Goal: Information Seeking & Learning: Compare options

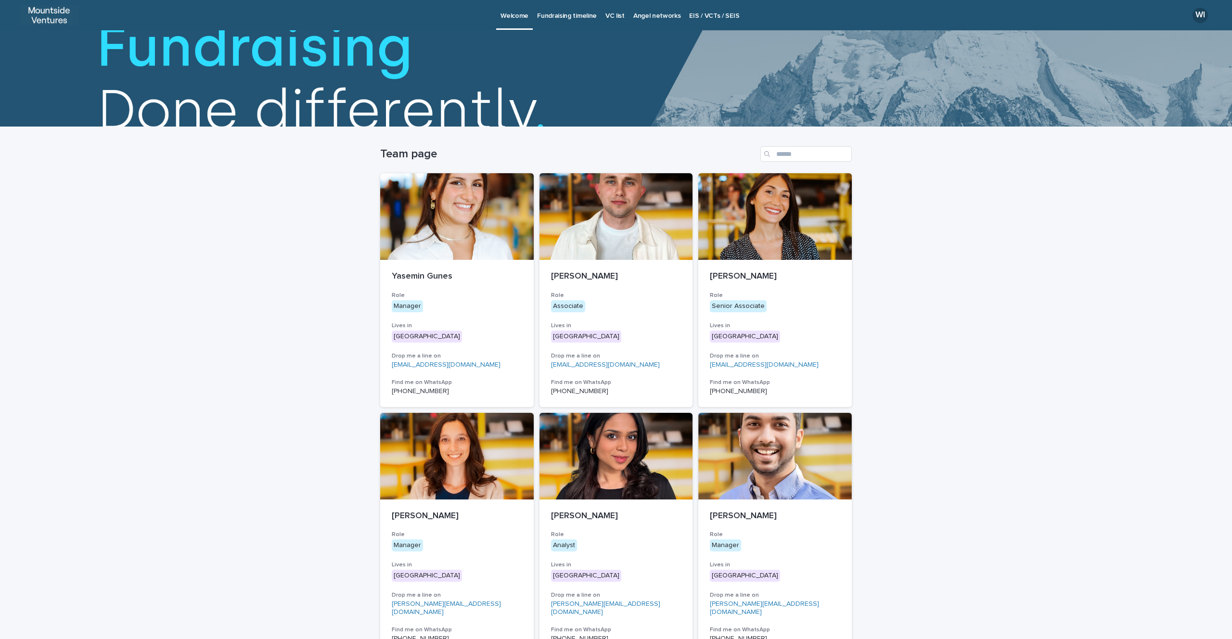
click at [572, 13] on p "Fundraising timeline" at bounding box center [567, 10] width 60 height 20
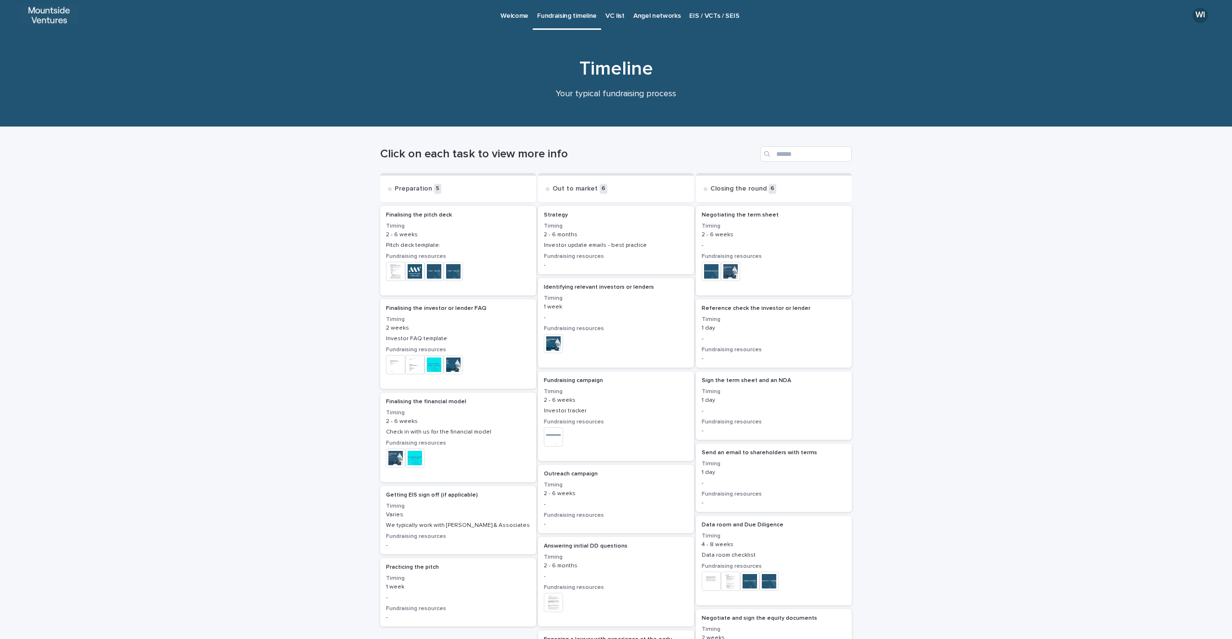
click at [609, 15] on p "VC list" at bounding box center [615, 10] width 19 height 20
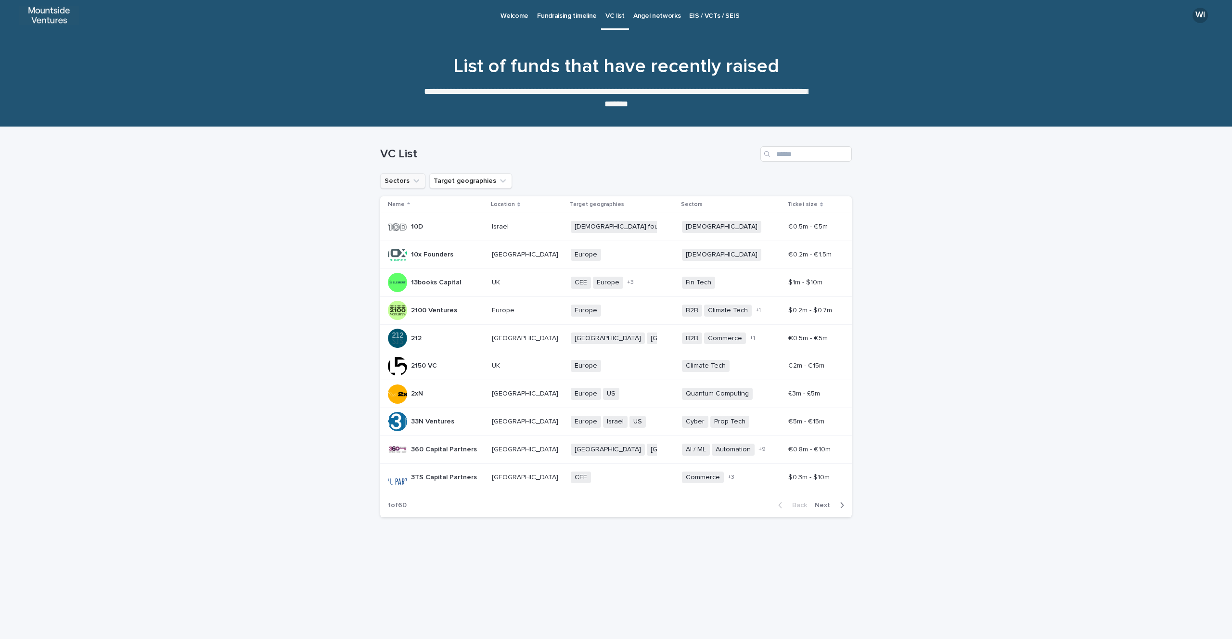
click at [412, 185] on icon "Sectors" at bounding box center [417, 181] width 10 height 10
type input "****"
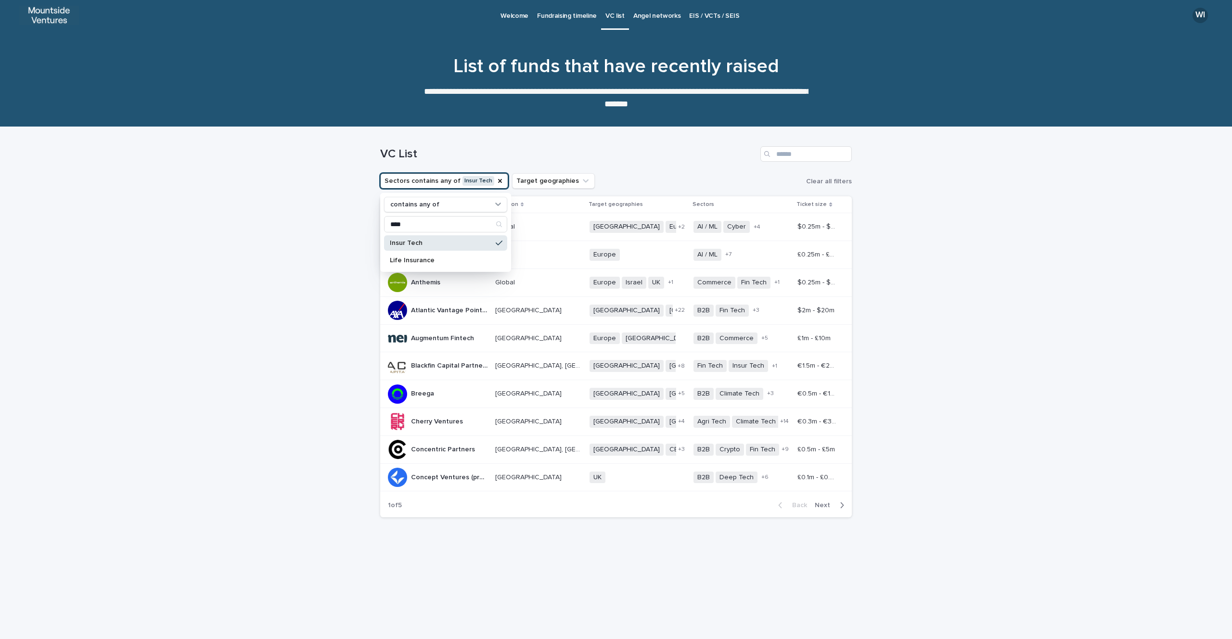
click at [324, 295] on div "Loading... Saving… Loading... Saving… VC List Sectors contains any of Insur Tec…" at bounding box center [616, 383] width 1232 height 512
click at [549, 183] on button "Target geographies" at bounding box center [553, 180] width 83 height 15
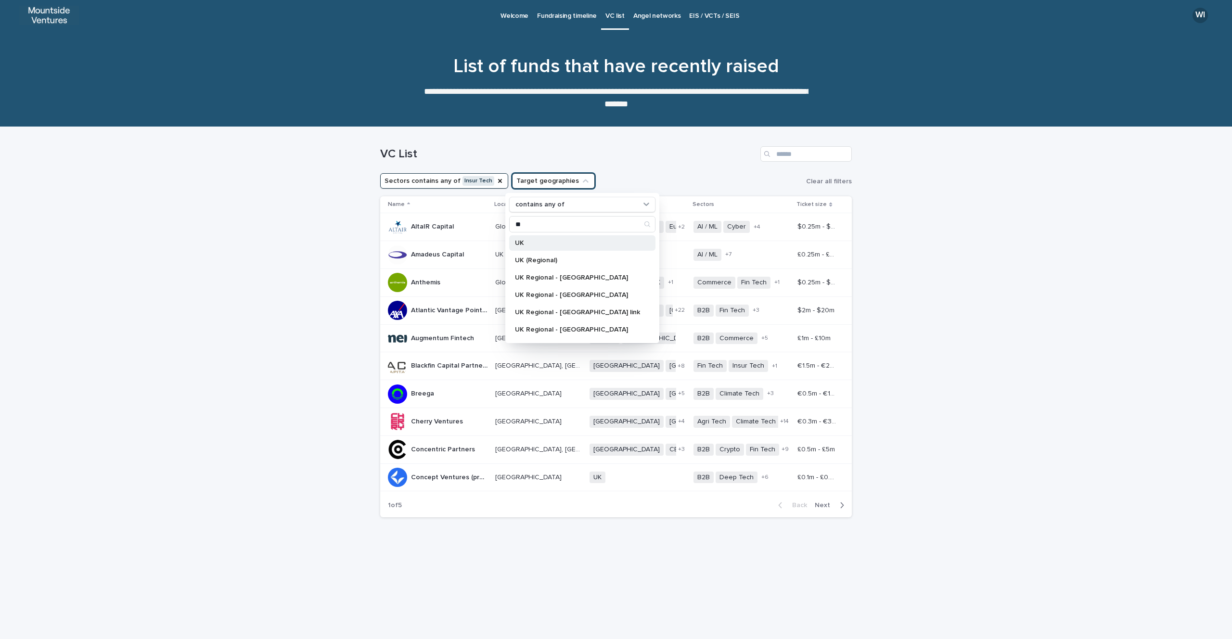
type input "**"
click at [527, 245] on p "UK" at bounding box center [577, 243] width 125 height 7
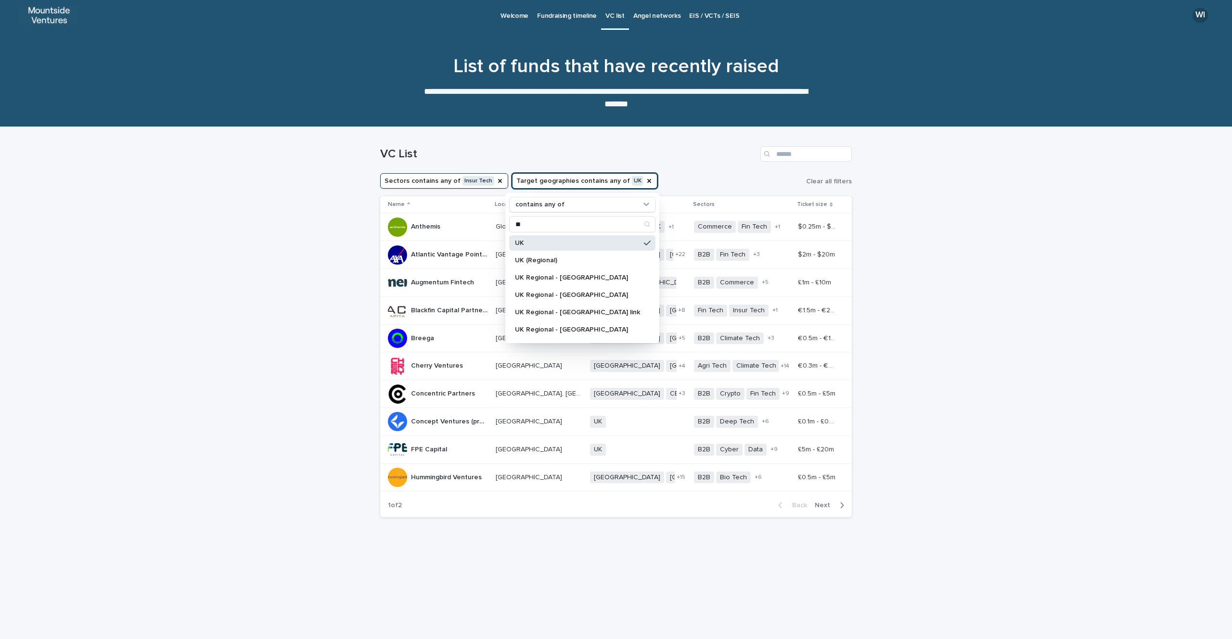
click at [287, 316] on div "Loading... Saving… Loading... Saving… VC List Sectors contains any of Insur Tec…" at bounding box center [616, 383] width 1232 height 512
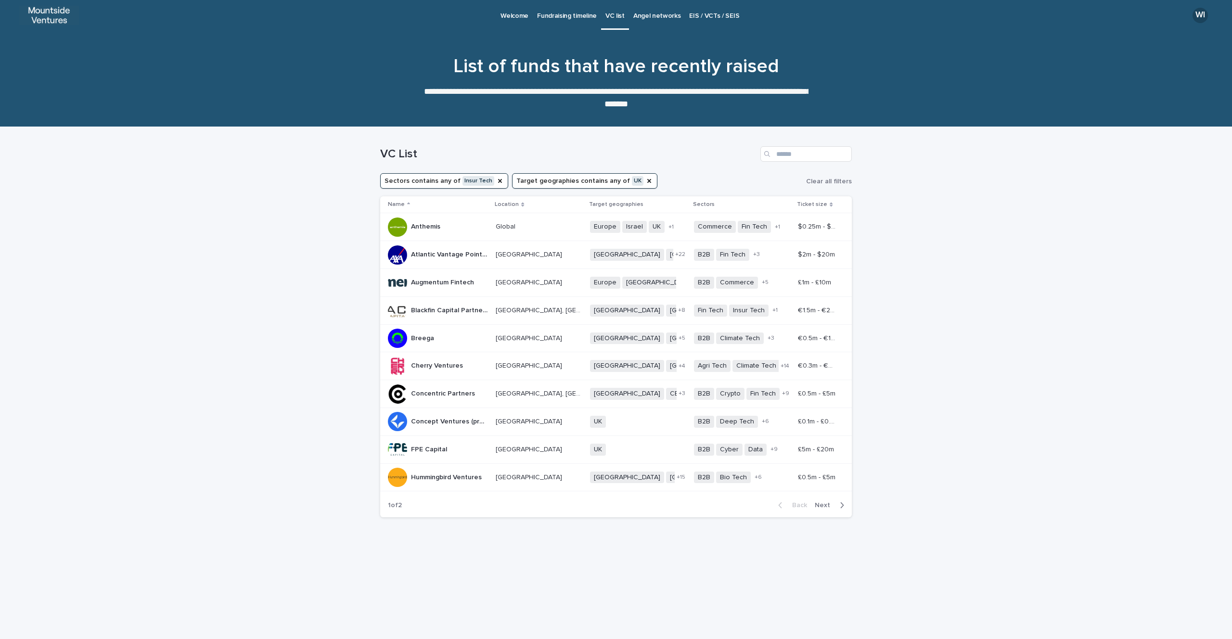
click at [570, 180] on button "Target geographies contains any of [GEOGRAPHIC_DATA]" at bounding box center [584, 180] width 145 height 15
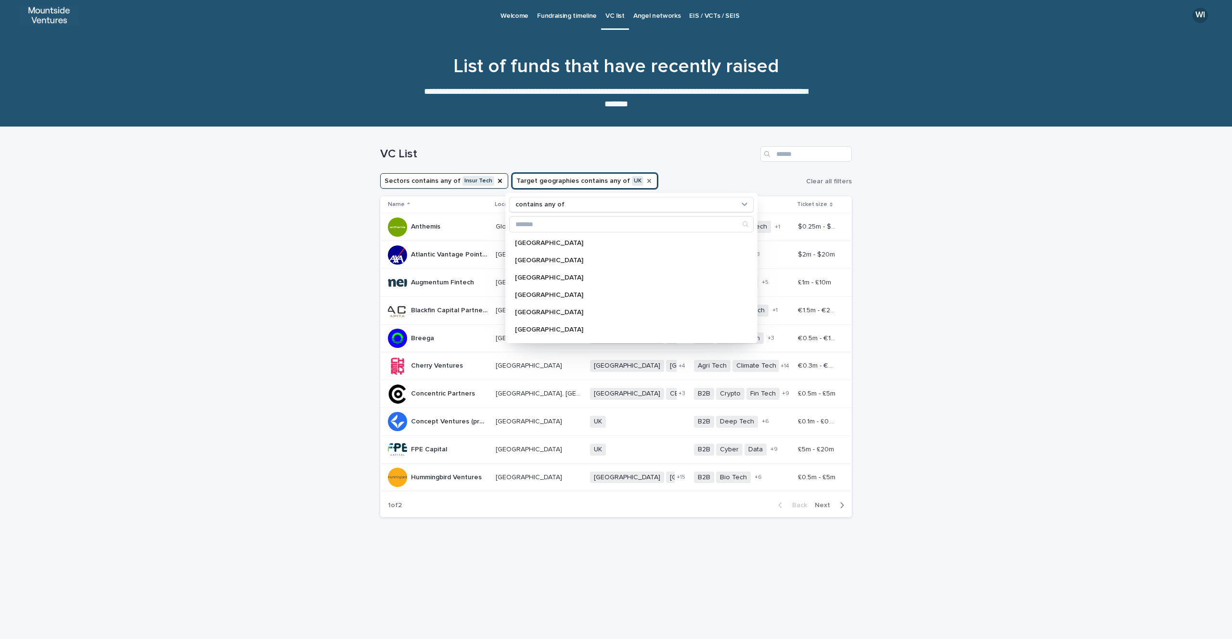
click at [647, 181] on icon "Target geographies" at bounding box center [649, 181] width 4 height 4
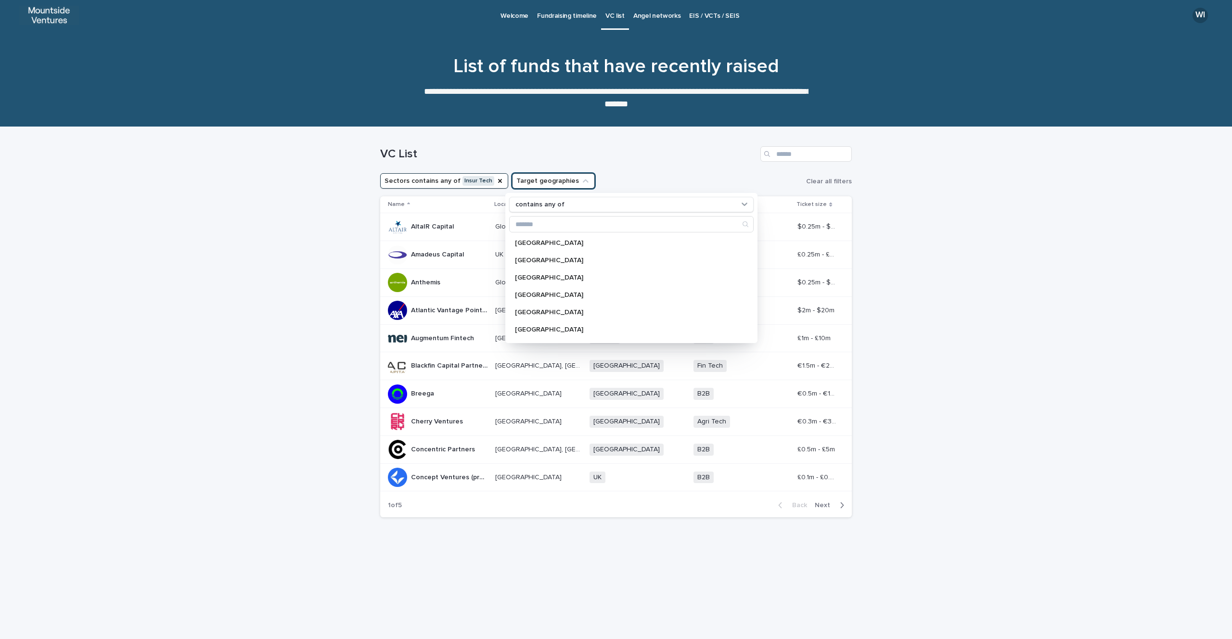
click at [561, 179] on button "Target geographies" at bounding box center [553, 180] width 83 height 15
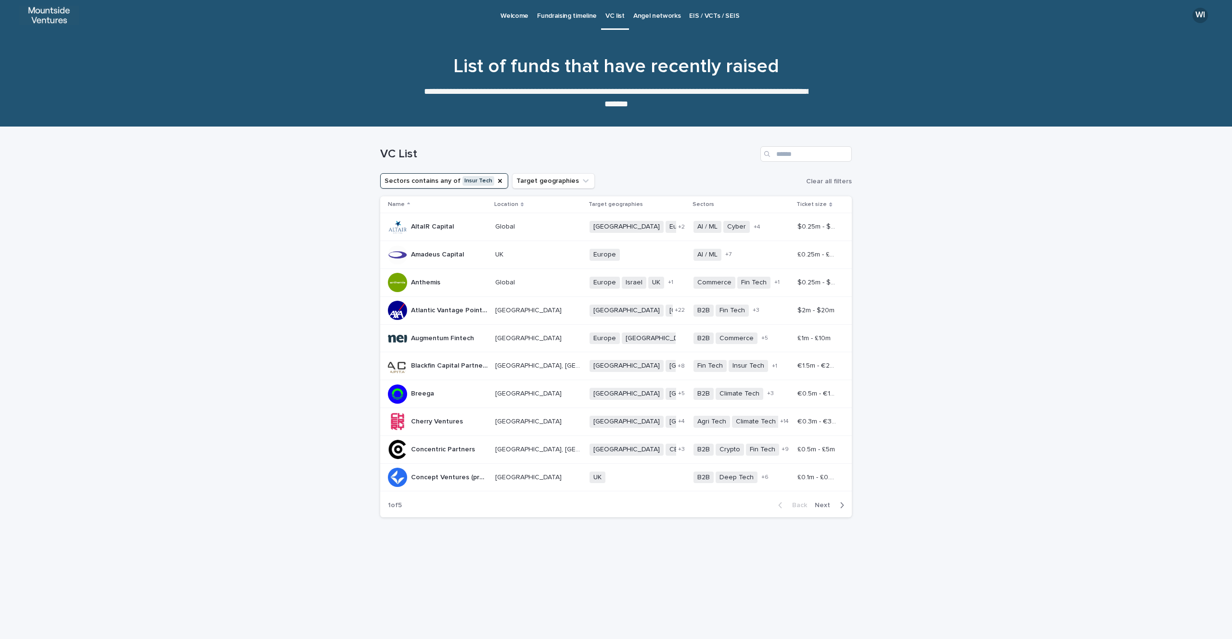
click at [631, 169] on div "VC List" at bounding box center [616, 150] width 472 height 46
click at [567, 178] on button "Target geographies" at bounding box center [553, 180] width 83 height 15
click at [549, 250] on div "Global" at bounding box center [570, 242] width 123 height 15
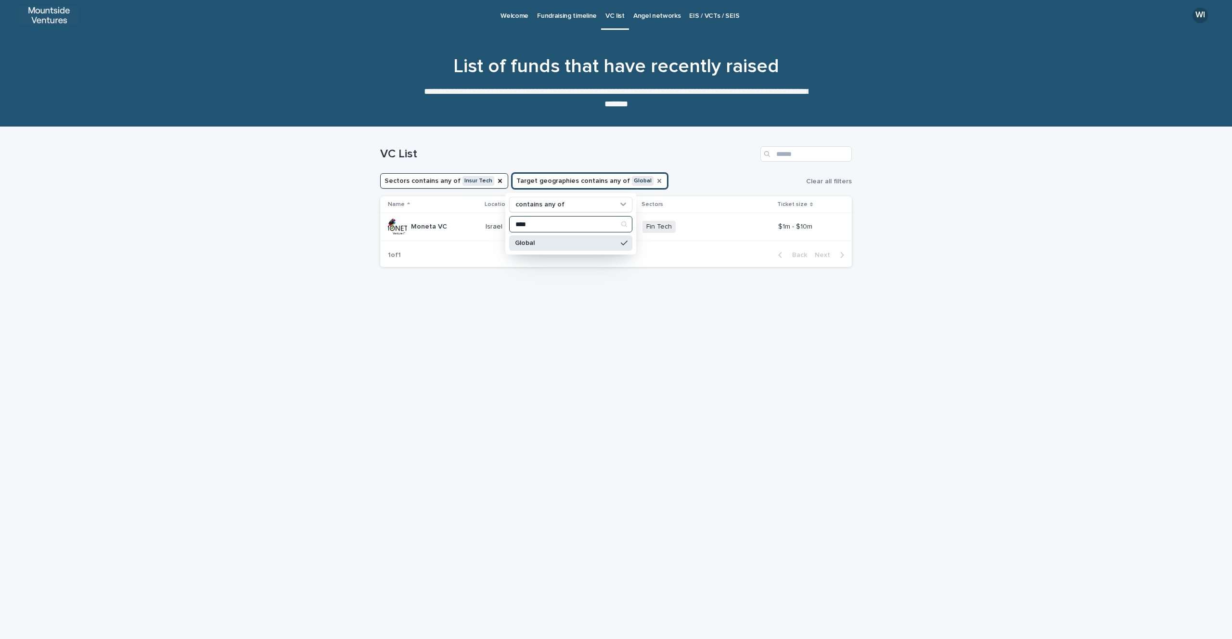
click at [528, 223] on input "****" at bounding box center [571, 224] width 122 height 15
click at [529, 313] on p "Europe" at bounding box center [568, 312] width 107 height 7
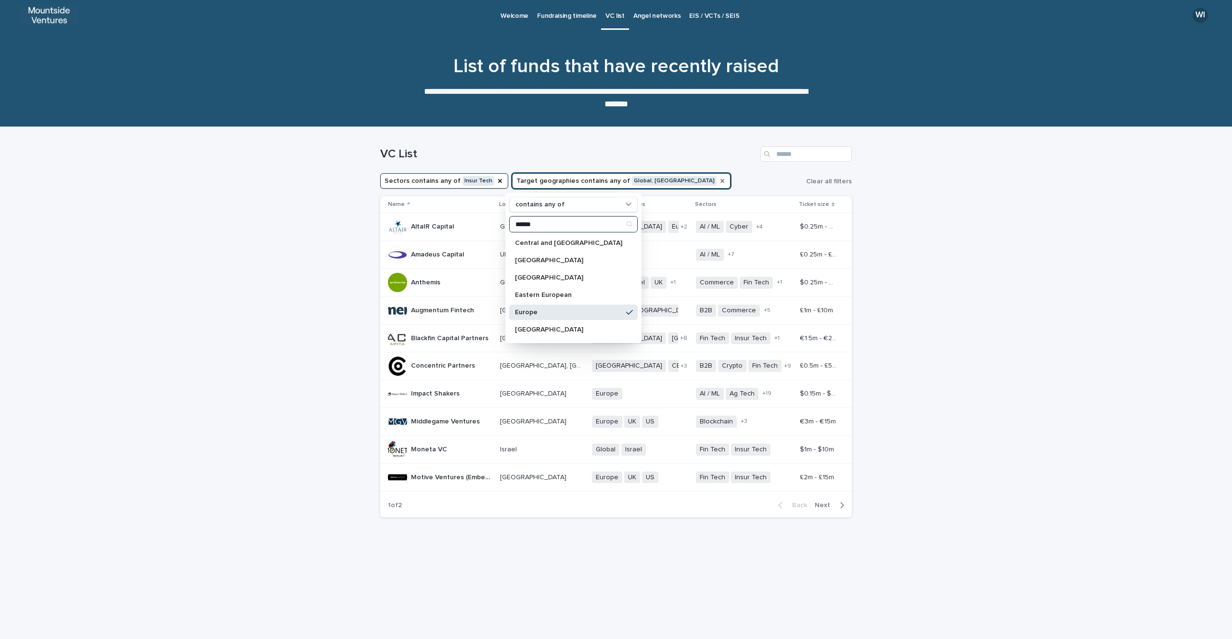
click at [531, 222] on input "******" at bounding box center [574, 224] width 128 height 15
type input "**"
click at [518, 246] on div "UK" at bounding box center [582, 242] width 146 height 15
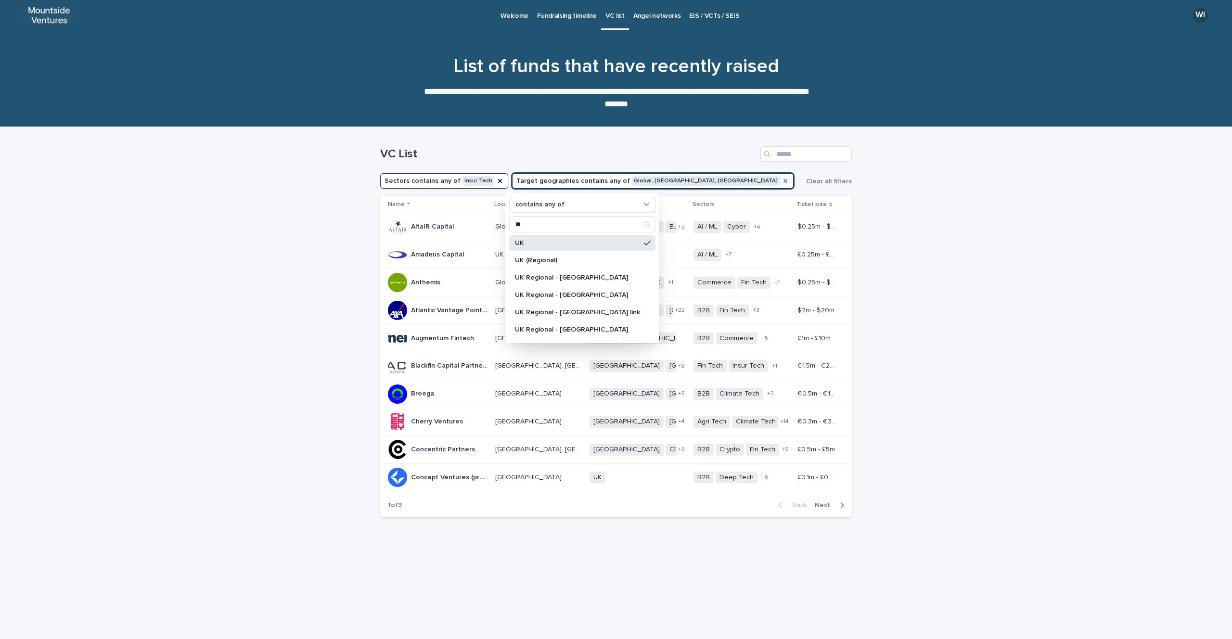
click at [932, 241] on div "Loading... Saving… Loading... Saving… VC List Sectors contains any of Insur Tec…" at bounding box center [616, 383] width 1232 height 512
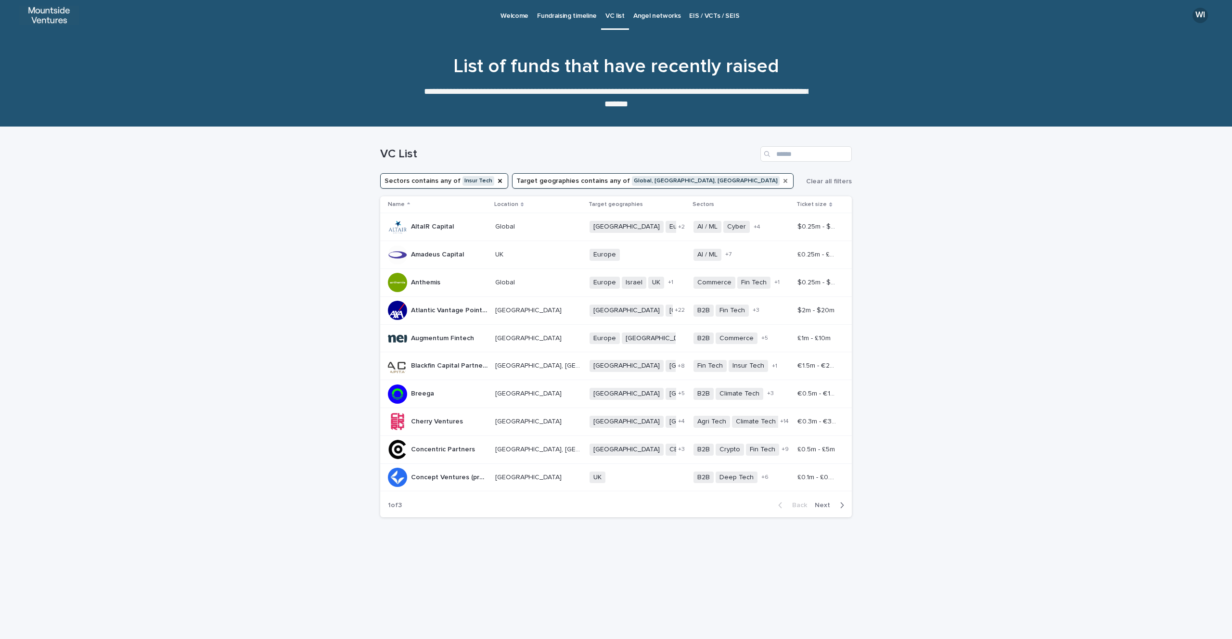
click at [469, 184] on button "Sectors contains any of Insur Tech" at bounding box center [444, 180] width 128 height 15
type input "*******"
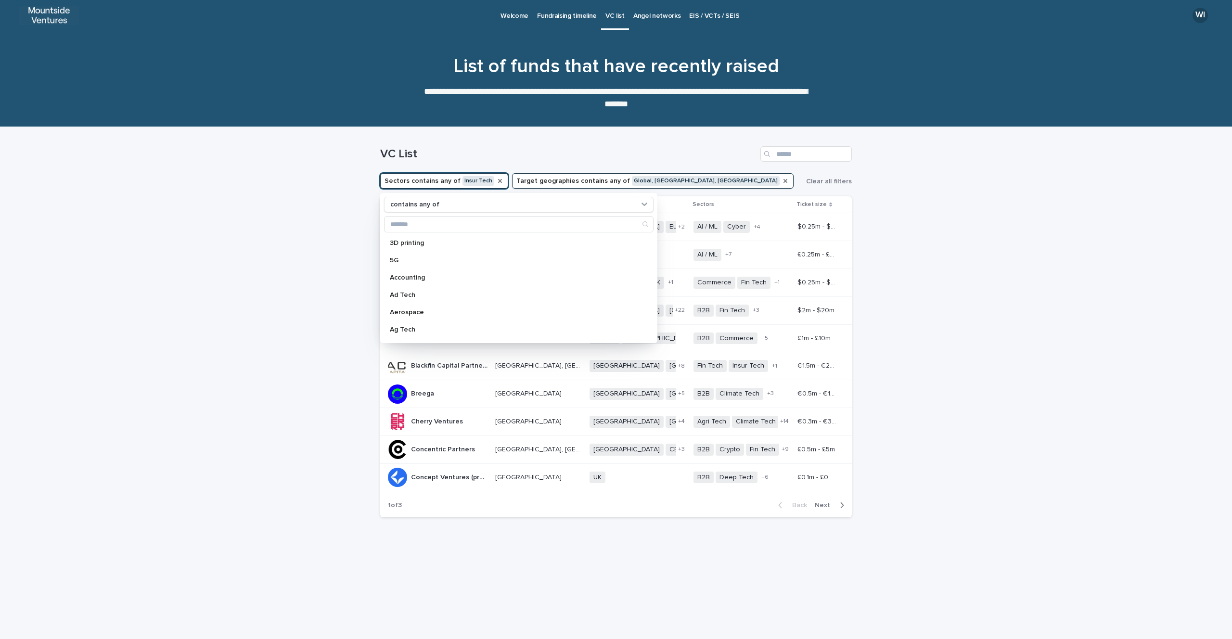
click at [496, 180] on icon "Sectors" at bounding box center [500, 181] width 8 height 8
click at [315, 214] on div "Loading... Saving… Loading... Saving… VC List Sectors contains any of 3D printi…" at bounding box center [616, 383] width 1232 height 512
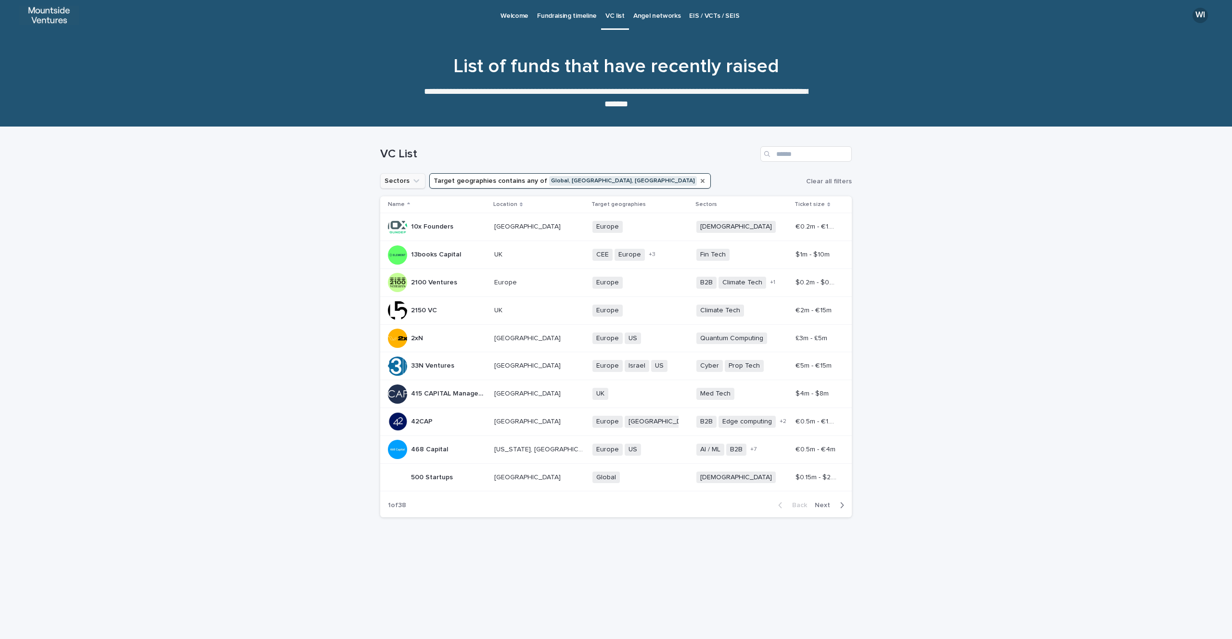
click at [389, 180] on button "Sectors" at bounding box center [402, 180] width 45 height 15
click at [432, 240] on p "Fin Tech" at bounding box center [441, 243] width 102 height 7
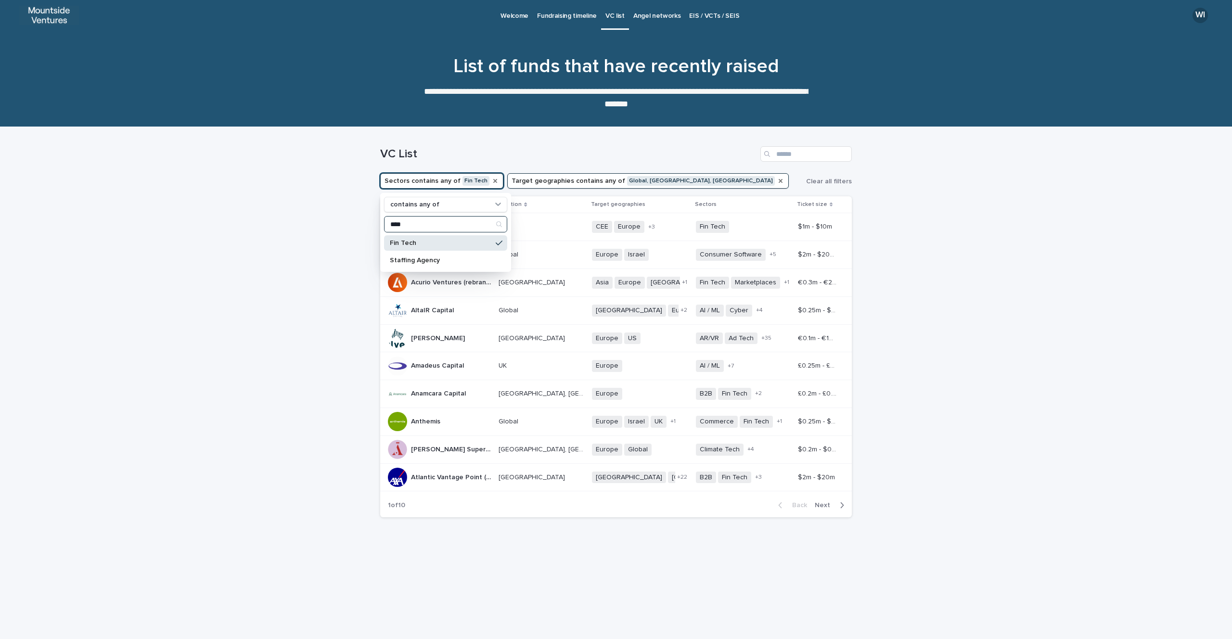
click at [405, 222] on input "***" at bounding box center [446, 224] width 122 height 15
click at [405, 223] on input "***" at bounding box center [446, 224] width 122 height 15
click at [403, 244] on p "Insur Tech" at bounding box center [441, 243] width 102 height 7
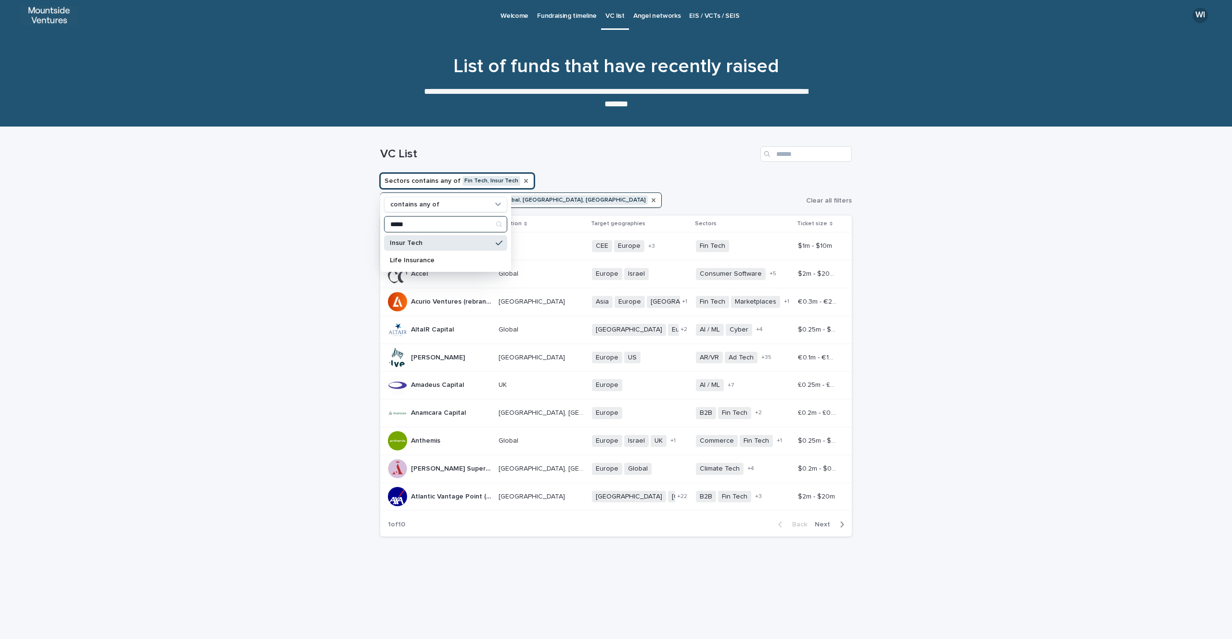
click at [398, 223] on input "*****" at bounding box center [446, 224] width 122 height 15
type input "****"
click at [416, 315] on p "Consumer Software" at bounding box center [441, 312] width 102 height 7
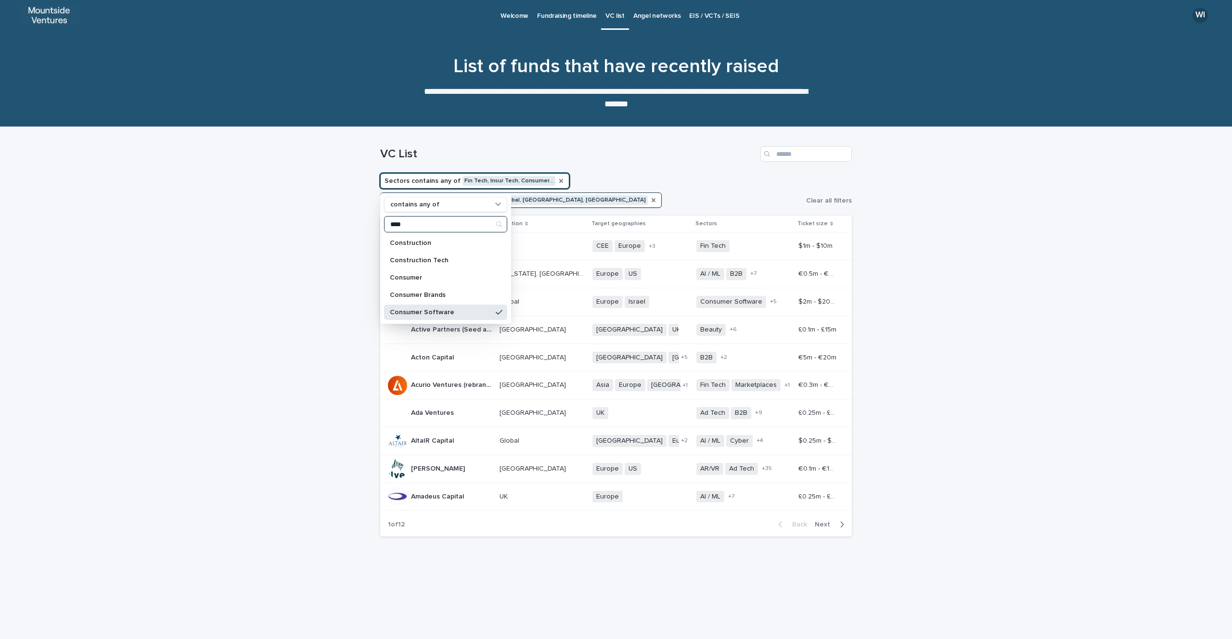
click at [395, 226] on input "****" at bounding box center [446, 224] width 122 height 15
type input "***"
click at [401, 244] on p "[DEMOGRAPHIC_DATA]" at bounding box center [441, 243] width 102 height 7
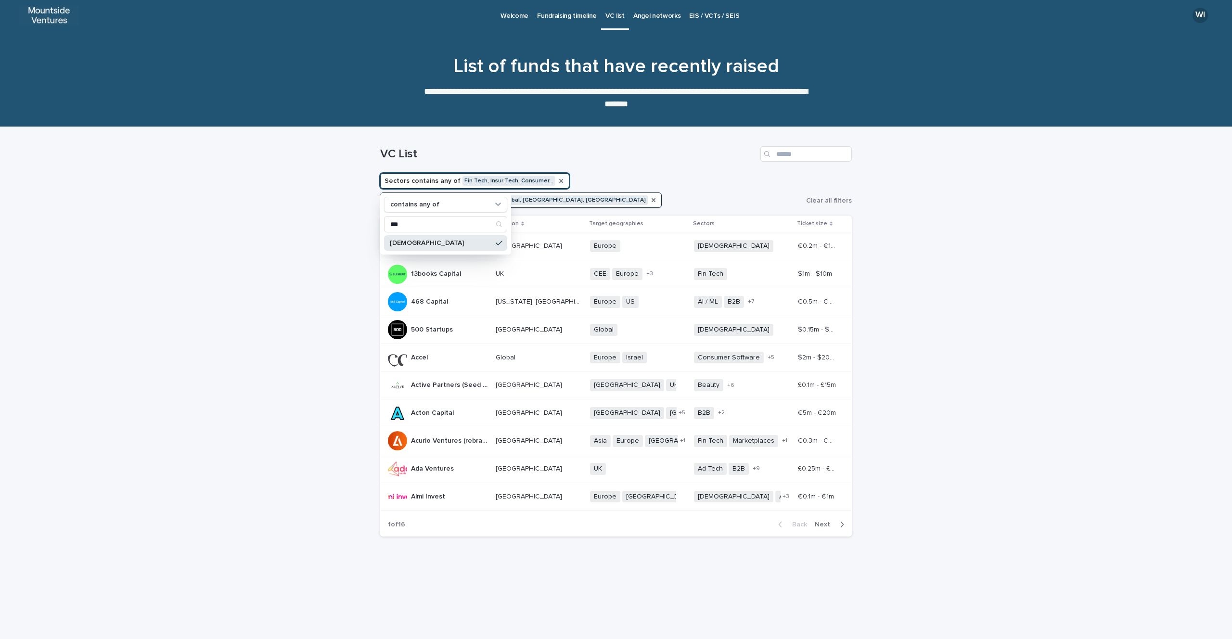
click at [322, 277] on div "Loading... Saving… Loading... Saving… VC List Sectors contains any of Fin Tech,…" at bounding box center [616, 383] width 1232 height 512
click at [844, 520] on button "Next" at bounding box center [831, 524] width 41 height 9
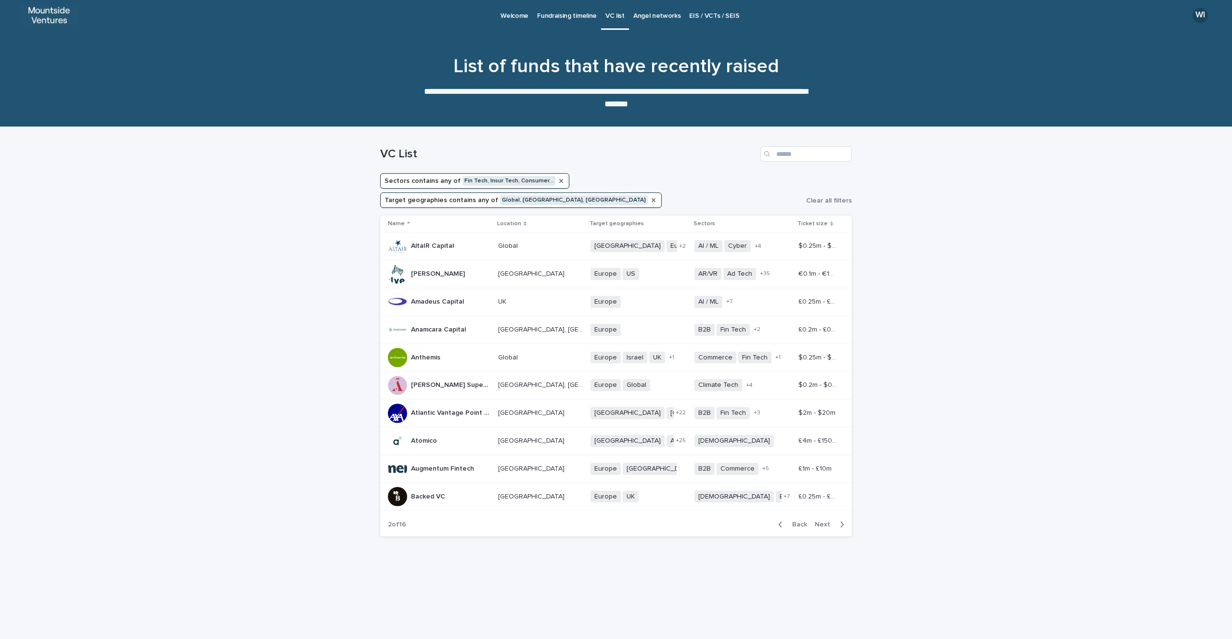
click at [844, 520] on icon "button" at bounding box center [842, 524] width 4 height 9
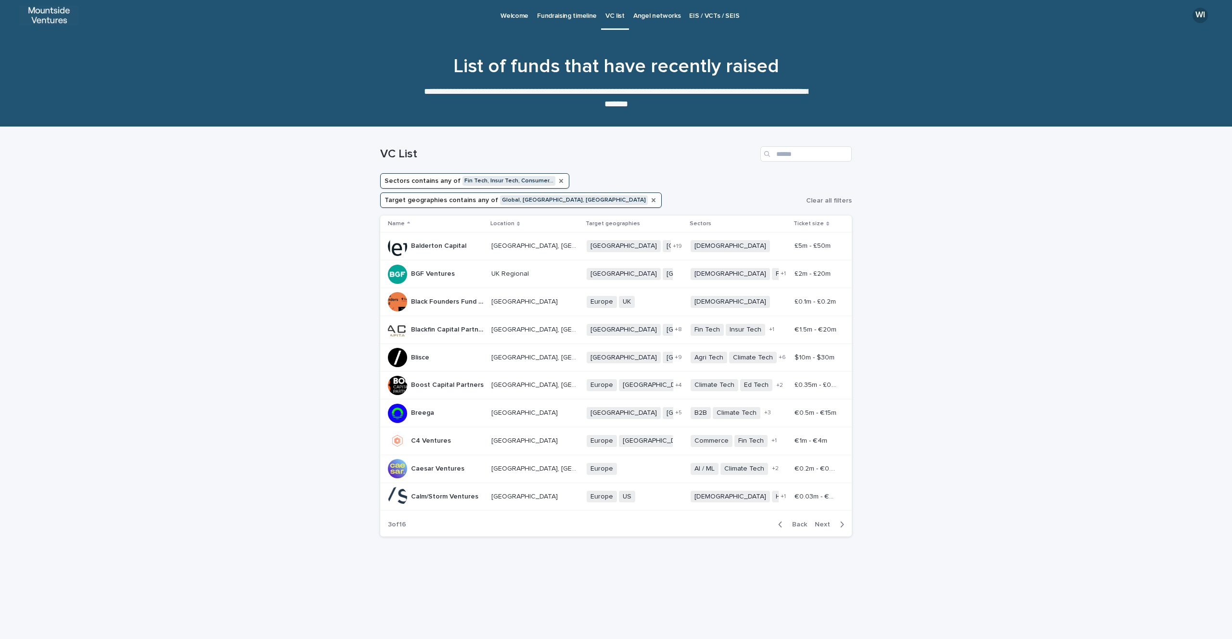
click at [844, 520] on icon "button" at bounding box center [842, 524] width 4 height 9
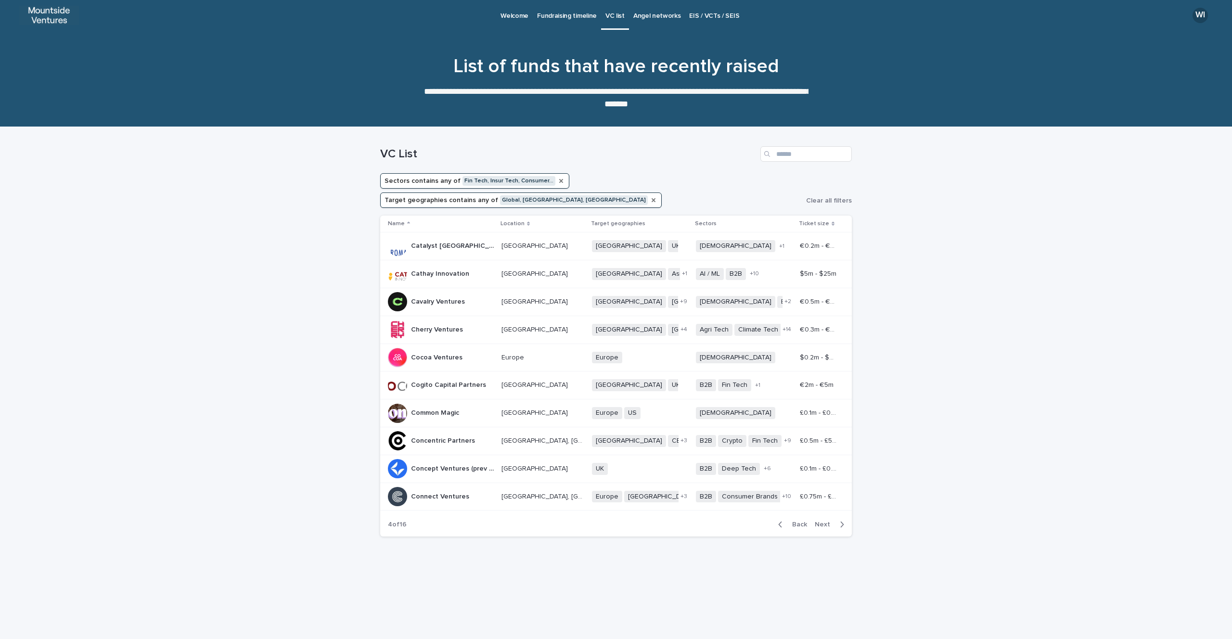
click at [844, 520] on icon "button" at bounding box center [842, 524] width 4 height 9
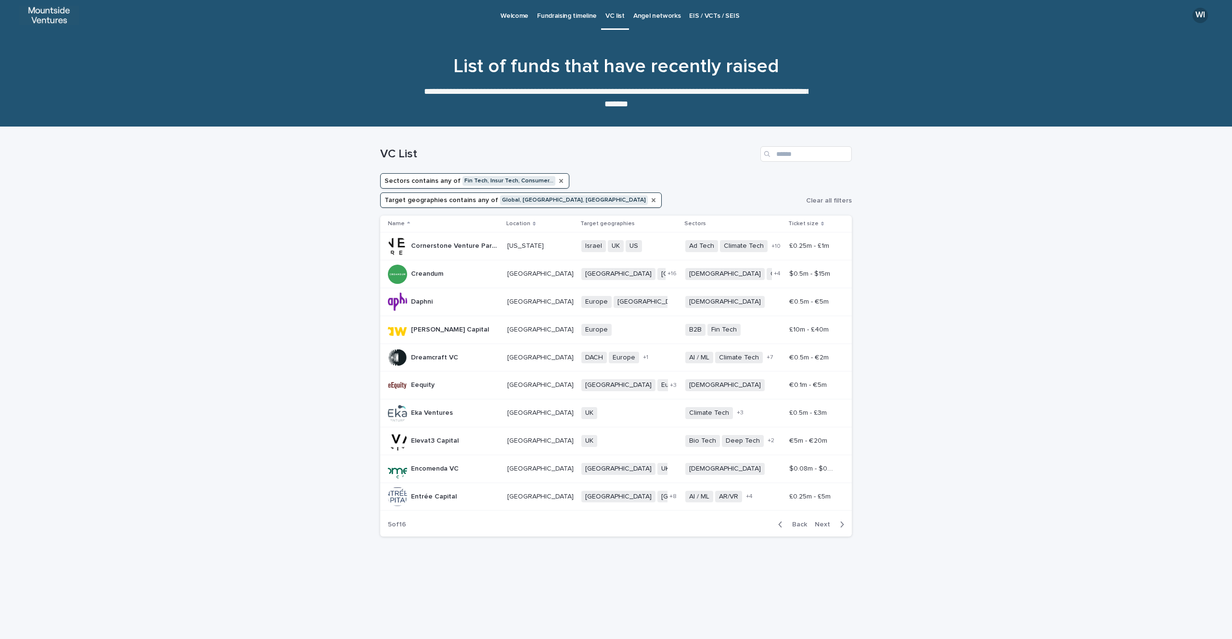
click at [844, 520] on icon "button" at bounding box center [842, 524] width 4 height 9
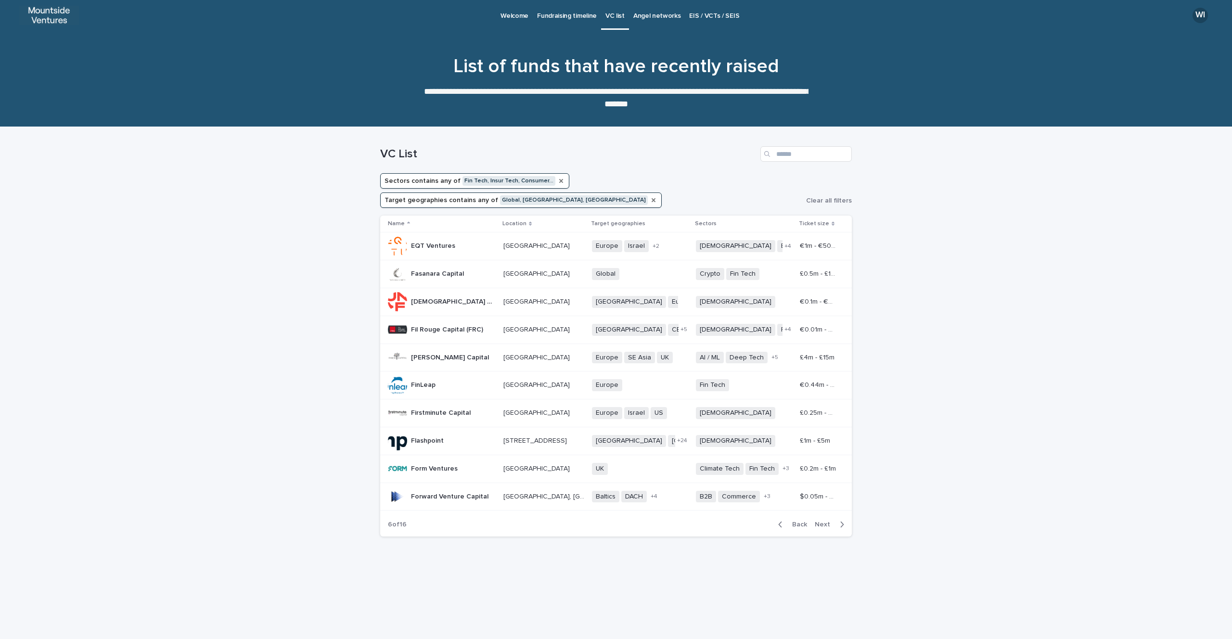
click at [844, 520] on icon "button" at bounding box center [842, 524] width 4 height 9
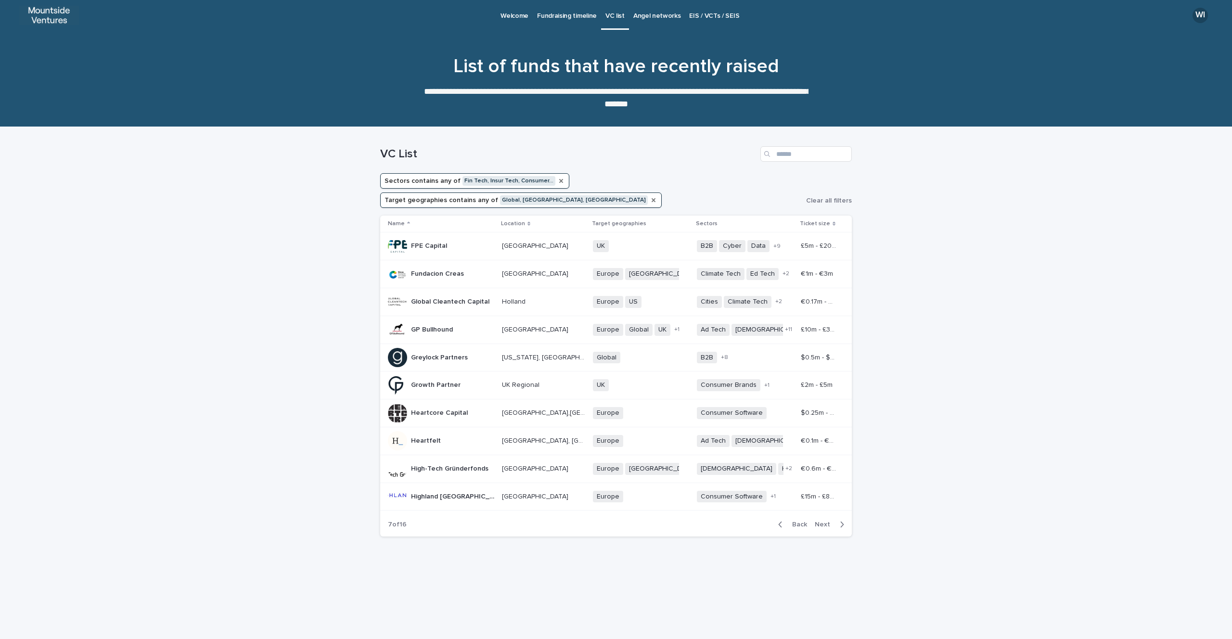
click at [844, 520] on icon "button" at bounding box center [842, 524] width 4 height 9
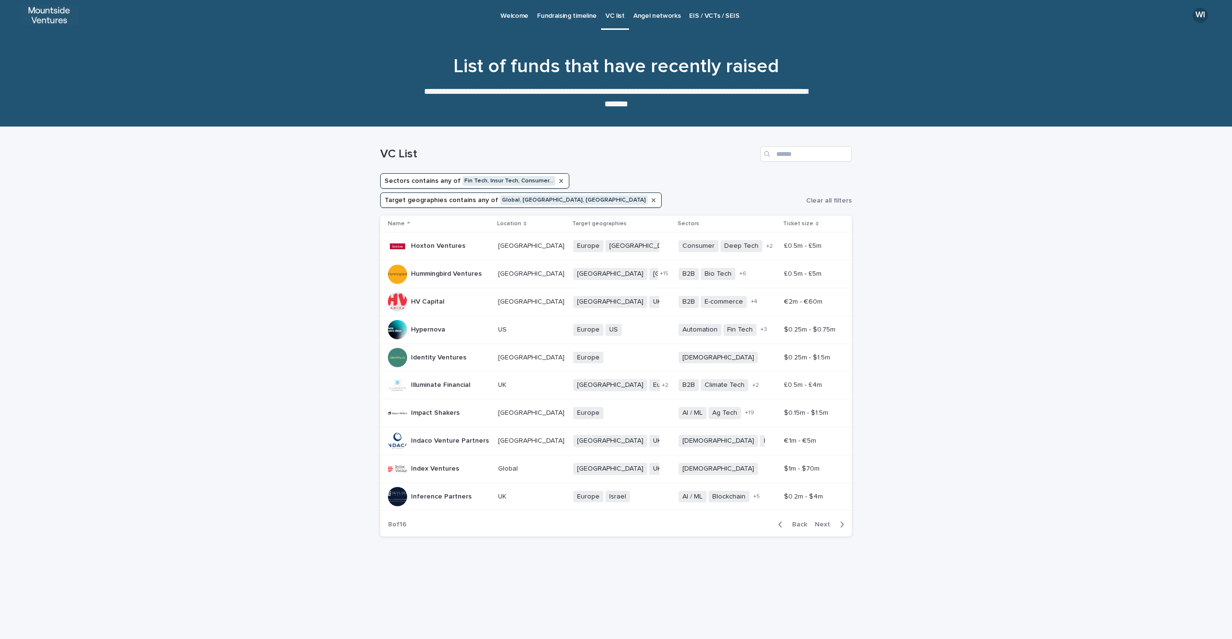
click at [844, 520] on icon "button" at bounding box center [842, 524] width 4 height 9
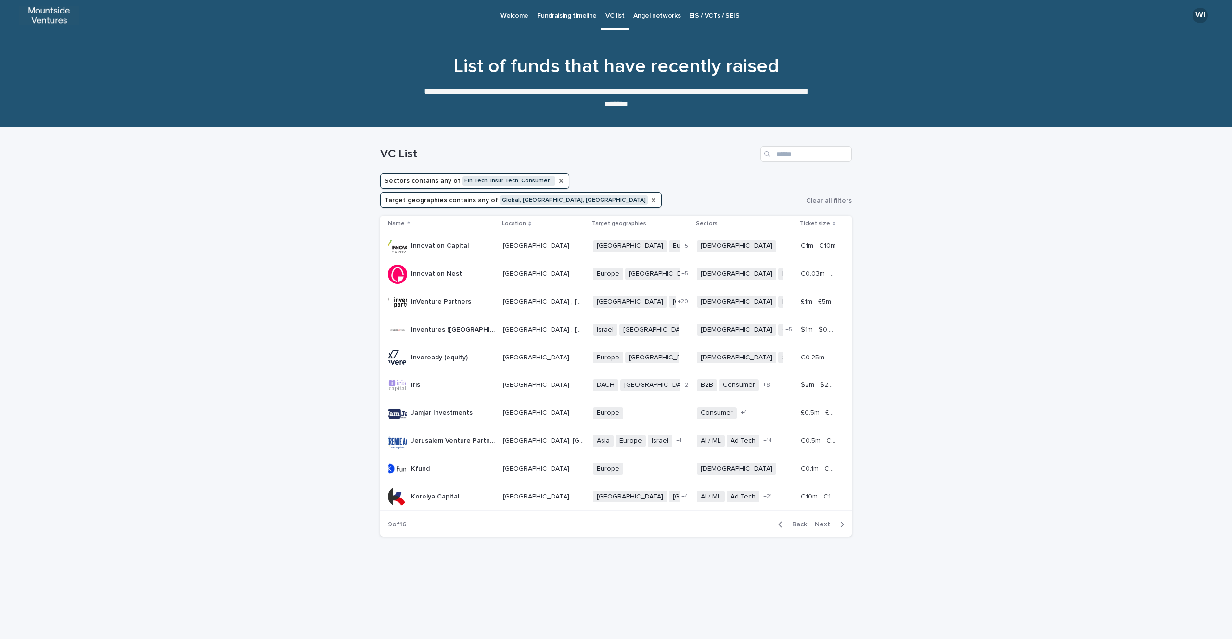
click at [844, 520] on icon "button" at bounding box center [842, 524] width 4 height 9
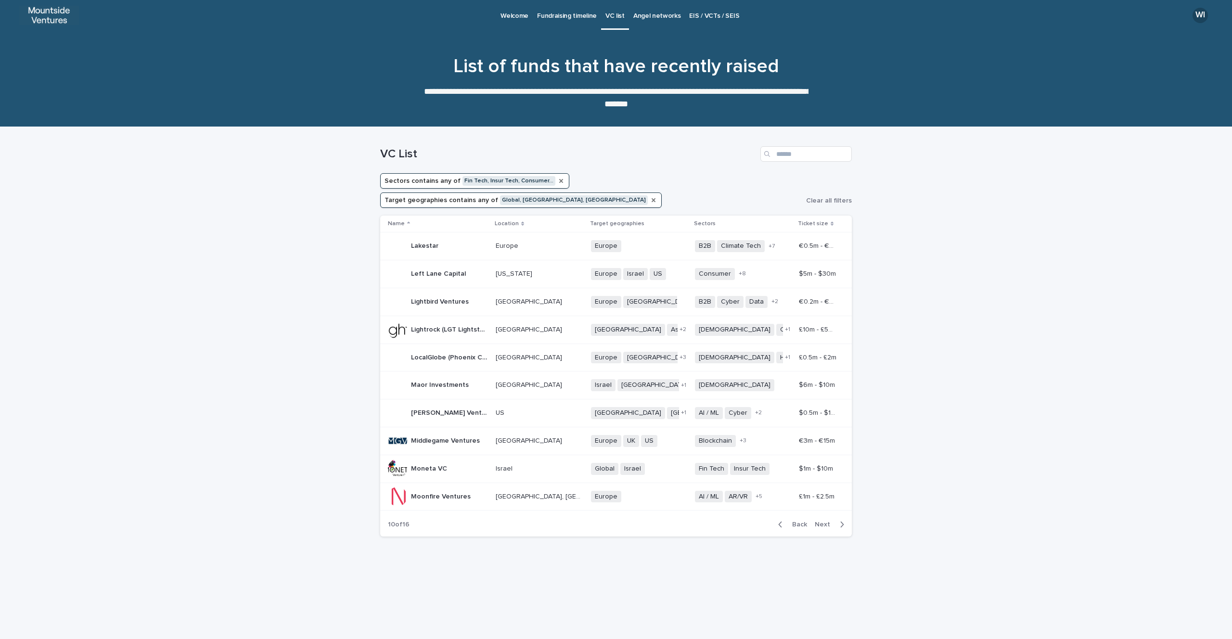
click at [844, 520] on icon "button" at bounding box center [842, 524] width 4 height 9
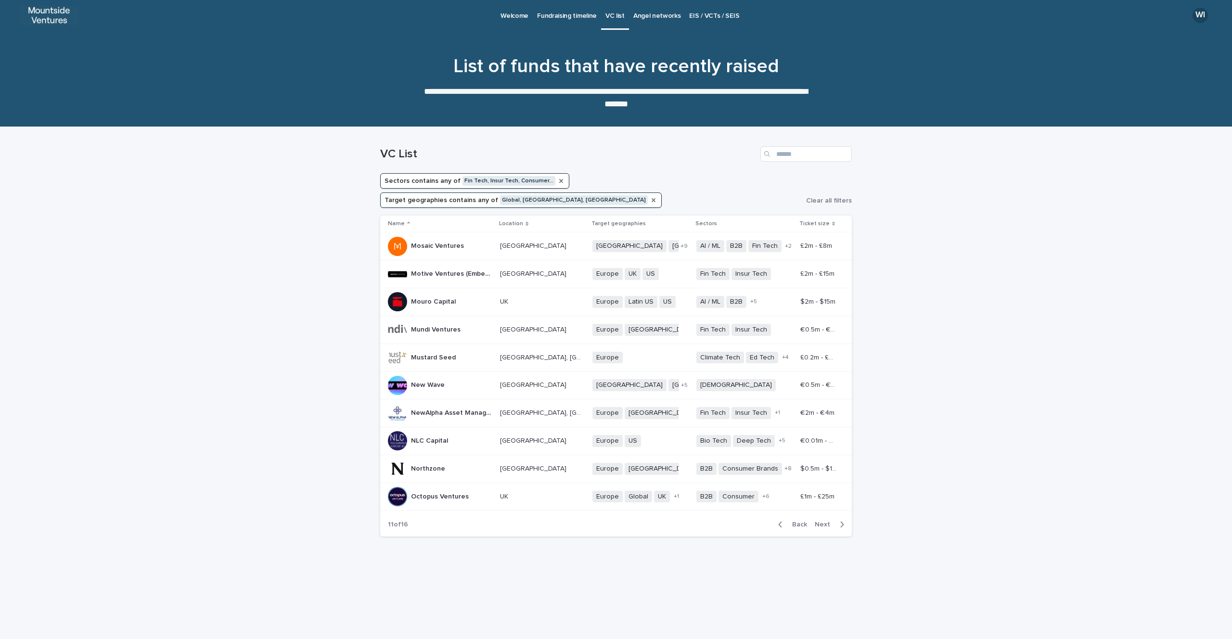
click at [844, 520] on icon "button" at bounding box center [842, 524] width 4 height 9
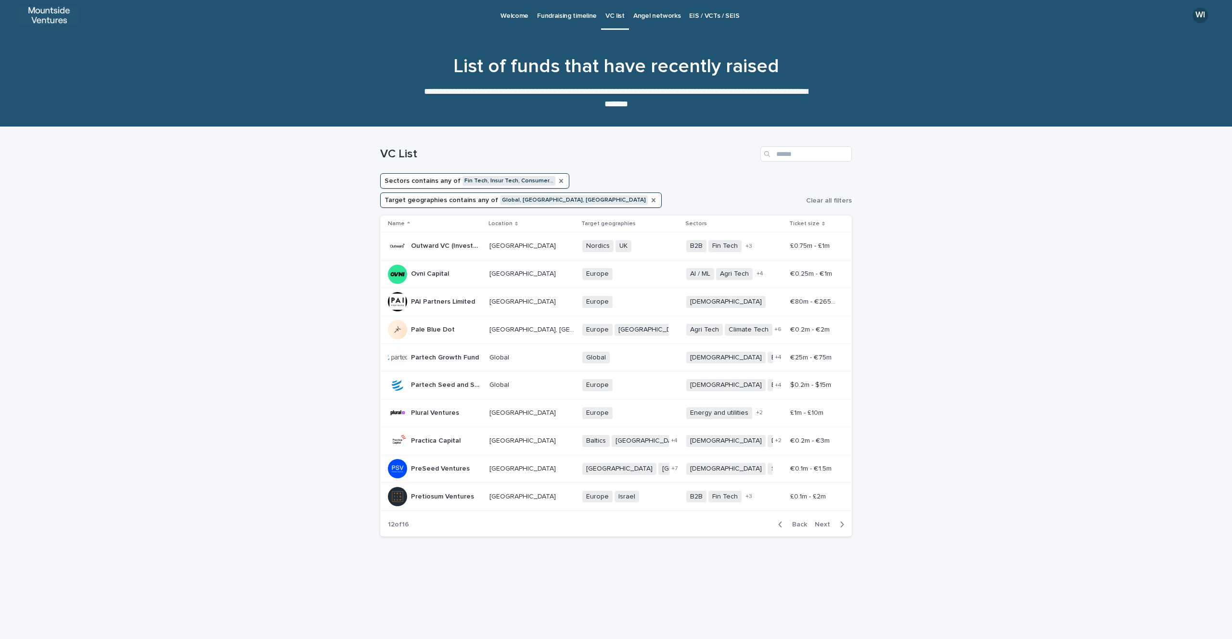
click at [782, 520] on icon "button" at bounding box center [780, 524] width 4 height 9
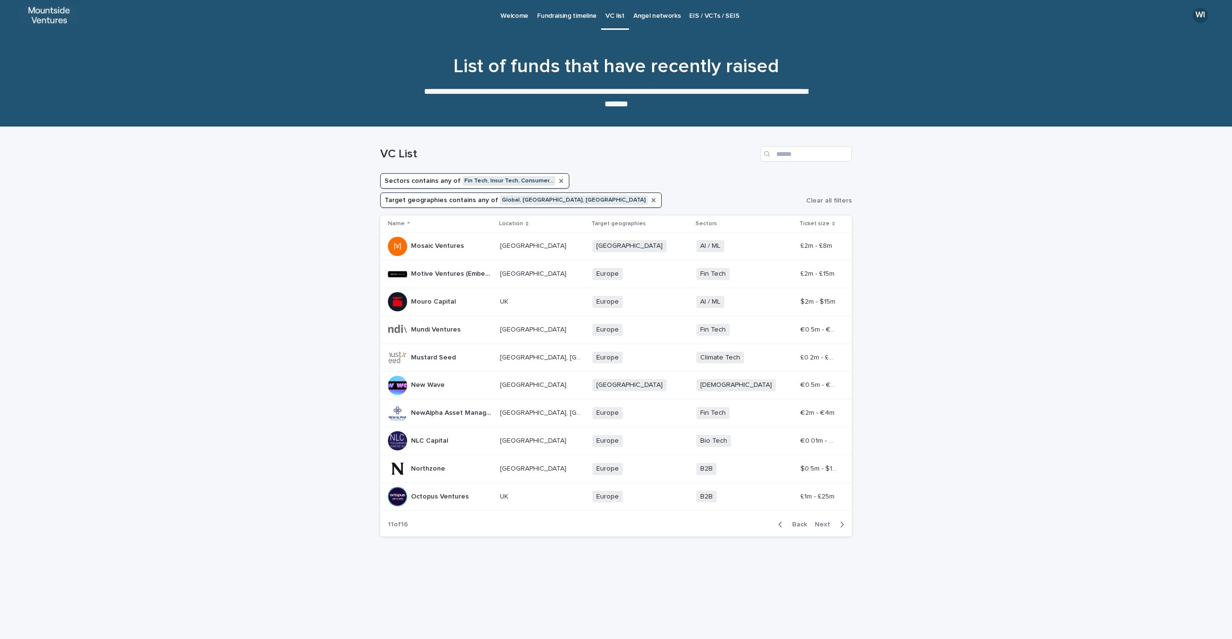
click at [782, 520] on icon "button" at bounding box center [780, 524] width 4 height 9
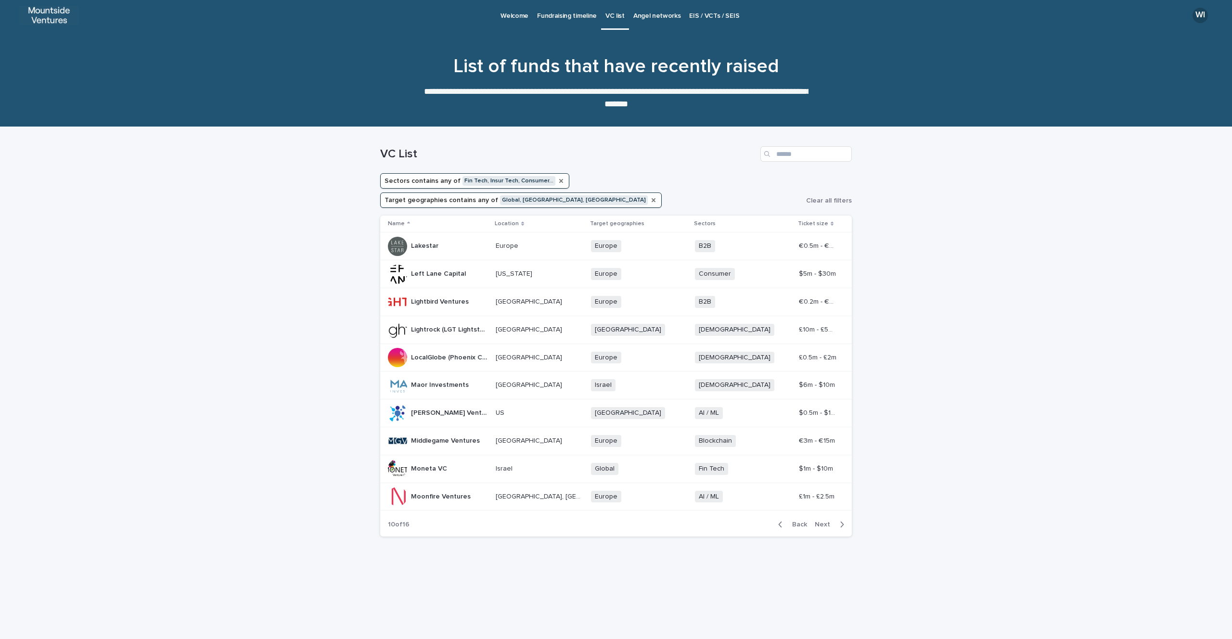
click at [782, 520] on icon "button" at bounding box center [780, 524] width 4 height 9
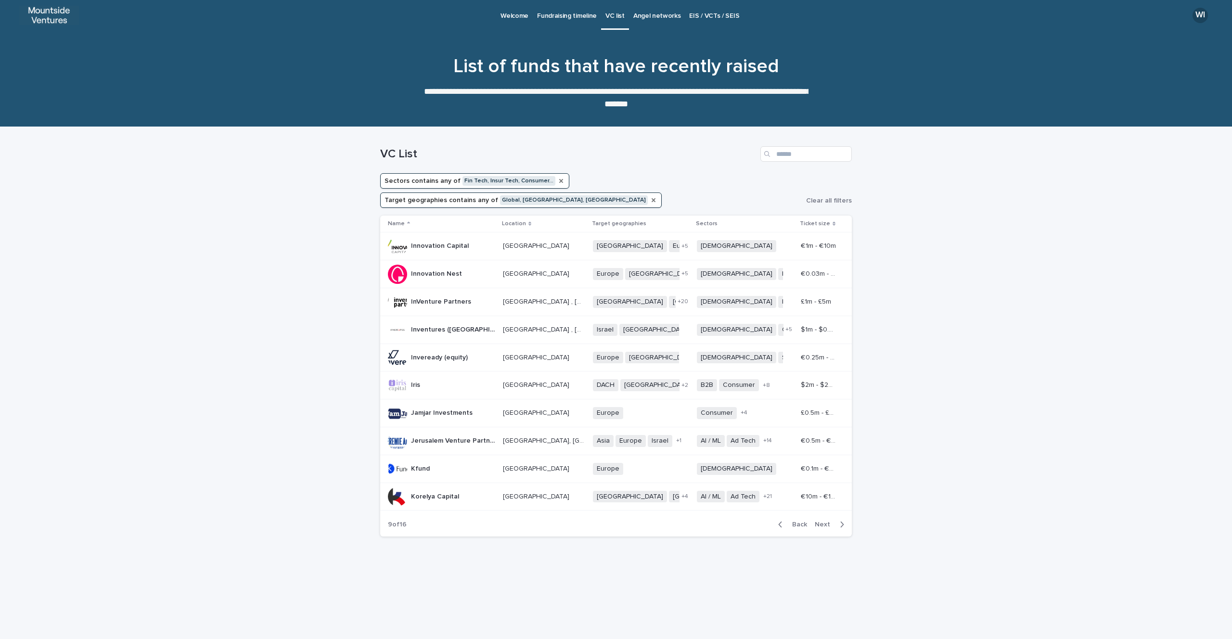
click at [782, 520] on icon "button" at bounding box center [780, 524] width 4 height 9
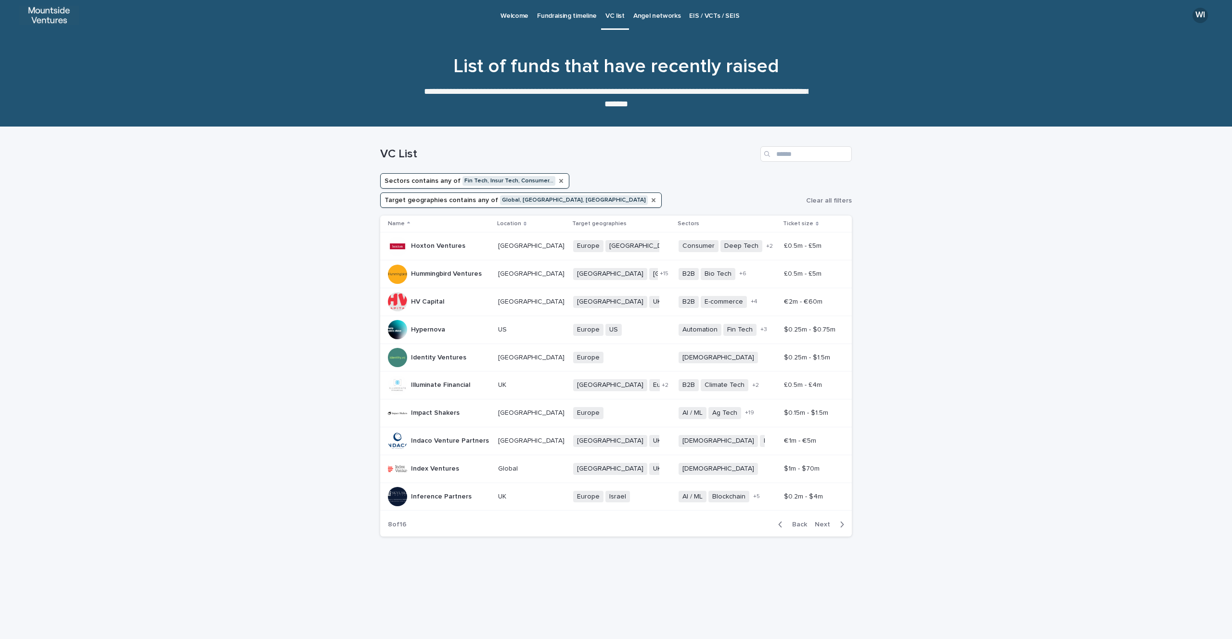
click at [782, 520] on icon "button" at bounding box center [780, 524] width 4 height 9
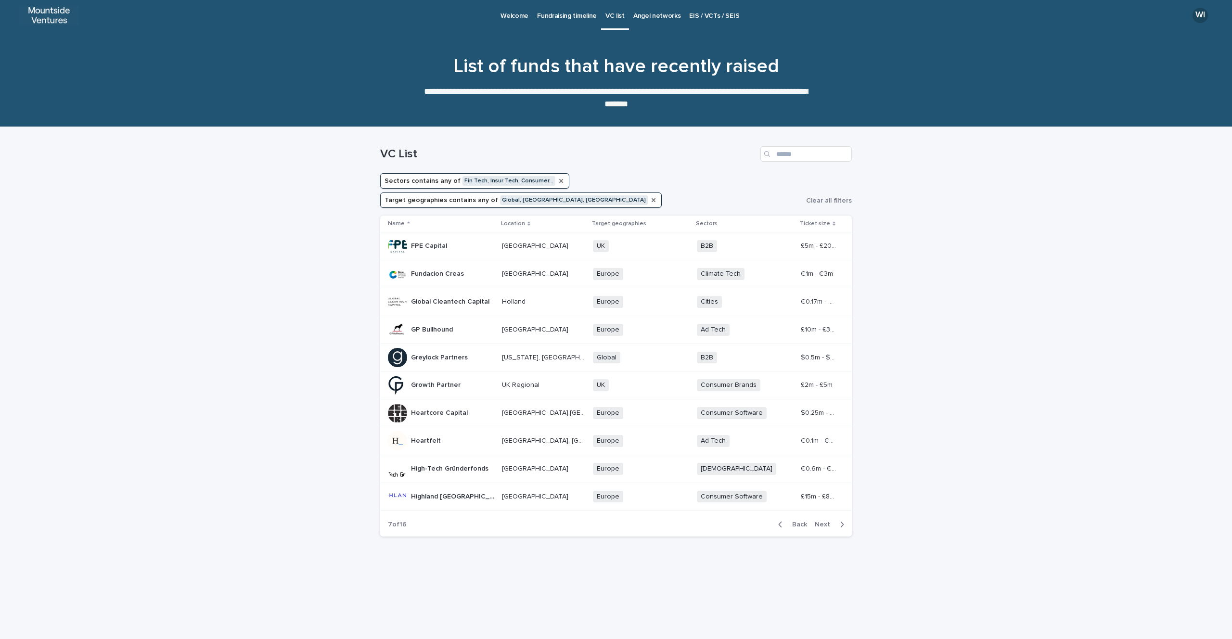
click at [782, 520] on icon "button" at bounding box center [780, 524] width 4 height 9
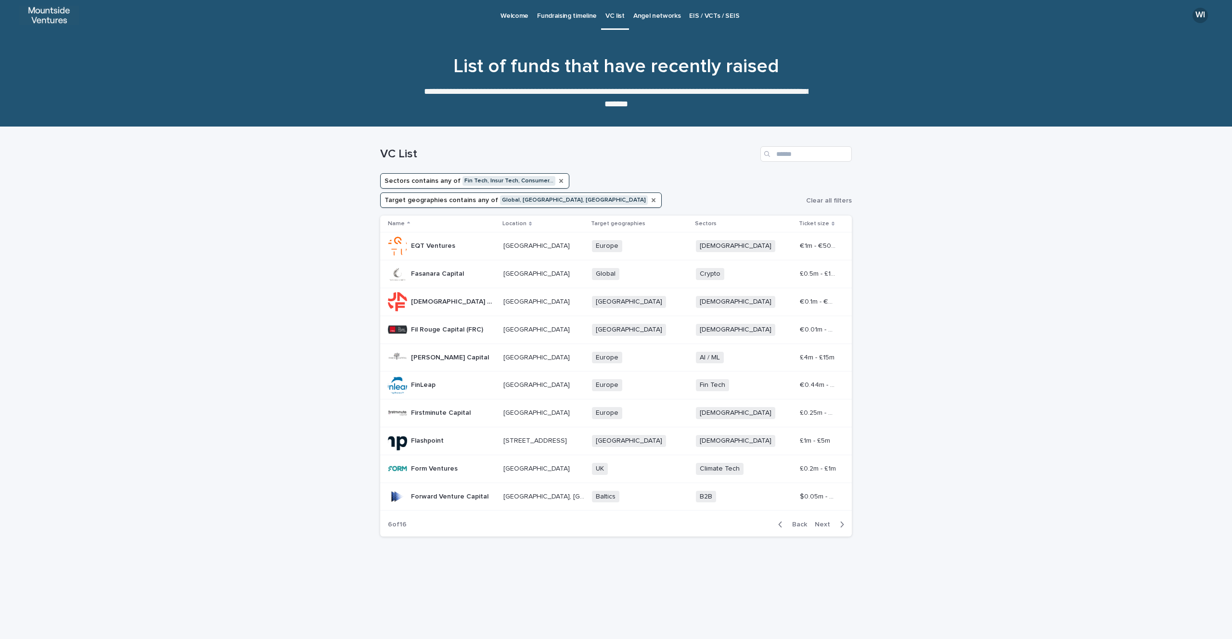
click at [782, 520] on icon "button" at bounding box center [780, 524] width 4 height 9
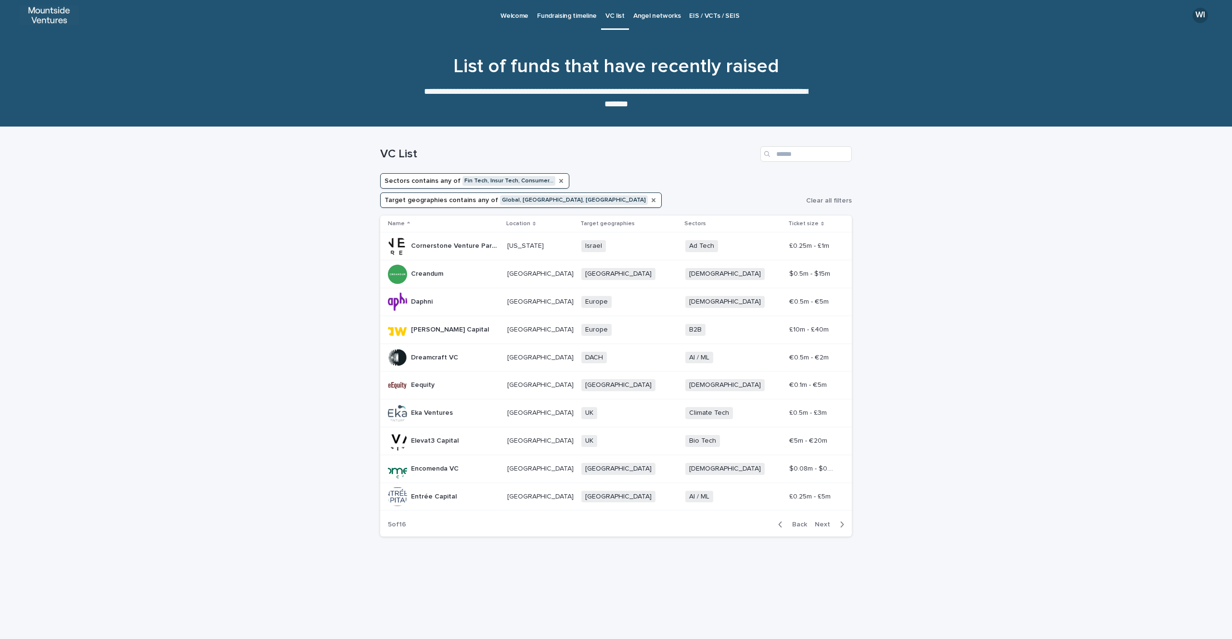
click at [782, 520] on icon "button" at bounding box center [780, 524] width 4 height 9
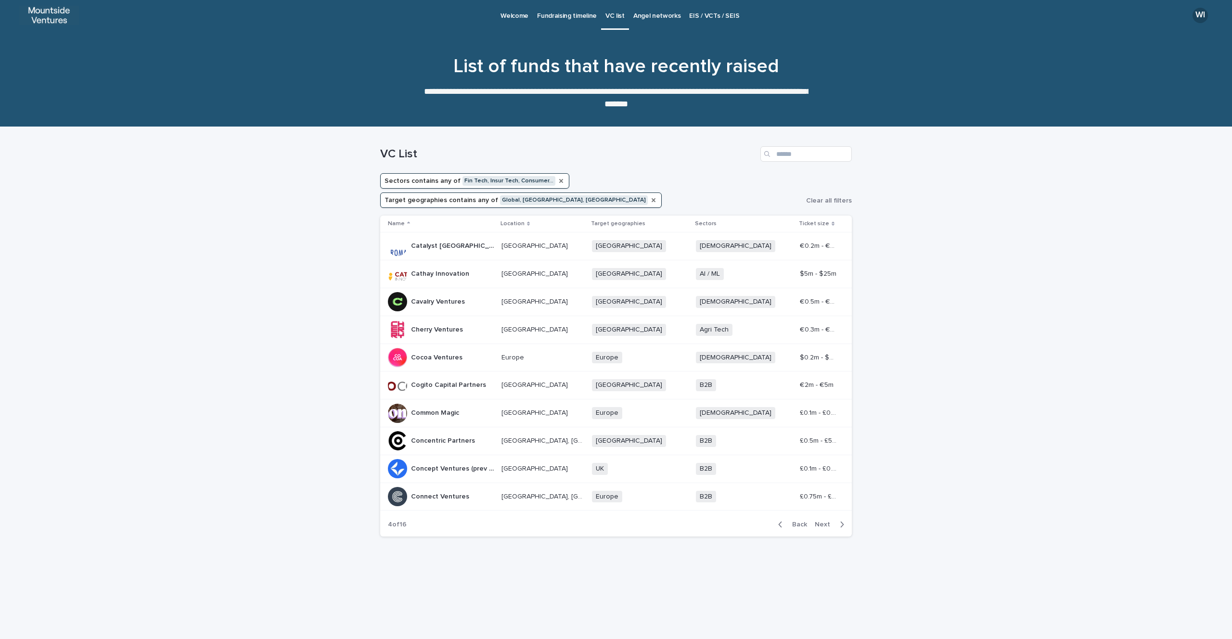
click at [782, 520] on icon "button" at bounding box center [780, 524] width 4 height 9
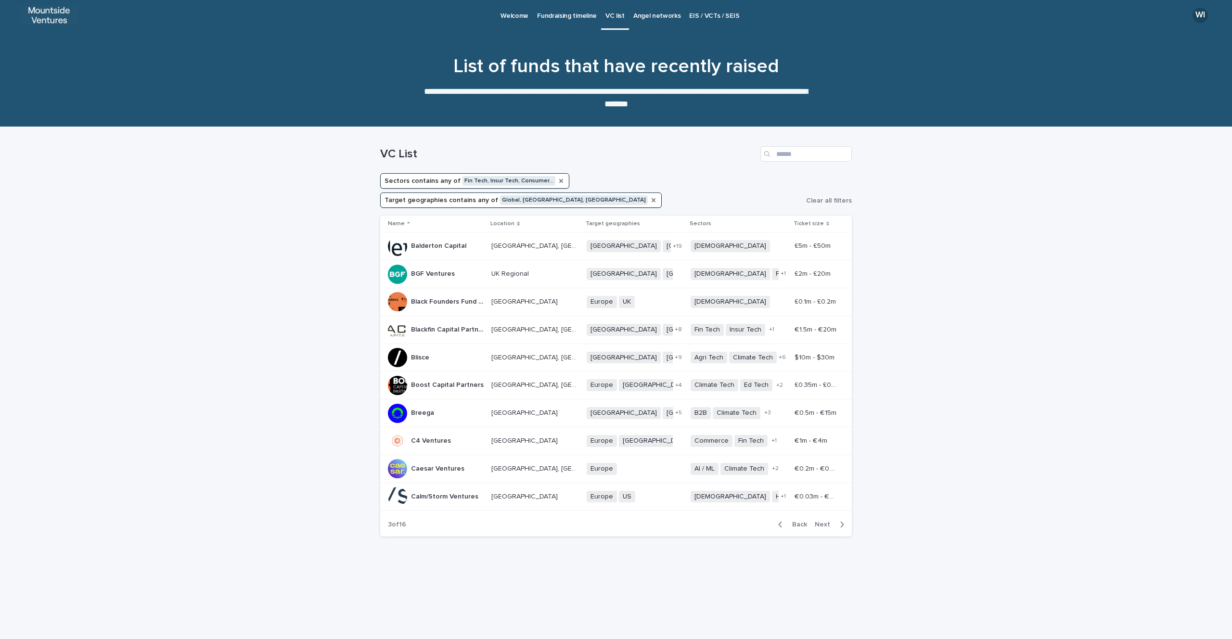
click at [782, 520] on icon "button" at bounding box center [780, 524] width 4 height 9
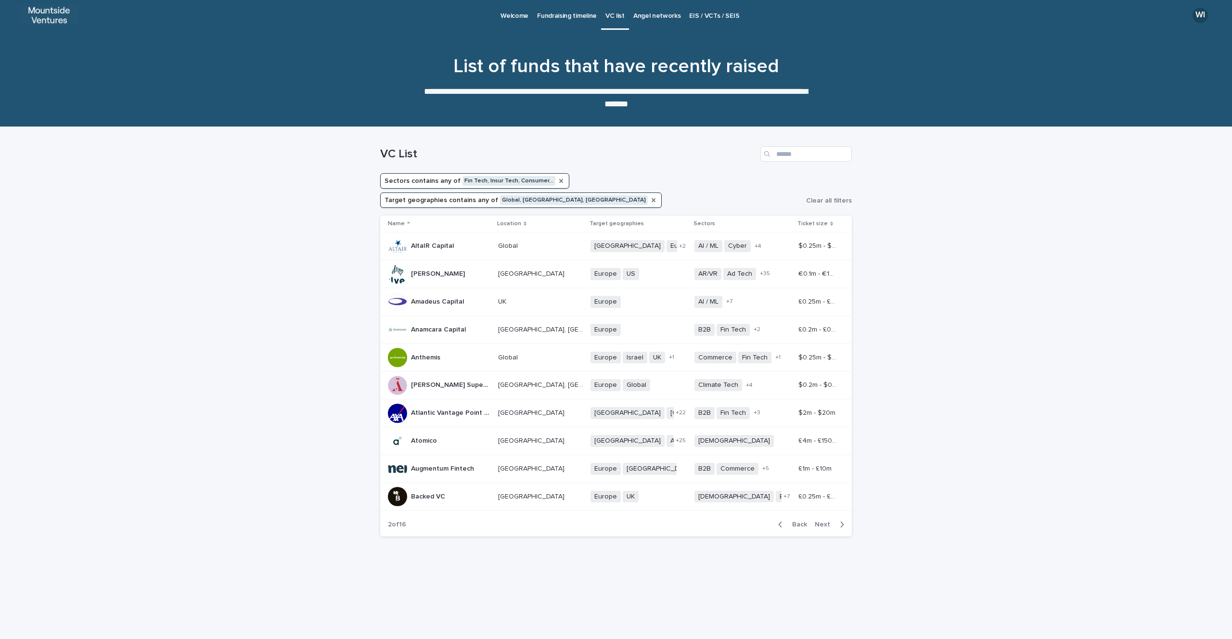
click at [782, 520] on icon "button" at bounding box center [780, 524] width 4 height 9
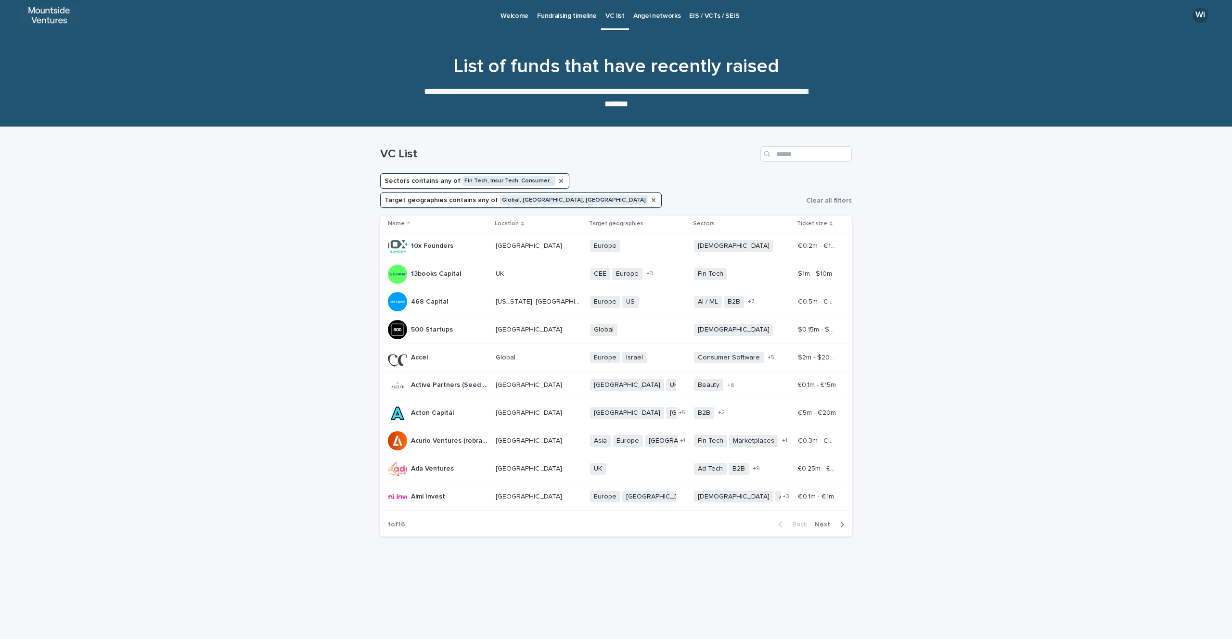
drag, startPoint x: 363, startPoint y: 216, endPoint x: 970, endPoint y: 475, distance: 658.9
click at [971, 475] on div "Loading... Saving… Loading... Saving… VC List Sectors contains any of Fin Tech,…" at bounding box center [616, 383] width 1232 height 512
click at [970, 475] on div "Loading... Saving… Loading... Saving… VC List Sectors contains any of Fin Tech,…" at bounding box center [616, 383] width 1232 height 512
drag, startPoint x: 865, startPoint y: 483, endPoint x: 388, endPoint y: 227, distance: 540.6
click at [388, 227] on div "Loading... Saving… Loading... Saving… VC List Sectors contains any of Fin Tech,…" at bounding box center [616, 383] width 1232 height 512
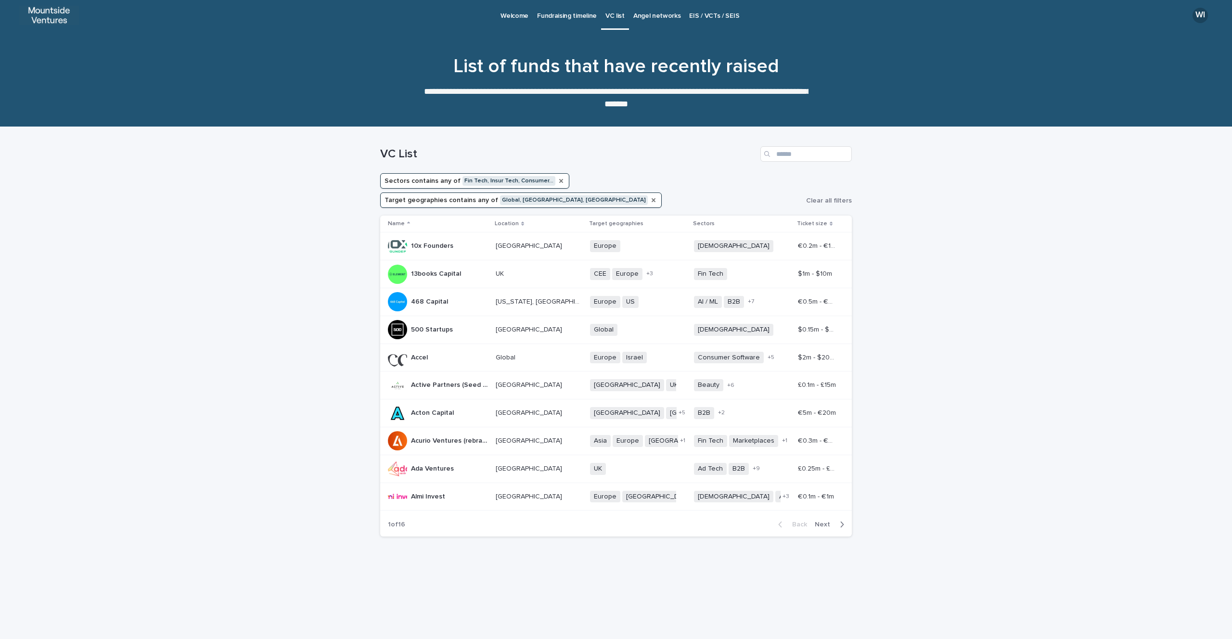
click at [278, 240] on div "Loading... Saving… Loading... Saving… VC List Sectors contains any of Fin Tech,…" at bounding box center [616, 383] width 1232 height 512
click at [455, 237] on div "10x Founders 10x Founders" at bounding box center [438, 246] width 100 height 19
click at [831, 513] on div "Back Next" at bounding box center [811, 525] width 81 height 24
click at [830, 521] on span "Next" at bounding box center [825, 524] width 21 height 7
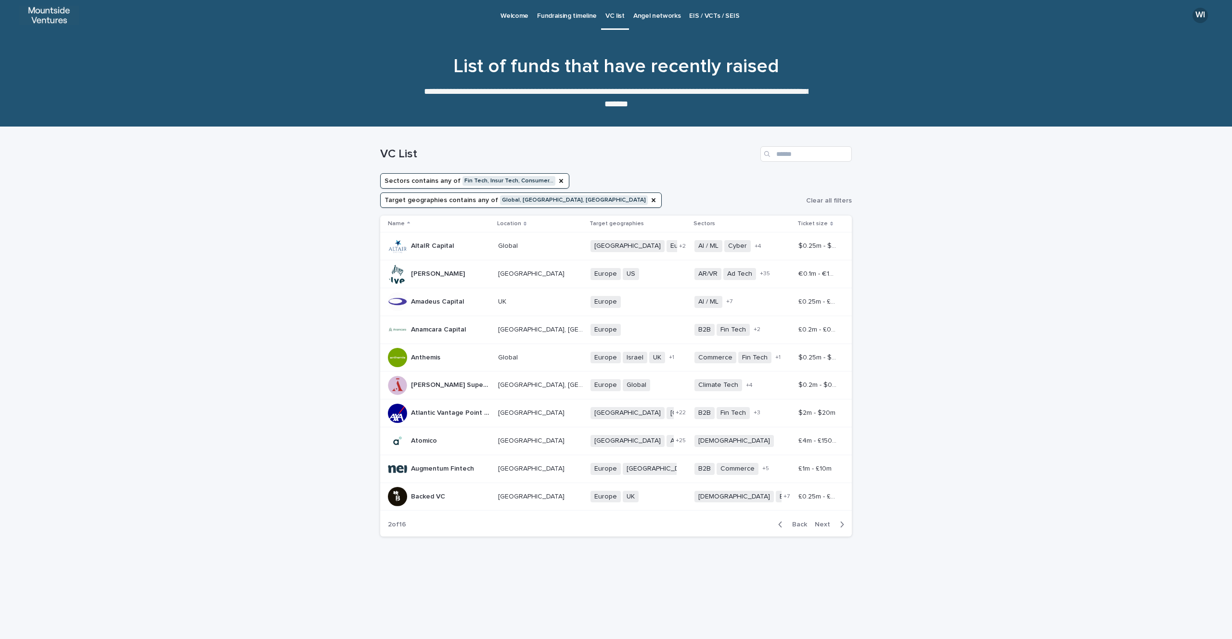
drag, startPoint x: 350, startPoint y: 227, endPoint x: 885, endPoint y: 447, distance: 579.4
click at [886, 447] on div "Loading... Saving… Loading... Saving… VC List Sectors contains any of Fin Tech,…" at bounding box center [616, 383] width 1232 height 512
drag, startPoint x: 885, startPoint y: 447, endPoint x: 886, endPoint y: 453, distance: 6.3
click at [885, 452] on div "Loading... Saving… Loading... Saving… VC List Sectors contains any of Fin Tech,…" at bounding box center [616, 383] width 1232 height 512
drag, startPoint x: 880, startPoint y: 484, endPoint x: 386, endPoint y: 230, distance: 555.9
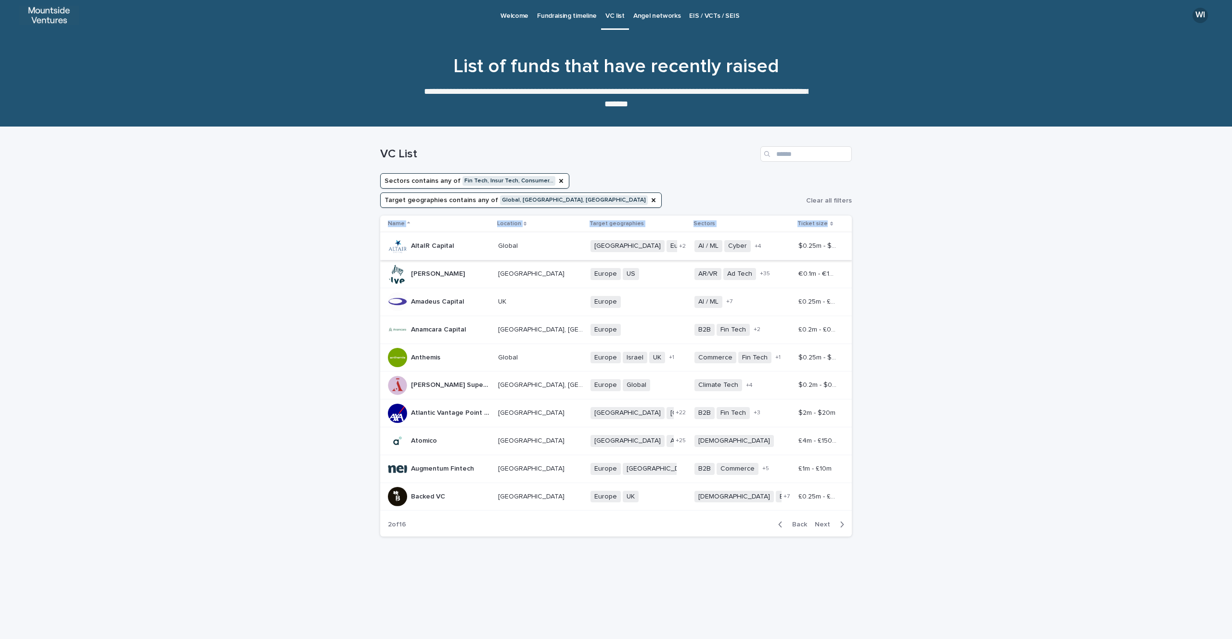
click at [386, 230] on div "Loading... Saving… Loading... Saving… VC List Sectors contains any of Fin Tech,…" at bounding box center [616, 383] width 1232 height 512
click at [834, 543] on div "Loading... Saving… Loading... Saving… VC List Sectors contains any of Fin Tech,…" at bounding box center [615, 371] width 481 height 488
click at [842, 520] on icon "button" at bounding box center [842, 524] width 4 height 9
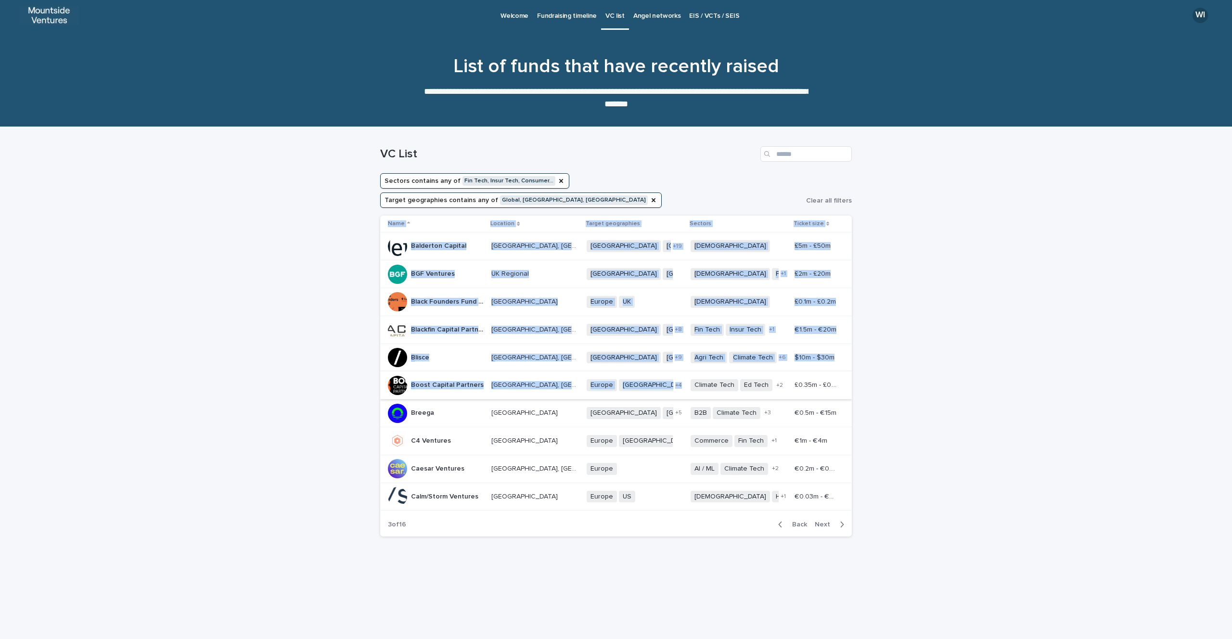
drag, startPoint x: 360, startPoint y: 224, endPoint x: 707, endPoint y: 353, distance: 370.6
click at [707, 353] on div "Loading... Saving… Loading... Saving… VC List Sectors contains any of Fin Tech,…" at bounding box center [616, 383] width 1232 height 512
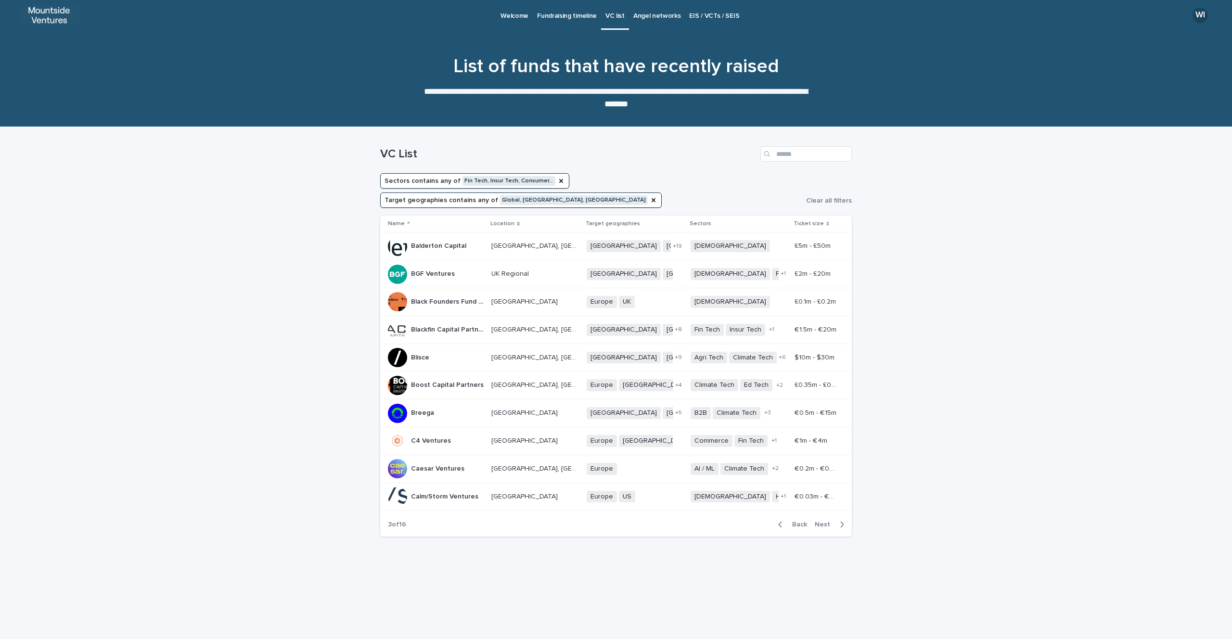
click at [892, 474] on div "Loading... Saving… Loading... Saving… VC List Sectors contains any of Fin Tech,…" at bounding box center [616, 383] width 1232 height 512
drag, startPoint x: 883, startPoint y: 486, endPoint x: 404, endPoint y: 229, distance: 543.4
click at [404, 229] on div "Loading... Saving… Loading... Saving… VC List Sectors contains any of Fin Tech,…" at bounding box center [616, 383] width 1232 height 512
click at [627, 527] on div "Loading... Saving… Loading... Saving… VC List Sectors contains any of Fin Tech,…" at bounding box center [615, 371] width 481 height 488
click at [839, 520] on div "button" at bounding box center [840, 524] width 8 height 9
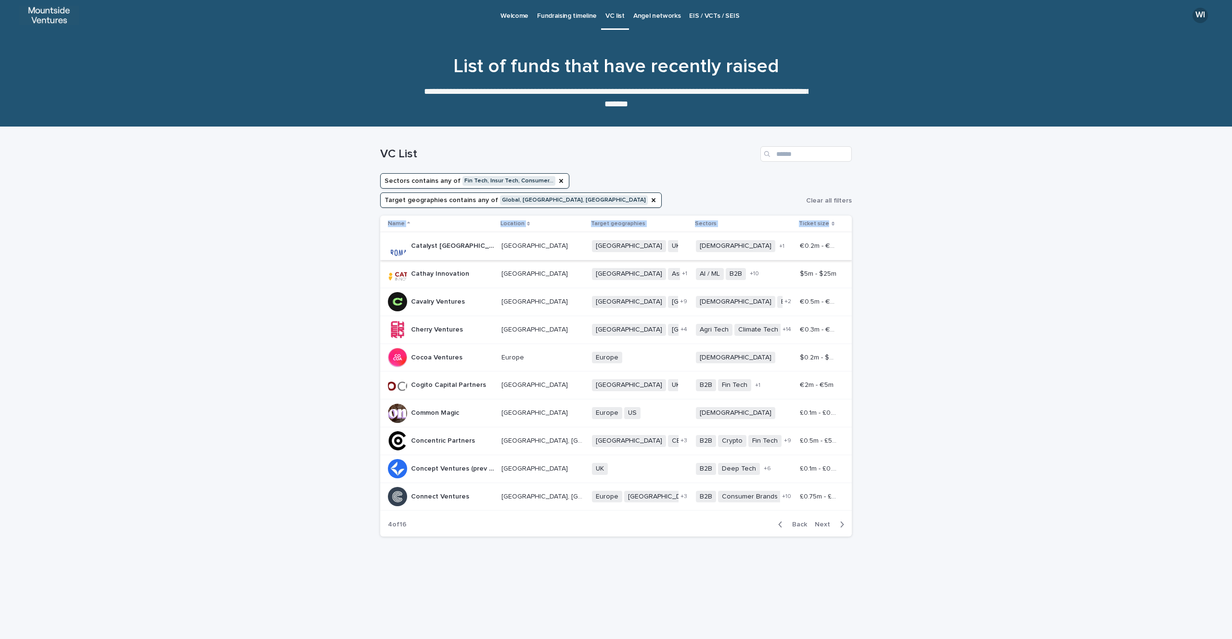
drag, startPoint x: 868, startPoint y: 478, endPoint x: 408, endPoint y: 232, distance: 522.0
click at [408, 232] on div "Loading... Saving… Loading... Saving… VC List Sectors contains any of Fin Tech,…" at bounding box center [616, 383] width 1232 height 512
copy thead "Name Location Target geographies Sectors Ticket size"
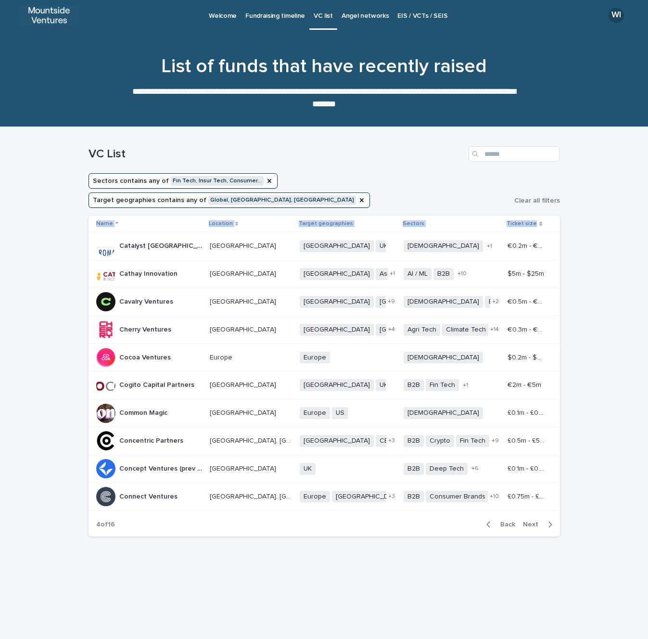
click at [550, 522] on icon "button" at bounding box center [550, 525] width 3 height 6
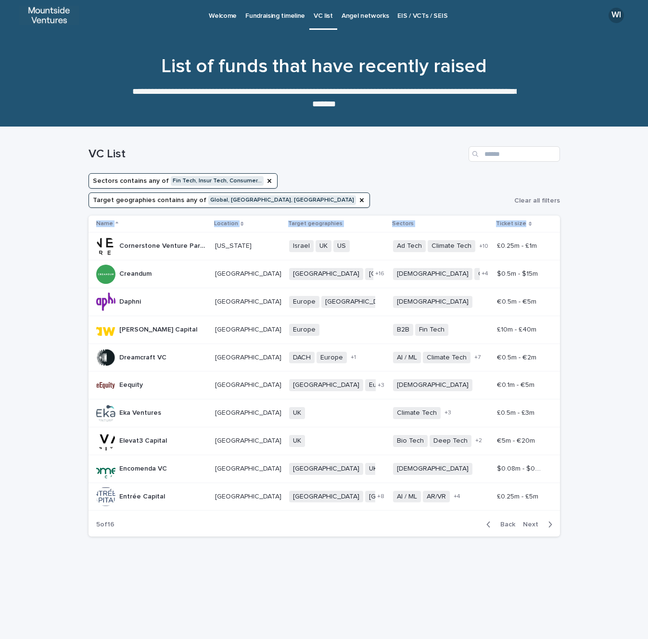
click at [550, 520] on icon "button" at bounding box center [550, 524] width 4 height 9
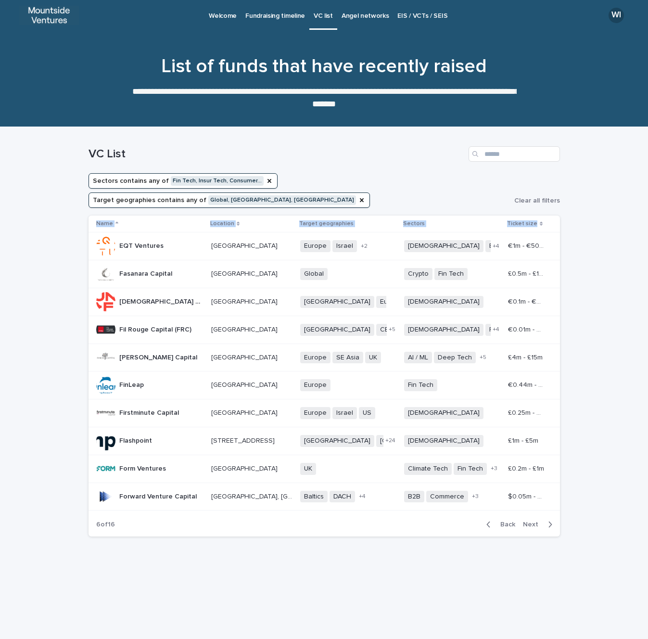
click at [549, 520] on icon "button" at bounding box center [550, 524] width 4 height 9
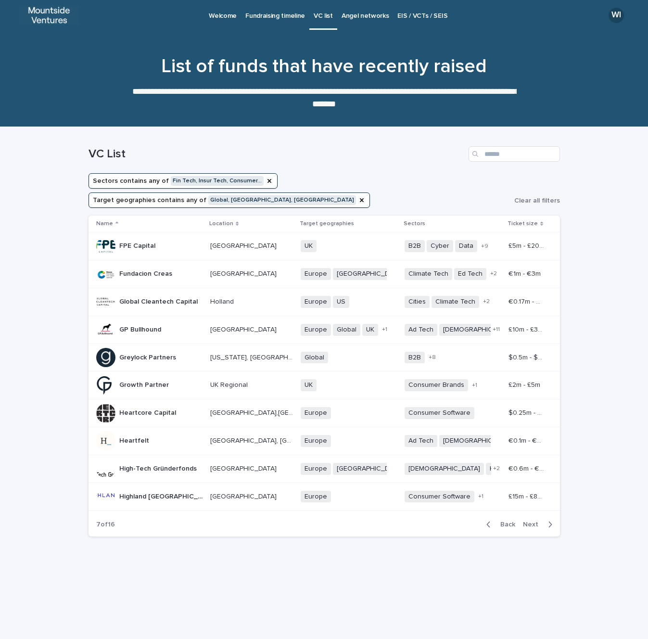
click at [545, 527] on div "Loading... Saving… Loading... Saving… VC List Sectors contains any of Fin Tech,…" at bounding box center [324, 371] width 481 height 488
click at [549, 520] on icon "button" at bounding box center [550, 524] width 4 height 9
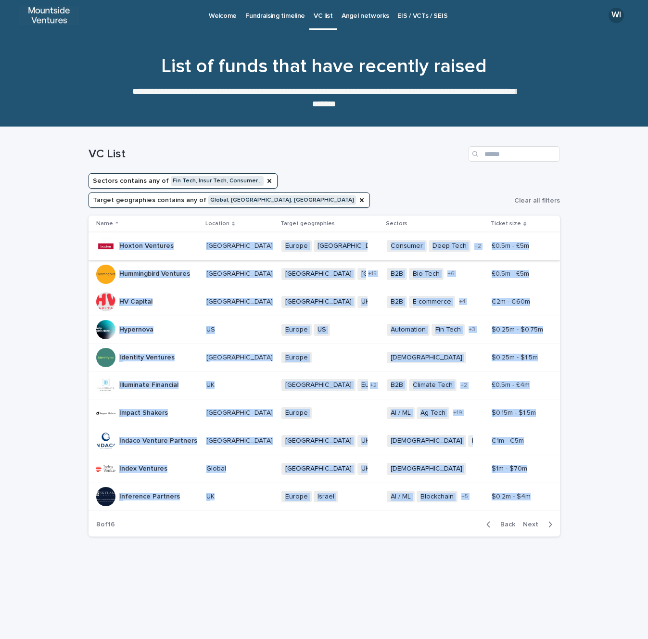
drag, startPoint x: 557, startPoint y: 489, endPoint x: 101, endPoint y: 228, distance: 525.5
click at [101, 233] on tbody "Hoxton Ventures Hoxton Ventures [GEOGRAPHIC_DATA] [GEOGRAPHIC_DATA] [GEOGRAPHIC…" at bounding box center [325, 372] width 472 height 278
copy tbody "Loremi Dolorsit Ametco Adipisci Elitse Doeius Tempor Incid UT + 0 Laboreet Dolo…"
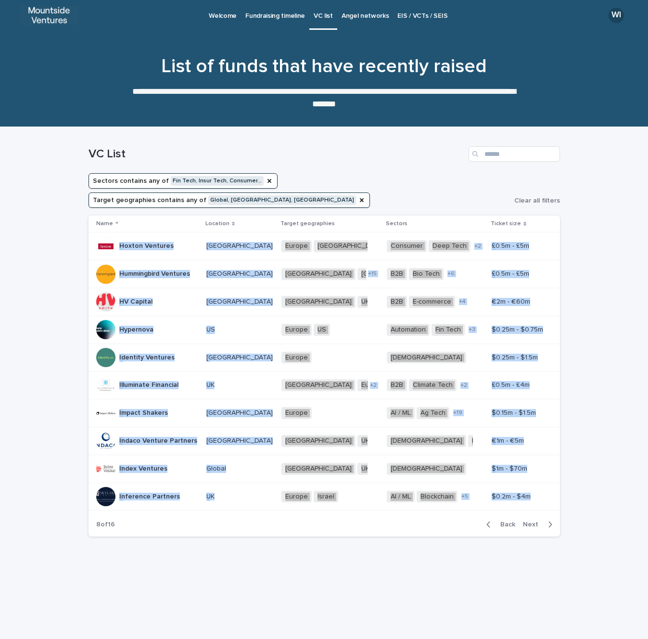
click at [551, 520] on icon "button" at bounding box center [550, 524] width 4 height 9
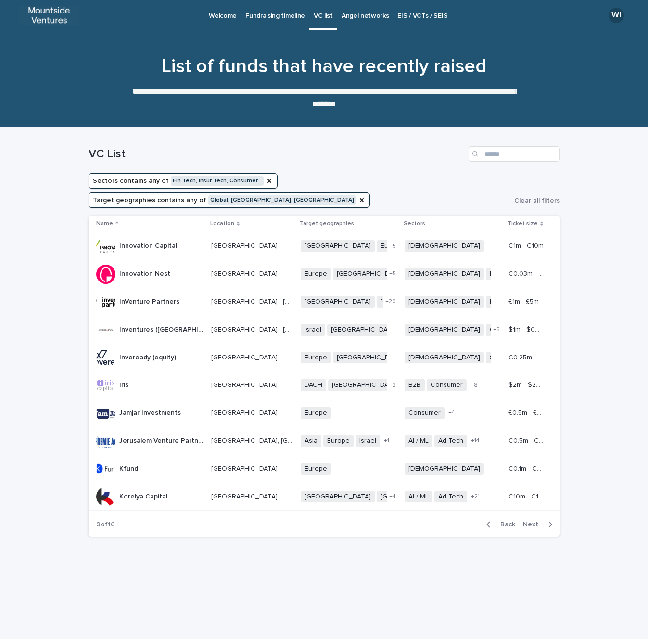
click at [579, 458] on div "Loading... Saving… Loading... Saving… VC List Sectors contains any of Fin Tech,…" at bounding box center [324, 383] width 648 height 512
drag, startPoint x: 585, startPoint y: 481, endPoint x: 99, endPoint y: 236, distance: 544.5
click at [99, 236] on div "Loading... Saving… Loading... Saving… VC List Sectors contains any of Fin Tech,…" at bounding box center [324, 383] width 648 height 512
click at [549, 520] on icon "button" at bounding box center [550, 524] width 4 height 9
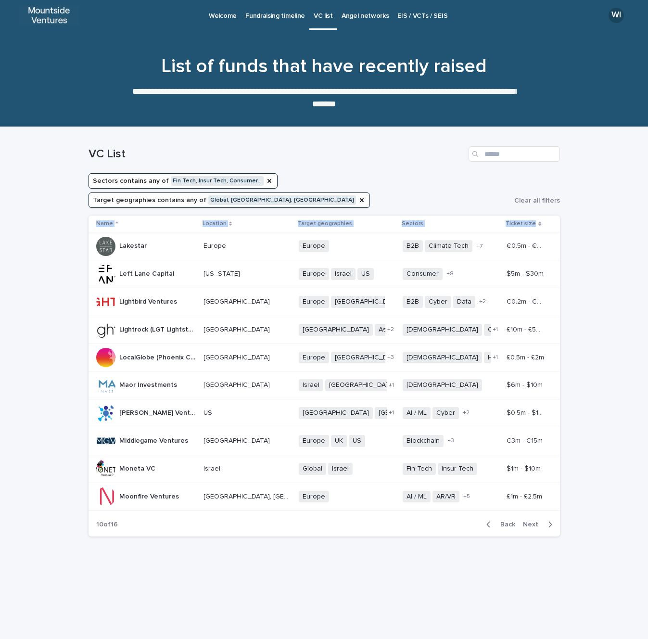
click at [549, 520] on icon "button" at bounding box center [550, 524] width 4 height 9
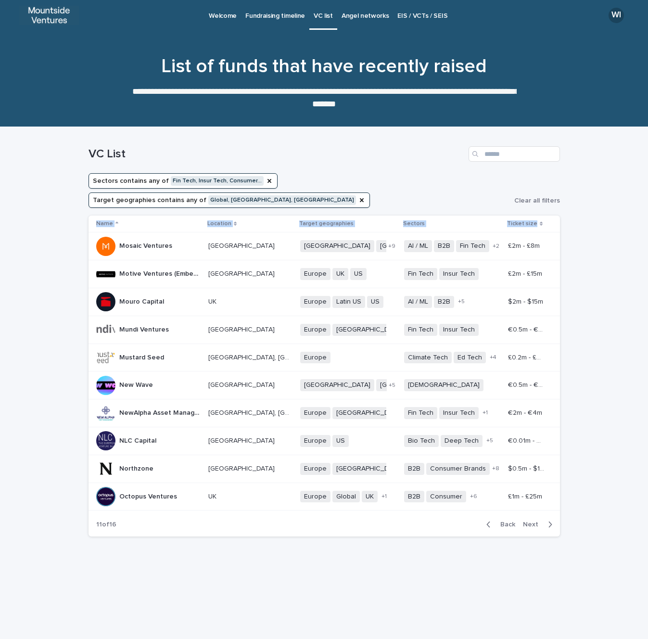
click at [547, 520] on div "button" at bounding box center [548, 524] width 8 height 9
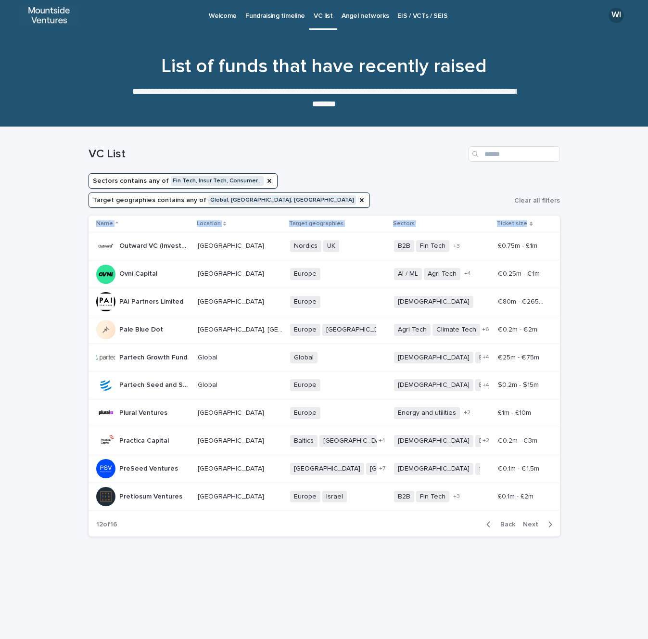
click at [552, 520] on icon "button" at bounding box center [550, 524] width 4 height 9
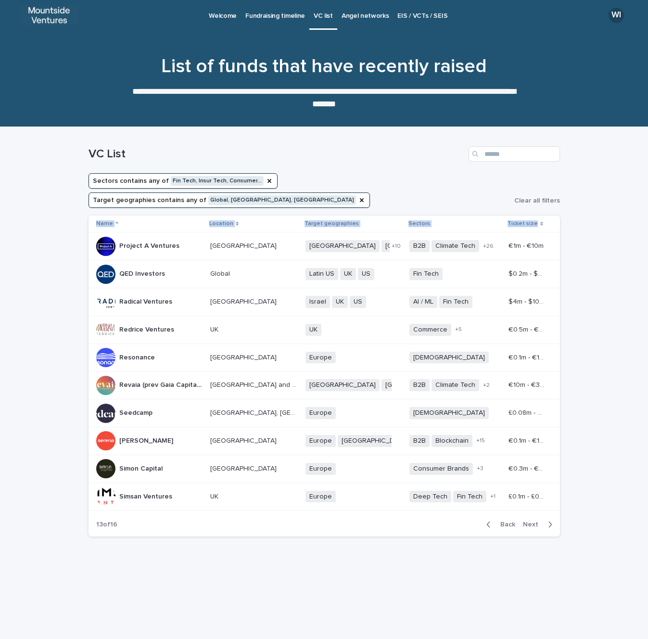
click at [551, 520] on icon "button" at bounding box center [550, 524] width 4 height 9
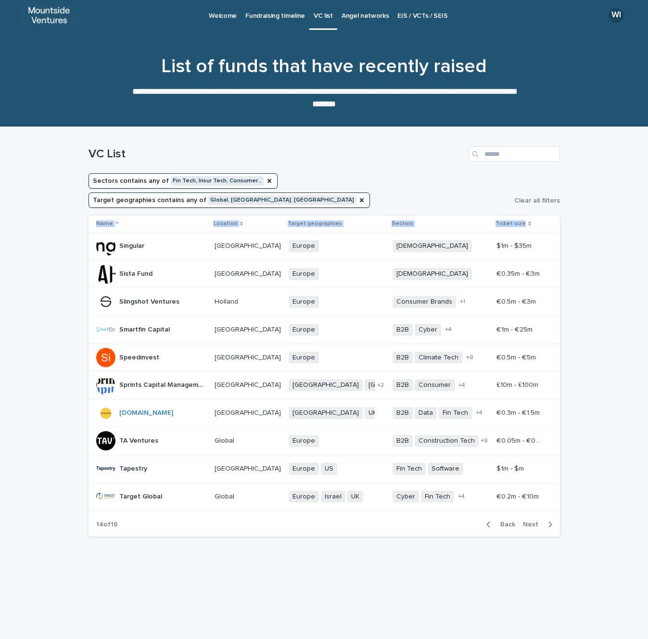
click at [550, 520] on icon "button" at bounding box center [550, 524] width 4 height 9
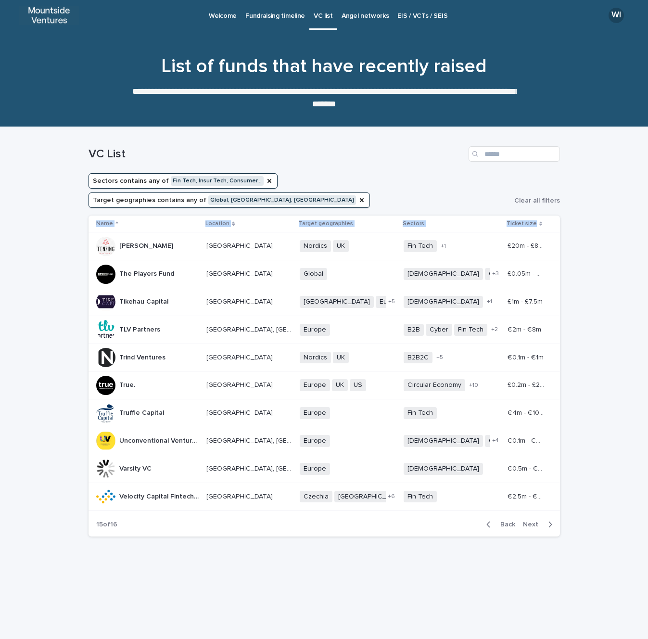
click at [550, 520] on icon "button" at bounding box center [550, 524] width 4 height 9
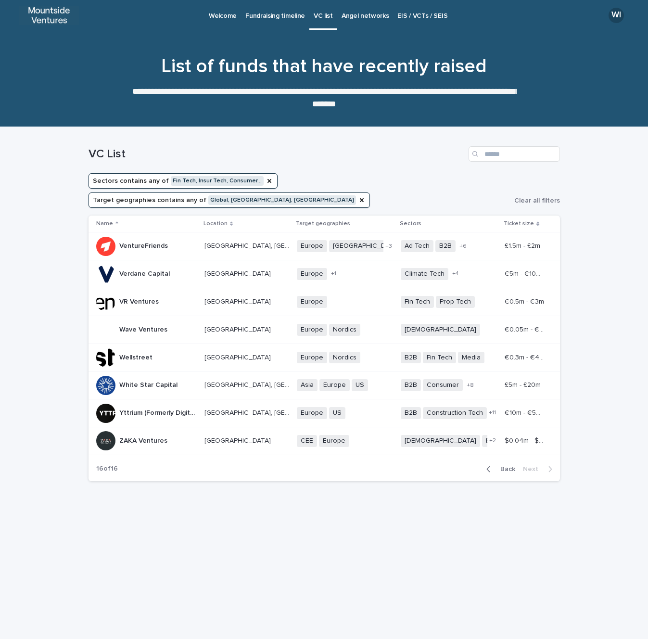
click at [555, 516] on div "Loading... Saving… Loading... Saving… VC List Sectors contains any of Fin Tech,…" at bounding box center [324, 371] width 481 height 488
click at [497, 466] on span "Back" at bounding box center [505, 469] width 21 height 7
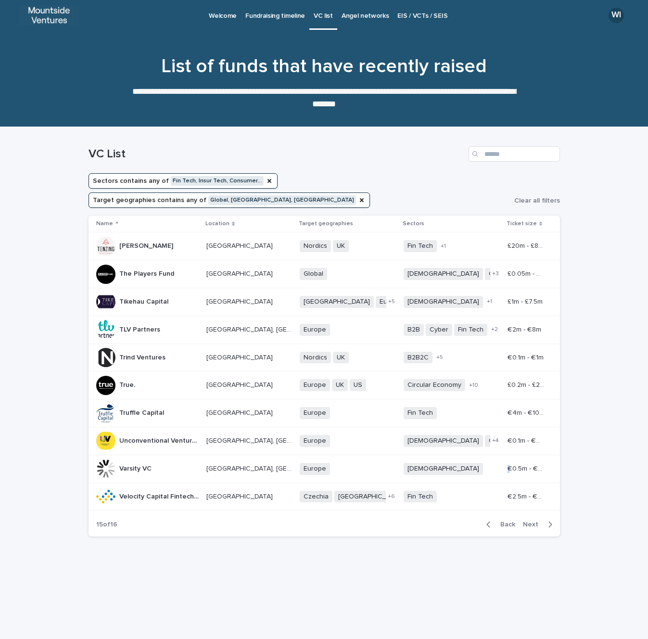
click at [504, 455] on td "€0.5m - €6m €0.5m - €6m" at bounding box center [532, 469] width 56 height 28
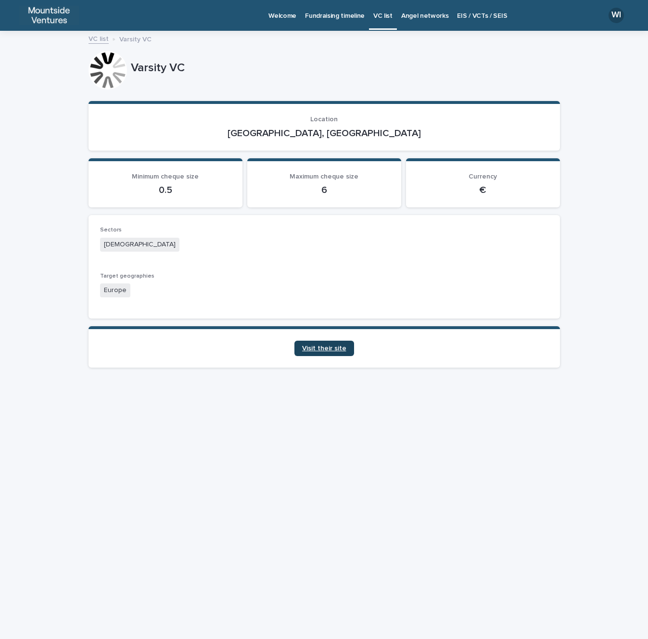
click at [315, 345] on span "Visit their site" at bounding box center [324, 348] width 44 height 7
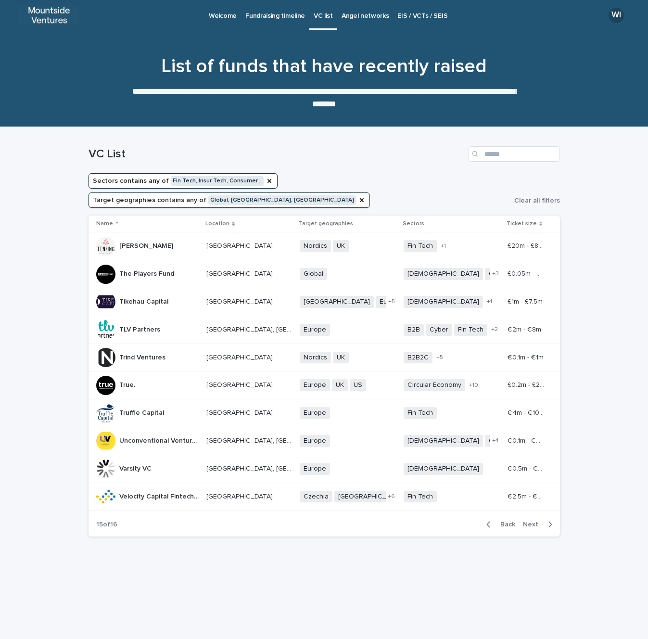
click at [487, 520] on button "Back" at bounding box center [499, 524] width 40 height 9
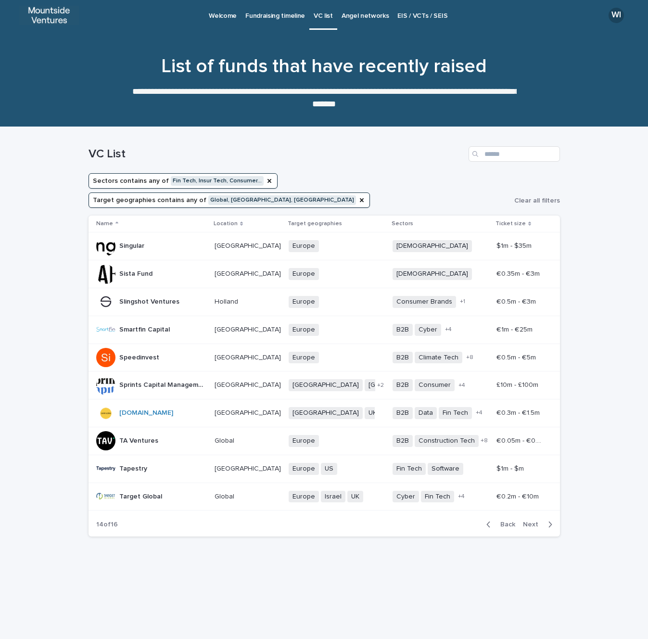
click at [487, 520] on button "Back" at bounding box center [499, 524] width 40 height 9
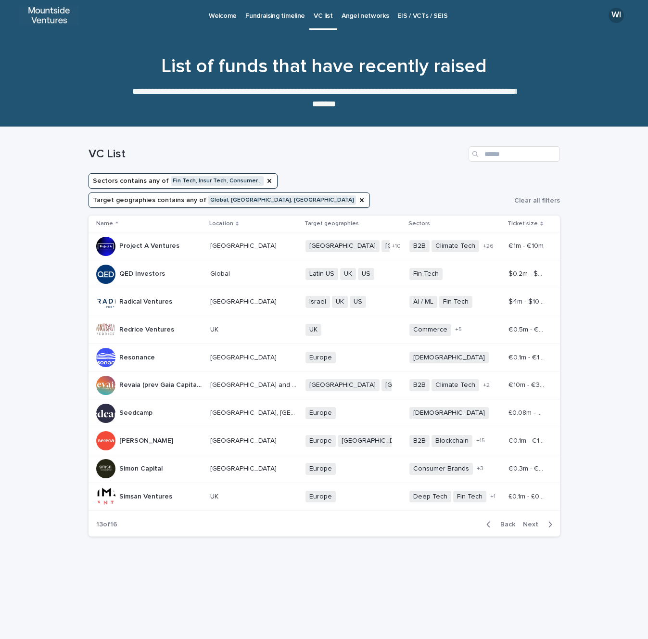
click at [487, 520] on button "Back" at bounding box center [499, 524] width 40 height 9
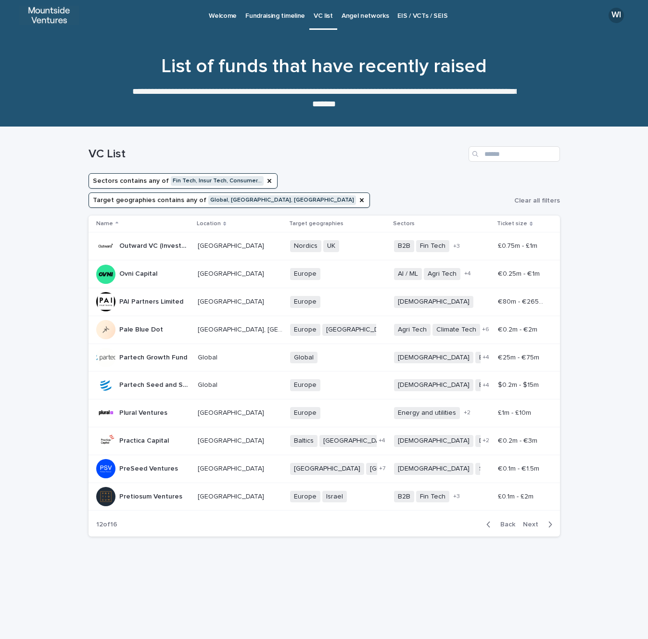
click at [487, 520] on button "Back" at bounding box center [499, 524] width 40 height 9
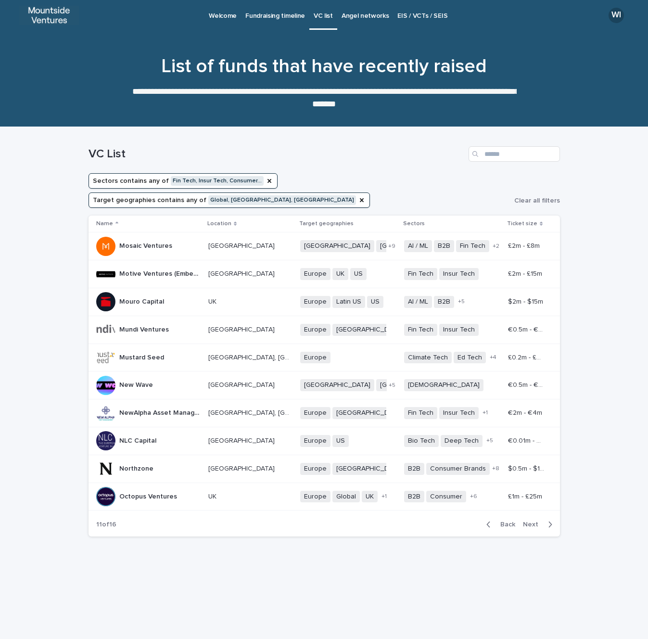
click at [487, 520] on button "Back" at bounding box center [499, 524] width 40 height 9
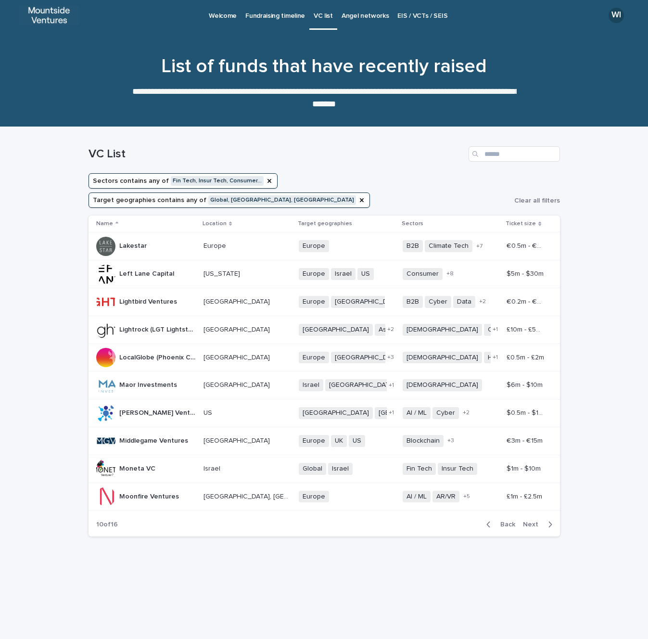
click at [487, 520] on button "Back" at bounding box center [499, 524] width 40 height 9
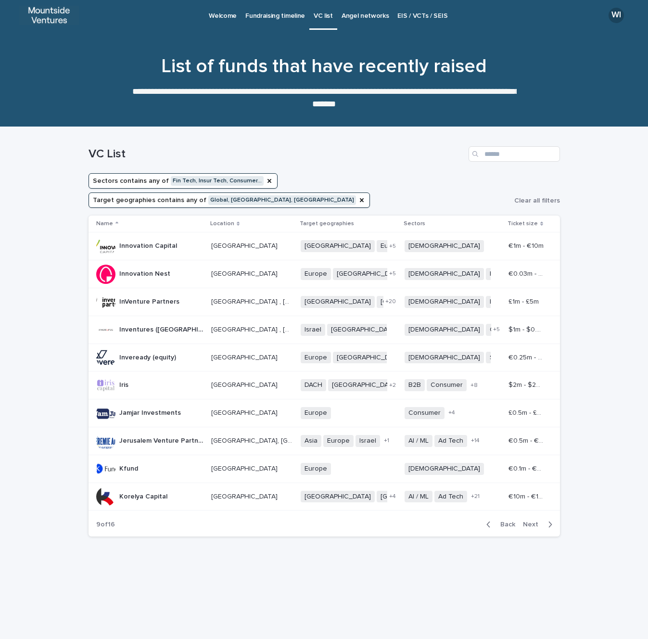
click at [487, 520] on button "Back" at bounding box center [499, 524] width 40 height 9
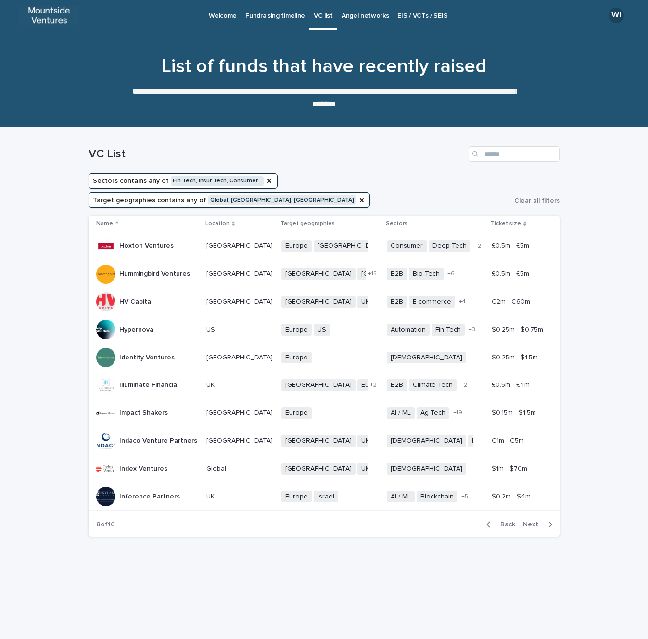
click at [487, 520] on button "Back" at bounding box center [499, 524] width 40 height 9
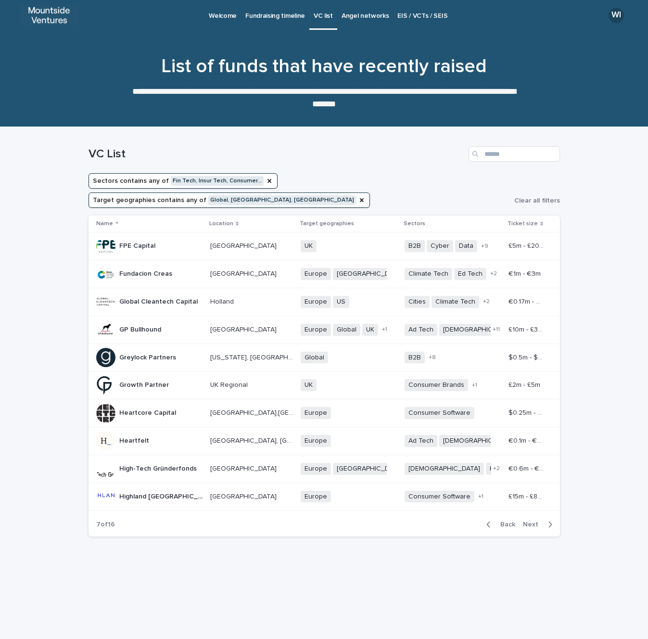
click at [487, 520] on button "Back" at bounding box center [499, 524] width 40 height 9
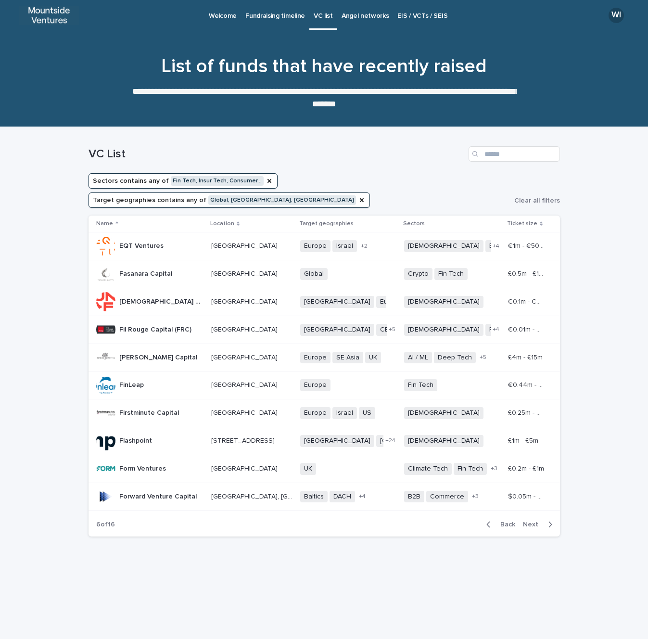
click at [487, 520] on button "Back" at bounding box center [499, 524] width 40 height 9
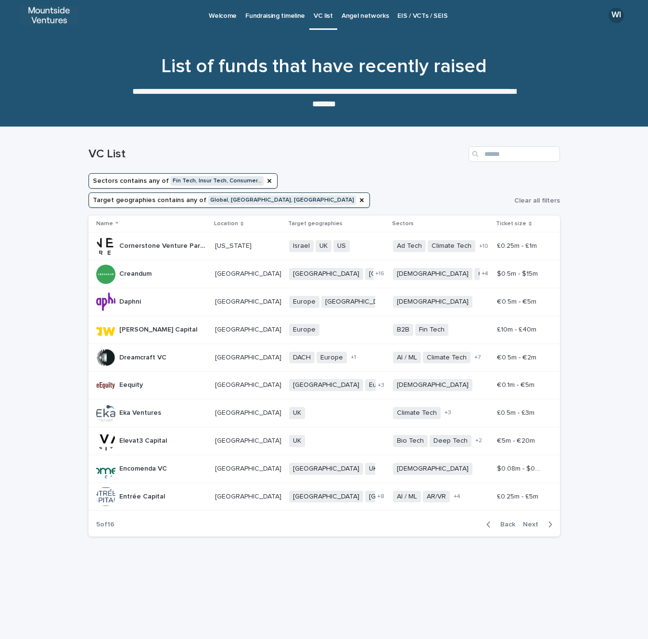
click at [487, 520] on button "Back" at bounding box center [499, 524] width 40 height 9
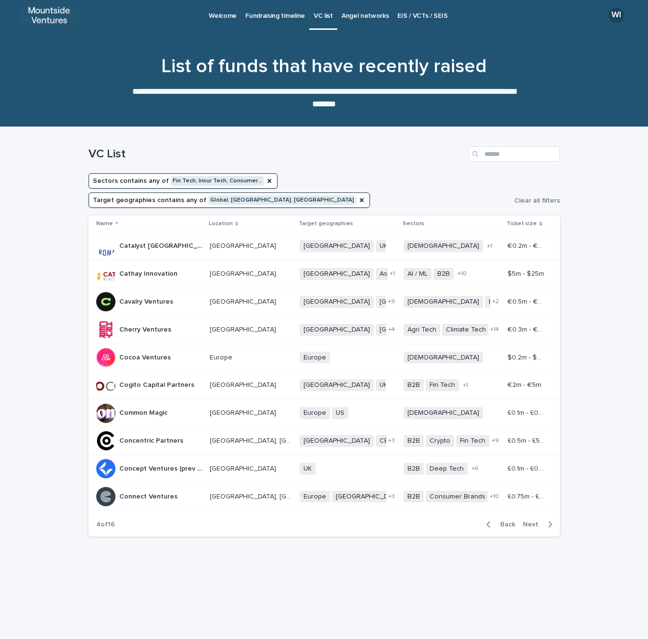
click at [487, 520] on button "Back" at bounding box center [499, 524] width 40 height 9
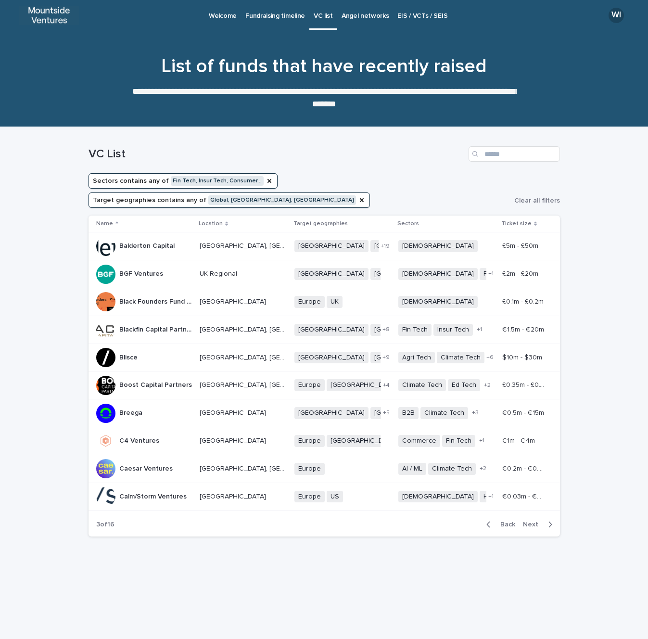
click at [214, 184] on button "Sectors contains any of Fin Tech, Insur Tech, Consumer…" at bounding box center [183, 180] width 189 height 15
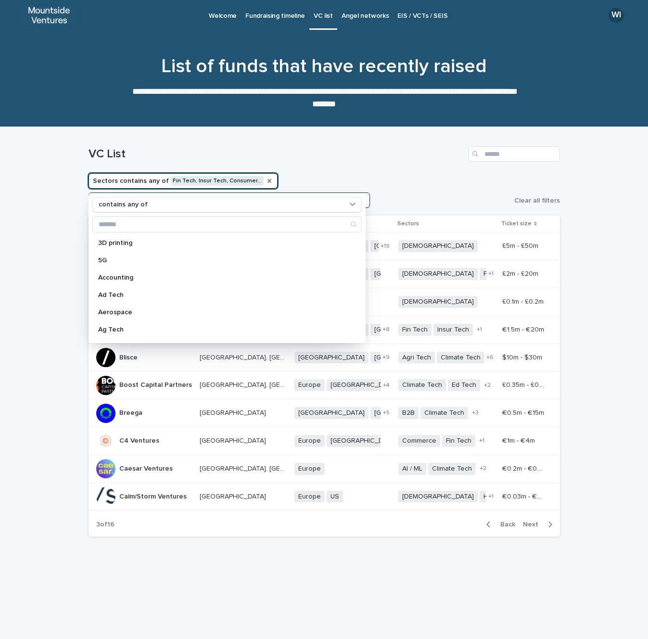
click at [268, 180] on icon "Sectors" at bounding box center [270, 181] width 4 height 4
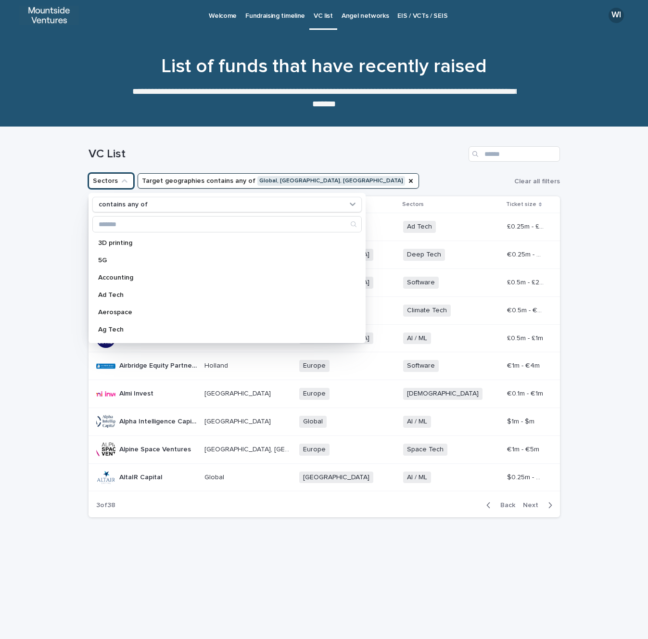
click at [121, 181] on icon "Sectors" at bounding box center [125, 181] width 10 height 10
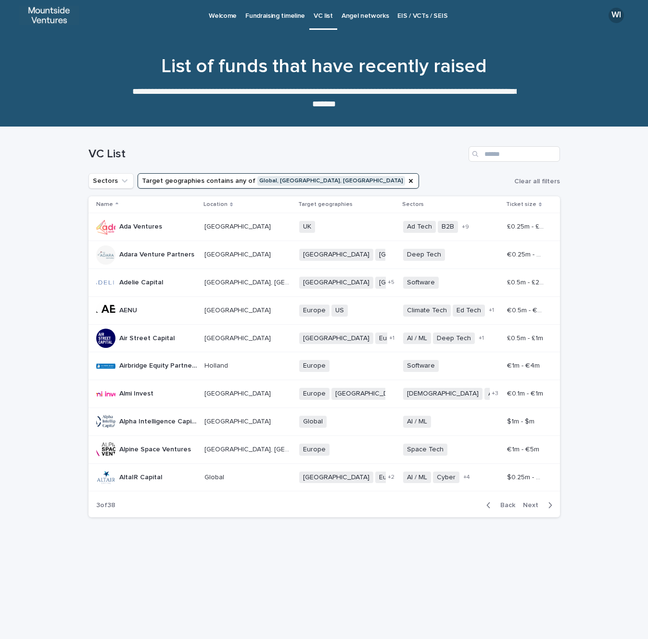
drag, startPoint x: 121, startPoint y: 181, endPoint x: 121, endPoint y: 194, distance: 12.5
click at [121, 181] on icon "Sectors" at bounding box center [125, 181] width 10 height 10
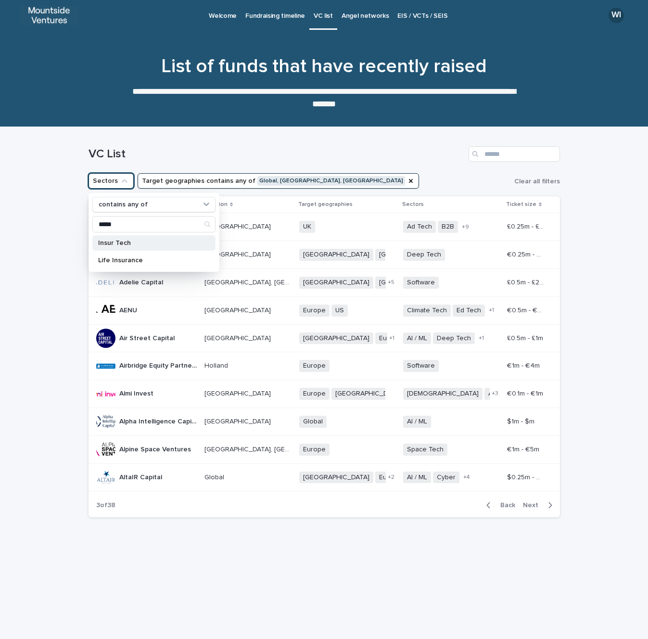
type input "*****"
click at [112, 240] on p "Insur Tech" at bounding box center [149, 243] width 102 height 7
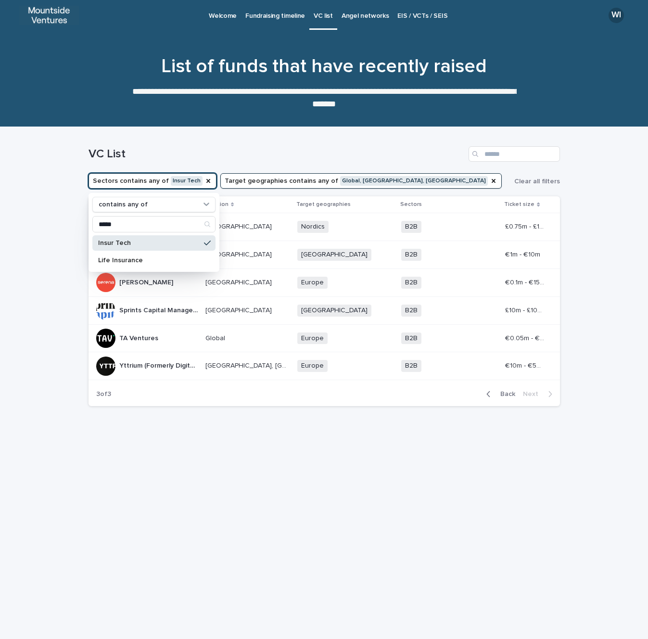
click at [60, 242] on div "Loading... Saving… Loading... Saving… VC List Sectors contains any of Insur Tec…" at bounding box center [324, 383] width 648 height 512
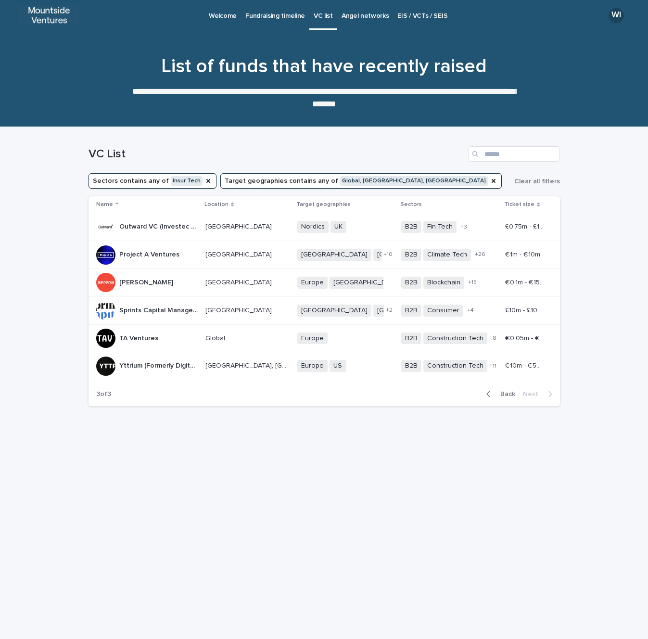
click at [491, 393] on icon "button" at bounding box center [489, 394] width 4 height 9
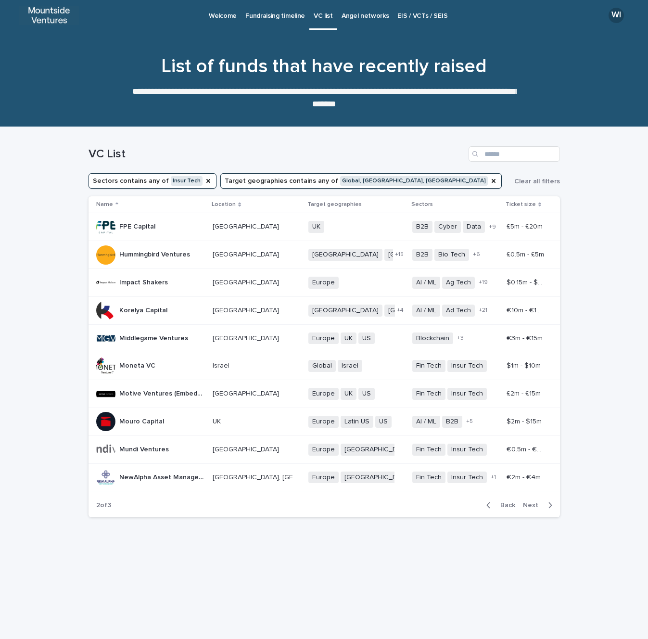
click at [489, 505] on icon "button" at bounding box center [488, 506] width 3 height 6
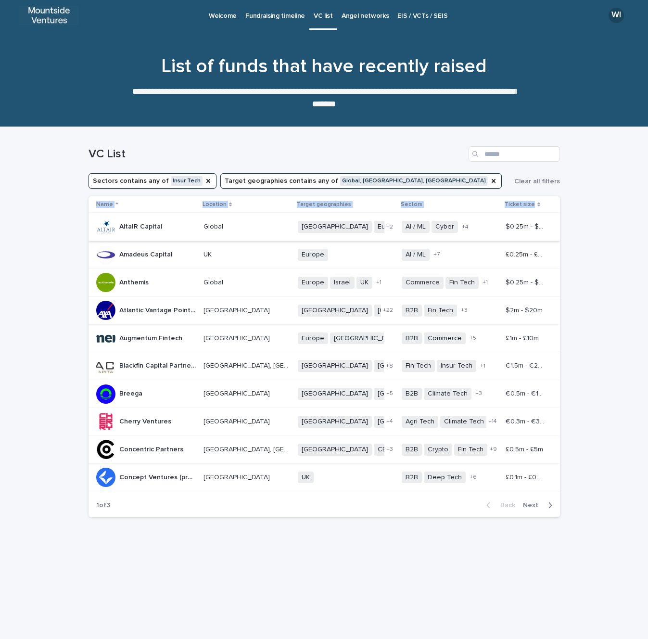
drag, startPoint x: 585, startPoint y: 480, endPoint x: 108, endPoint y: 223, distance: 541.7
click at [108, 223] on div "Loading... Saving… Loading... Saving… VC List Sectors contains any of Insur Tec…" at bounding box center [324, 383] width 648 height 512
copy thead "Name Location Target geographies Sectors Ticket size"
click at [549, 508] on icon "button" at bounding box center [550, 506] width 3 height 6
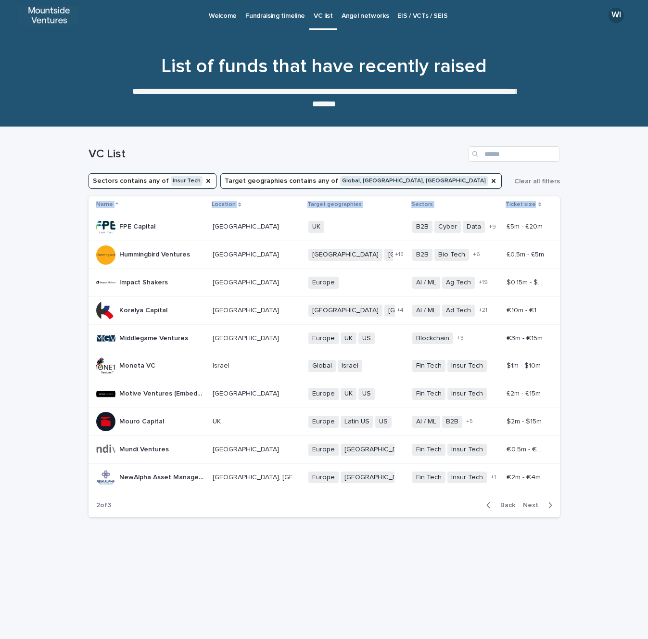
click at [548, 507] on icon "button" at bounding box center [550, 505] width 4 height 9
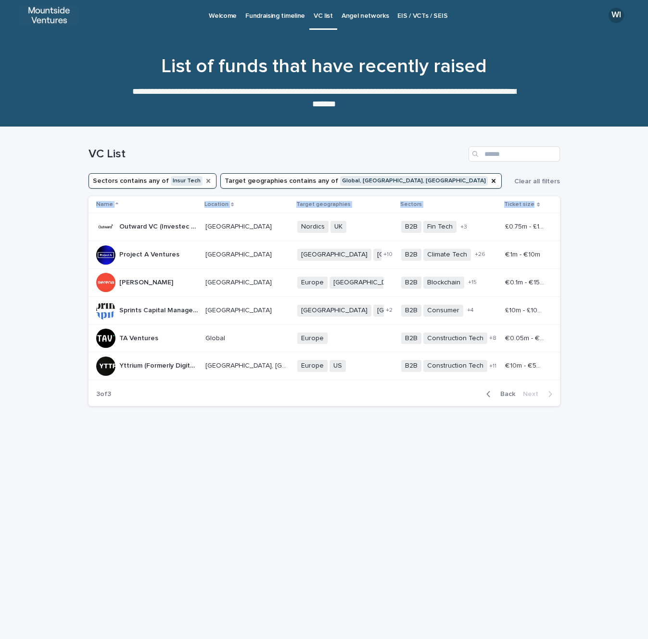
click at [205, 180] on icon "Sectors" at bounding box center [209, 181] width 8 height 8
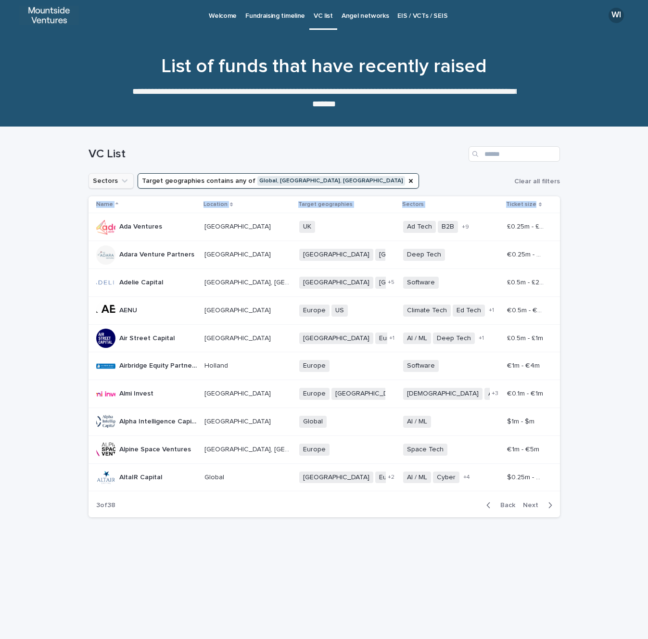
click at [123, 178] on icon "Sectors" at bounding box center [125, 181] width 10 height 10
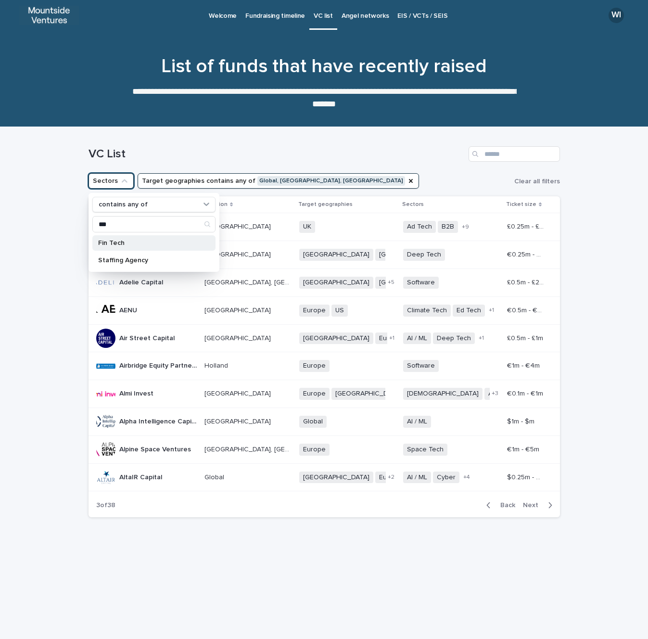
type input "***"
click at [111, 244] on p "Fin Tech" at bounding box center [149, 243] width 102 height 7
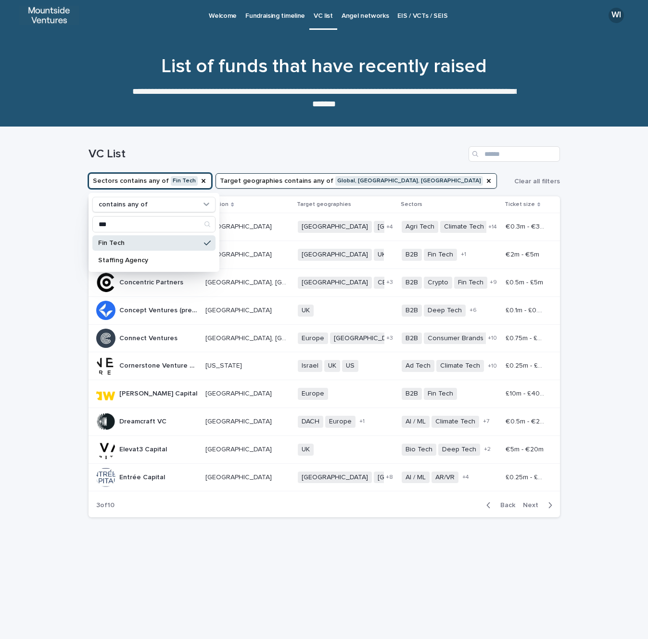
click at [59, 259] on div "Loading... Saving… Loading... Saving… VC List Sectors contains any of Fin Tech …" at bounding box center [324, 383] width 648 height 512
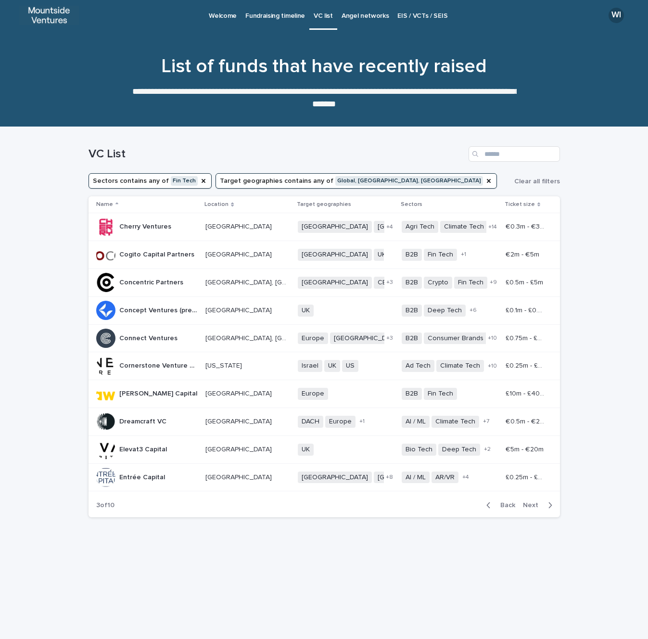
click at [490, 507] on icon "button" at bounding box center [488, 506] width 3 height 6
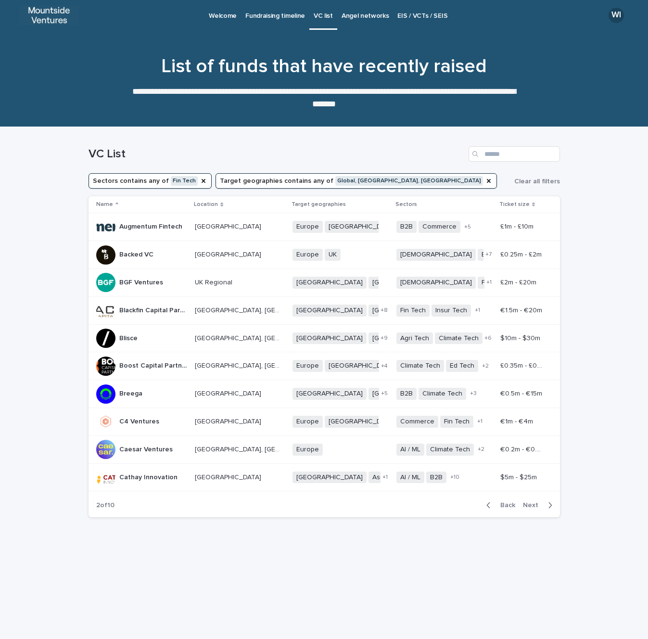
click at [490, 507] on icon "button" at bounding box center [488, 506] width 3 height 6
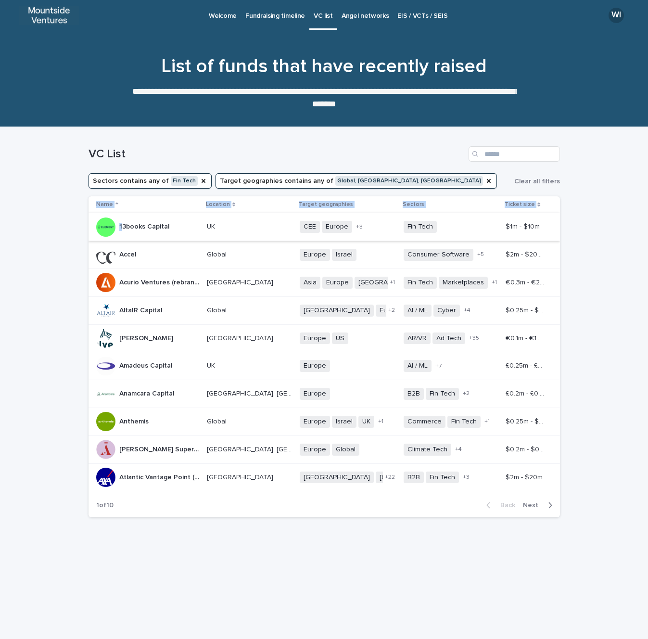
drag, startPoint x: 583, startPoint y: 476, endPoint x: 121, endPoint y: 225, distance: 525.2
click at [121, 225] on div "Loading... Saving… Loading... Saving… VC List Sectors contains any of Fin Tech …" at bounding box center [324, 383] width 648 height 512
copy table "Name Location Target geographies Sectors Ticket size 1"
click at [553, 505] on button "Next" at bounding box center [539, 505] width 41 height 9
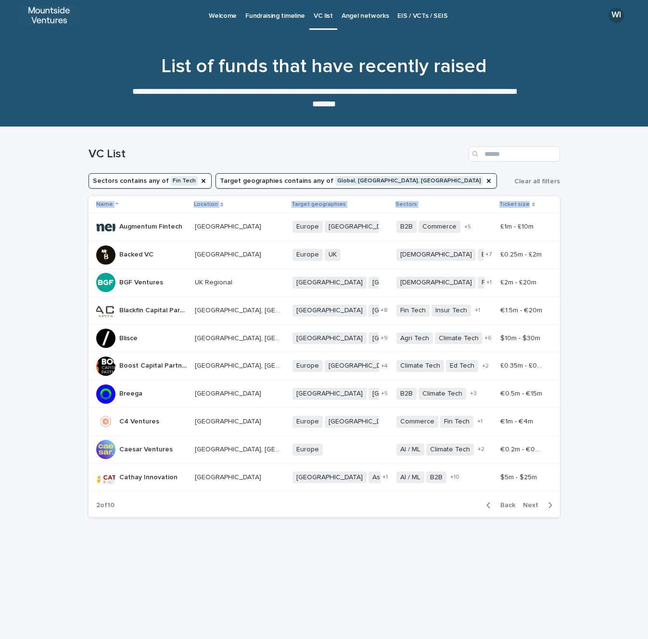
click at [551, 506] on icon "button" at bounding box center [550, 506] width 3 height 6
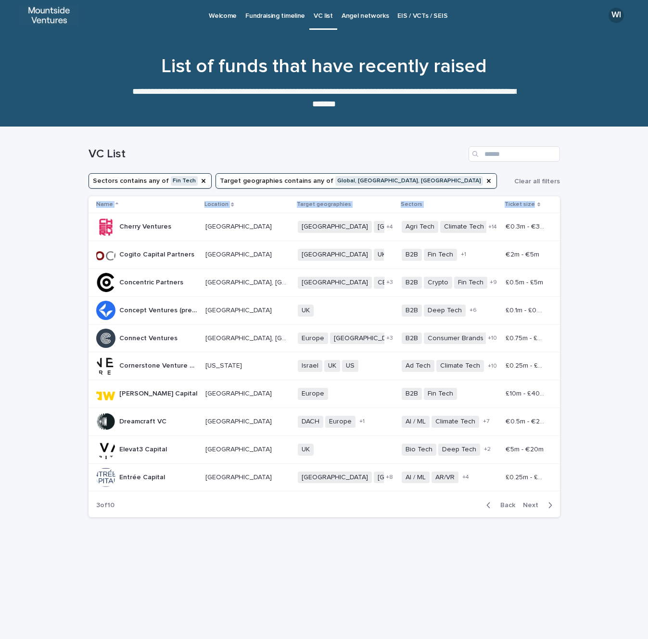
click at [551, 507] on icon "button" at bounding box center [550, 505] width 4 height 9
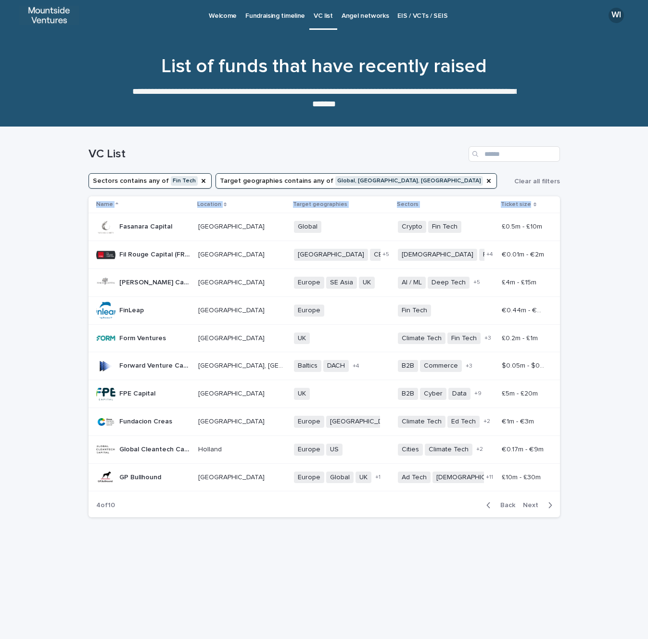
click at [551, 508] on icon "button" at bounding box center [550, 505] width 4 height 9
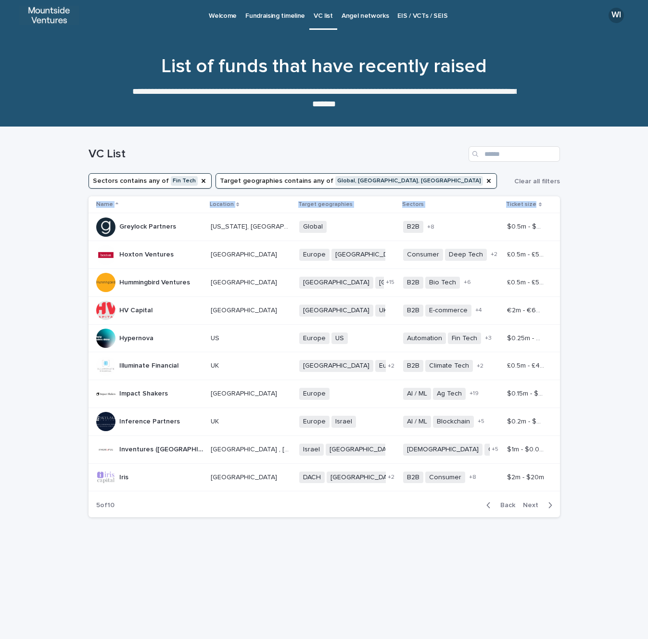
click at [550, 506] on icon "button" at bounding box center [550, 505] width 4 height 9
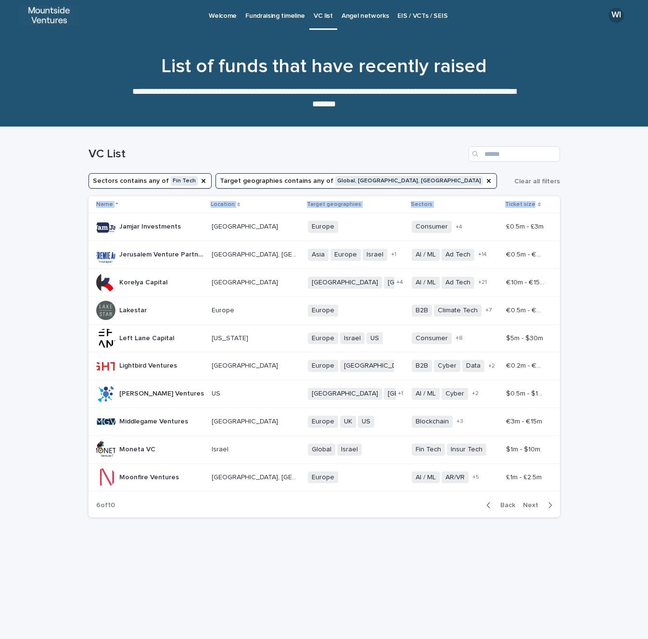
click at [550, 505] on icon "button" at bounding box center [550, 505] width 4 height 9
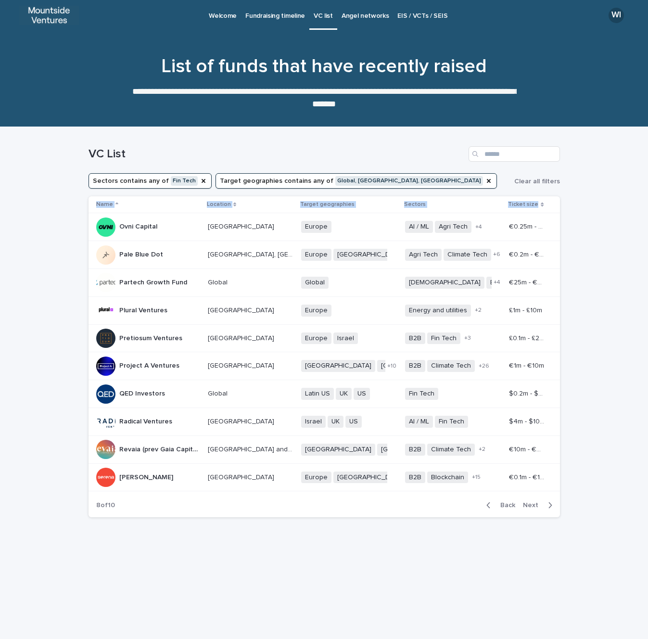
click at [551, 507] on icon "button" at bounding box center [550, 506] width 3 height 6
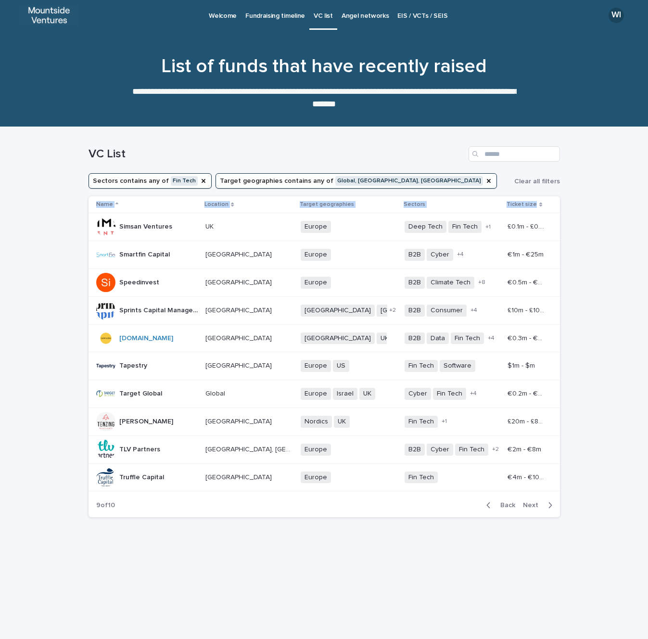
click at [548, 506] on icon "button" at bounding box center [550, 505] width 4 height 9
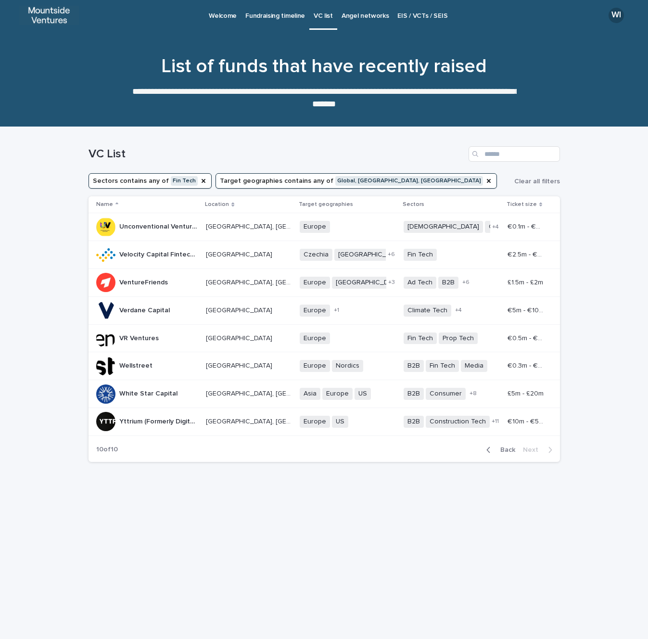
click at [537, 542] on div "Loading... Saving… Loading... Saving… VC List Sectors contains any of Fin Tech …" at bounding box center [324, 371] width 481 height 488
click at [337, 181] on button "Target geographies contains any of Global, [GEOGRAPHIC_DATA], [GEOGRAPHIC_DATA]" at bounding box center [357, 180] width 282 height 15
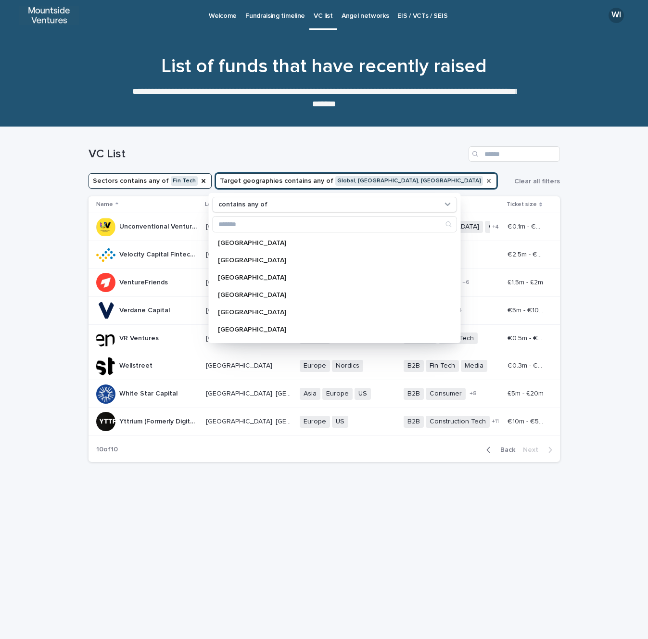
click at [485, 182] on icon "Target geographies" at bounding box center [489, 181] width 8 height 8
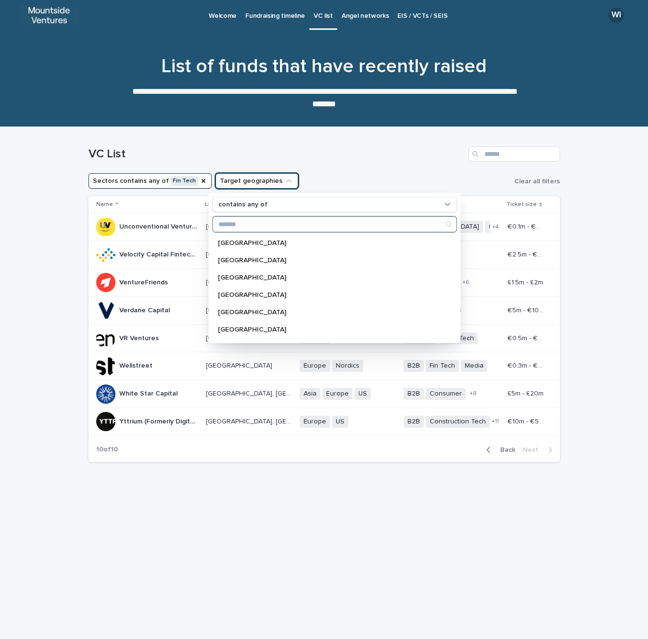
click at [253, 225] on input "Search" at bounding box center [335, 224] width 244 height 15
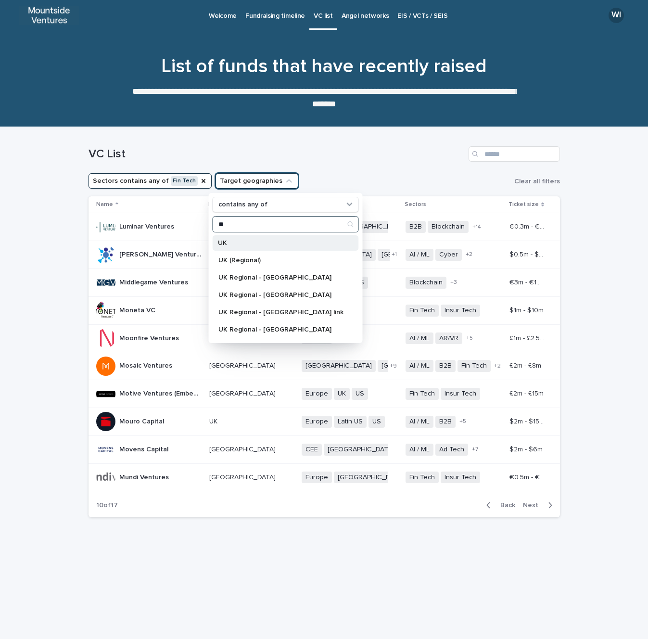
type input "**"
click at [246, 243] on p "UK" at bounding box center [280, 243] width 125 height 7
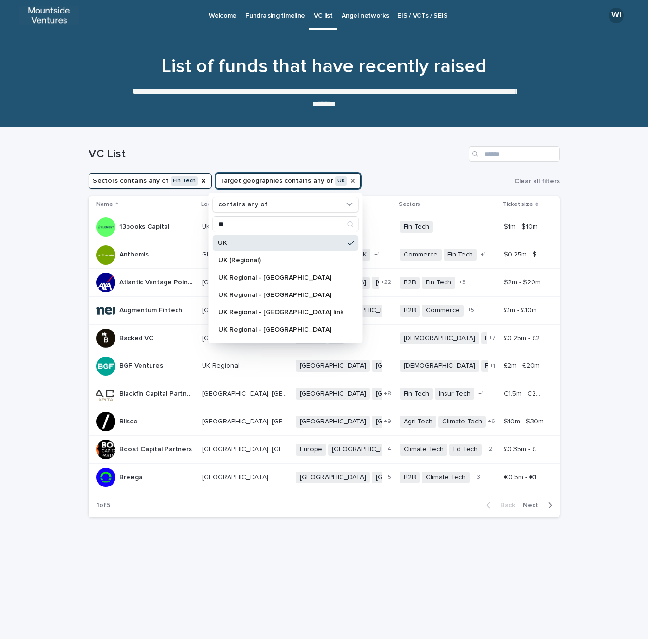
click at [296, 483] on span "[GEOGRAPHIC_DATA]" at bounding box center [333, 478] width 74 height 12
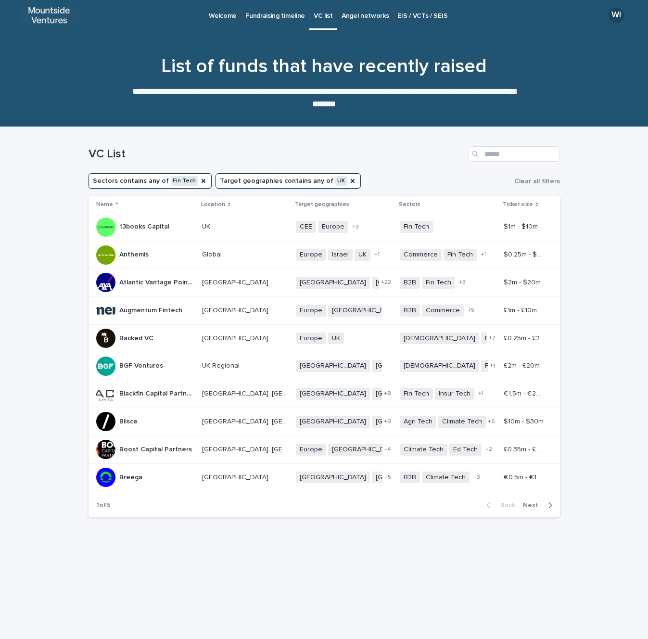
click at [560, 479] on td "€0.5m - €15m €0.5m - €15m" at bounding box center [530, 478] width 60 height 28
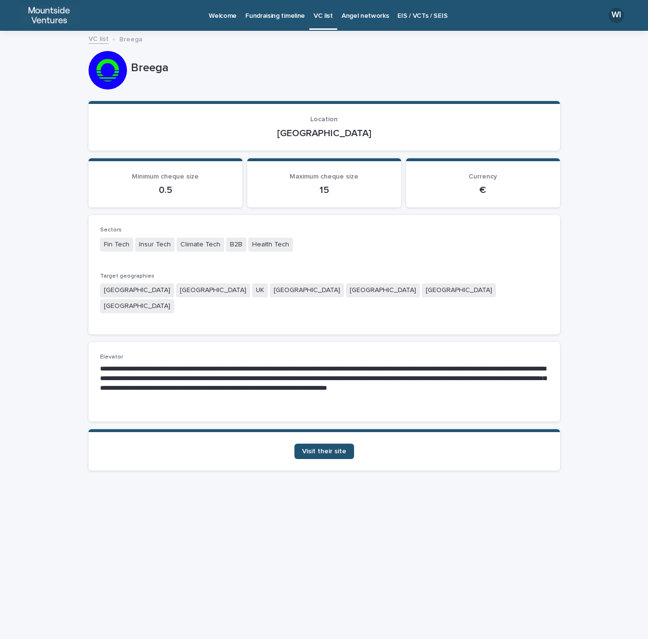
click at [584, 481] on div "**********" at bounding box center [324, 336] width 648 height 608
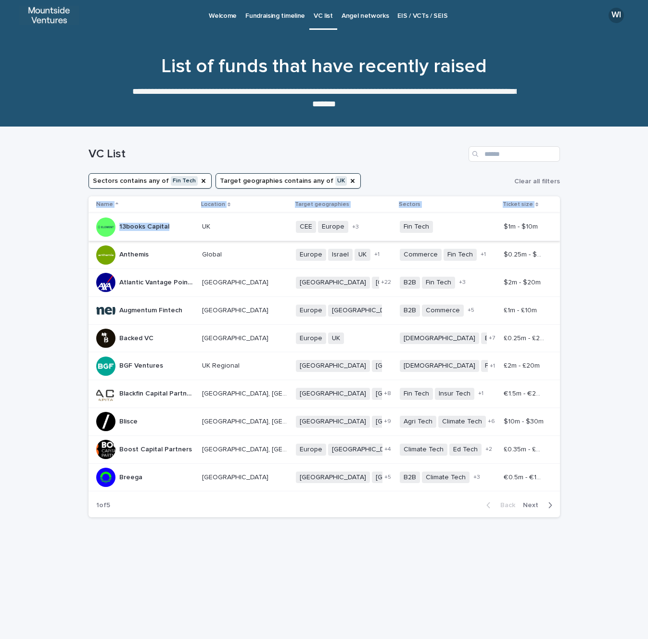
drag, startPoint x: 585, startPoint y: 481, endPoint x: 117, endPoint y: 221, distance: 535.5
click at [117, 221] on div "Loading... Saving… Loading... Saving… VC List Sectors contains any of Fin Tech …" at bounding box center [324, 383] width 648 height 512
click at [582, 478] on div "Loading... Saving… Loading... Saving… VC List Sectors contains any of Fin Tech …" at bounding box center [324, 383] width 648 height 512
drag, startPoint x: 580, startPoint y: 480, endPoint x: 120, endPoint y: 225, distance: 525.1
click at [120, 225] on div "Loading... Saving… Loading... Saving… VC List Sectors contains any of Fin Tech …" at bounding box center [324, 383] width 648 height 512
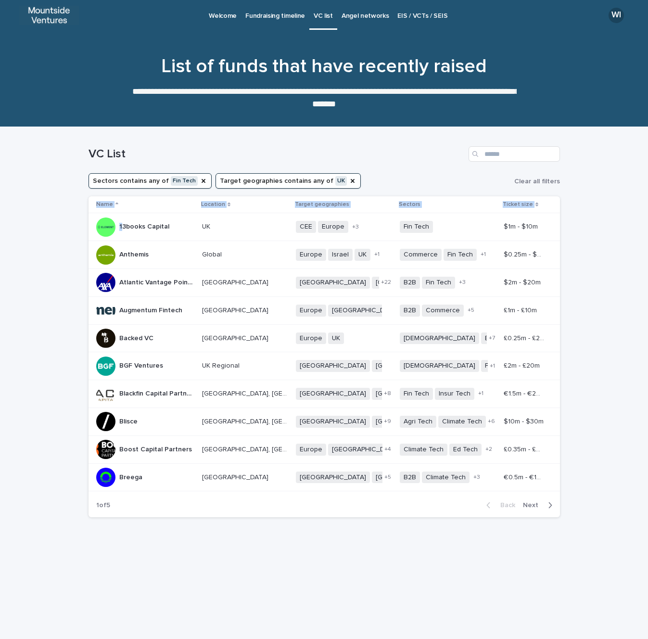
copy table "Name Location Target geographies Sectors Ticket size 1"
click at [550, 505] on icon "button" at bounding box center [550, 506] width 3 height 6
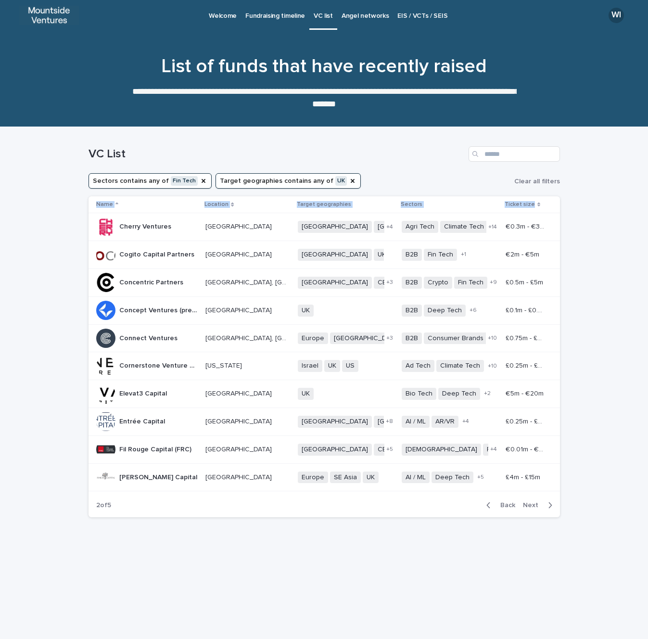
click at [551, 505] on icon "button" at bounding box center [550, 506] width 3 height 6
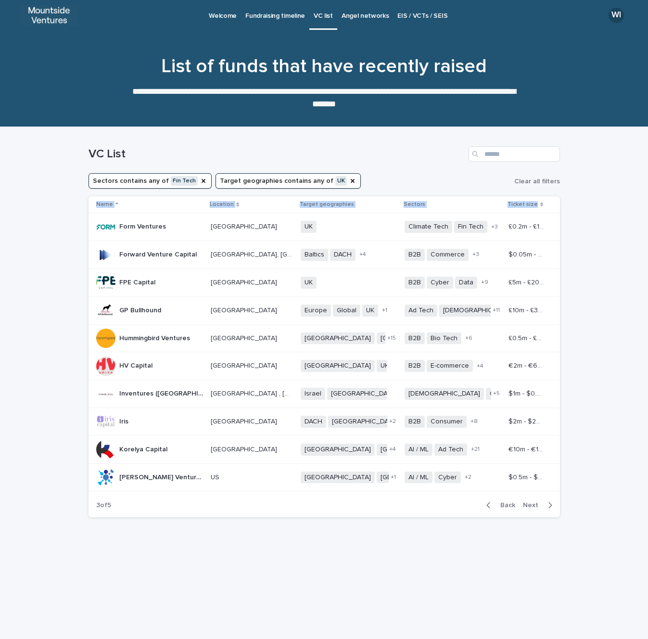
click at [551, 506] on icon "button" at bounding box center [550, 506] width 3 height 6
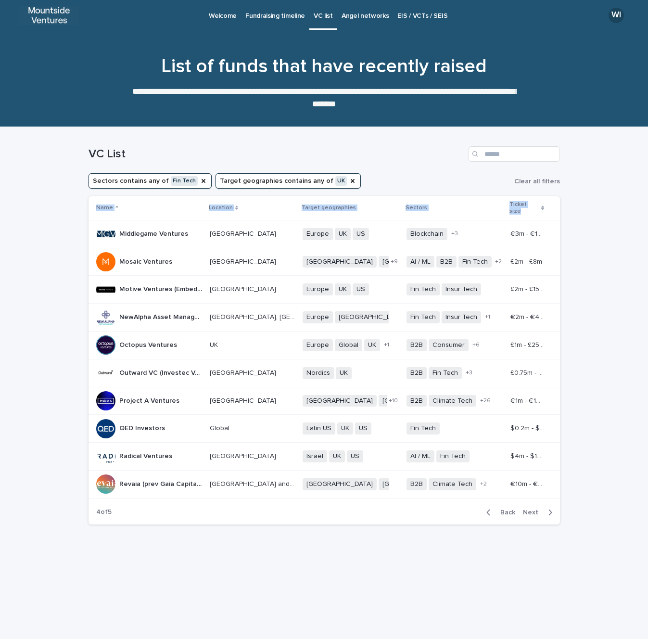
click at [555, 508] on button "Next" at bounding box center [539, 512] width 41 height 9
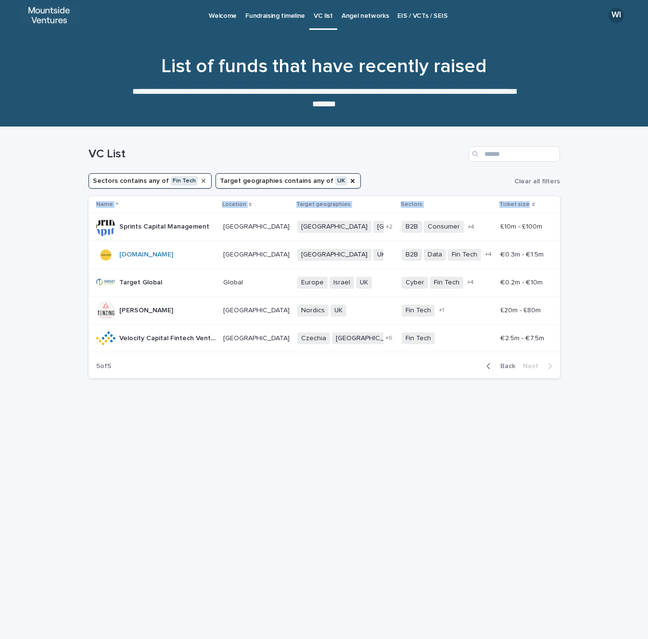
click at [202, 180] on icon "Sectors" at bounding box center [204, 181] width 4 height 4
click at [105, 180] on button "Sectors" at bounding box center [111, 180] width 45 height 15
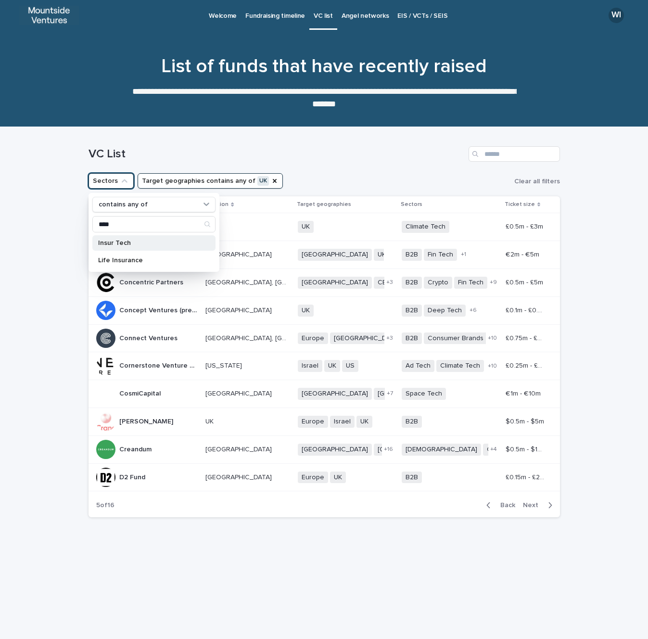
type input "****"
click at [116, 247] on div "Insur Tech" at bounding box center [153, 242] width 123 height 15
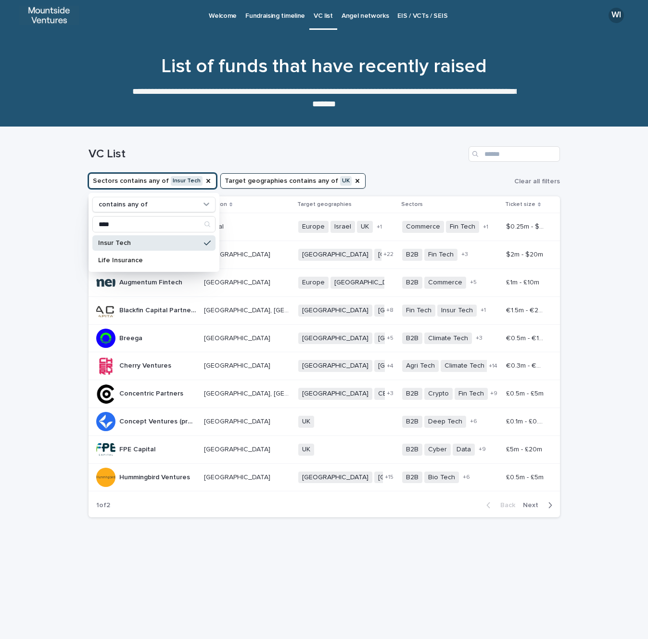
click at [63, 332] on div "Loading... Saving… Loading... Saving… VC List Sectors contains any of Insur Tec…" at bounding box center [324, 383] width 648 height 512
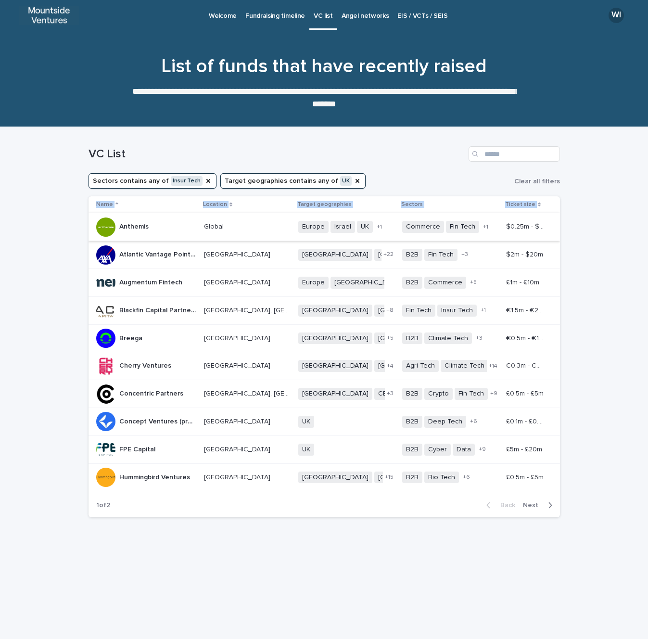
drag, startPoint x: 595, startPoint y: 478, endPoint x: 120, endPoint y: 227, distance: 536.2
click at [120, 227] on div "Loading... Saving… Loading... Saving… VC List Sectors contains any of Insur Tec…" at bounding box center [324, 383] width 648 height 512
copy table "Name Location Target geographies Sectors Ticket size"
click at [552, 504] on icon "button" at bounding box center [550, 505] width 4 height 9
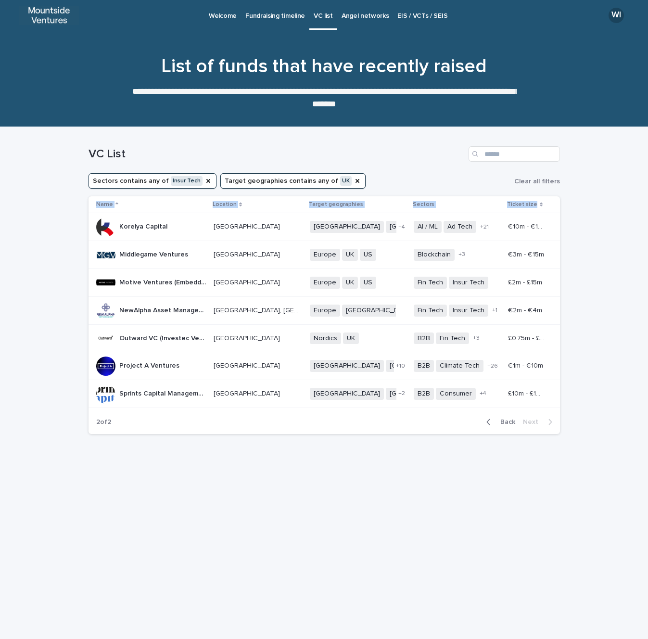
click at [354, 17] on p "Angel networks" at bounding box center [366, 10] width 48 height 20
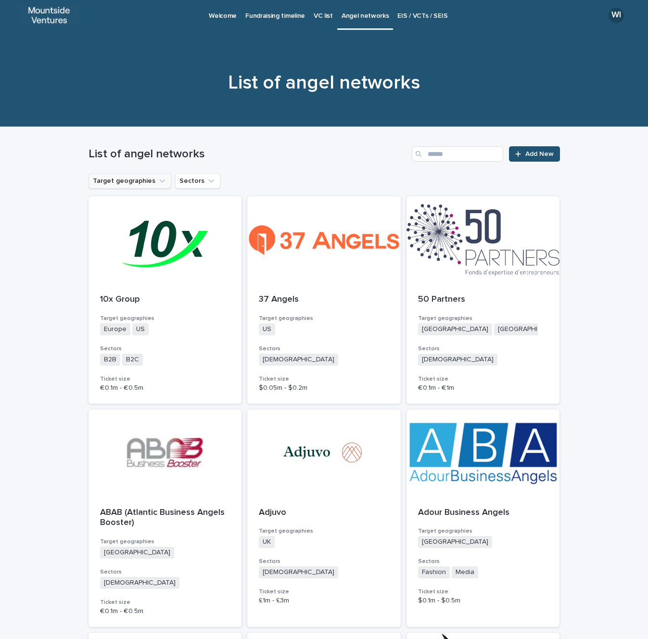
click at [153, 178] on button "Target geographies" at bounding box center [130, 180] width 83 height 15
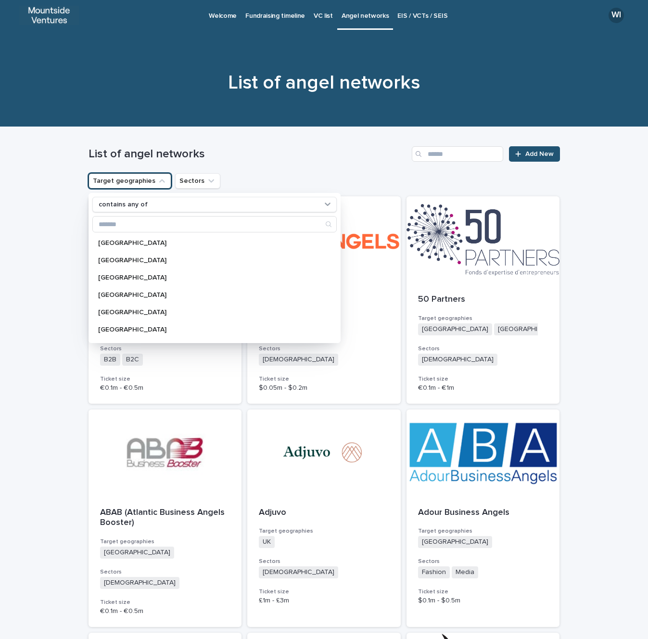
click at [261, 166] on div "List of angel networks Add New" at bounding box center [325, 150] width 472 height 46
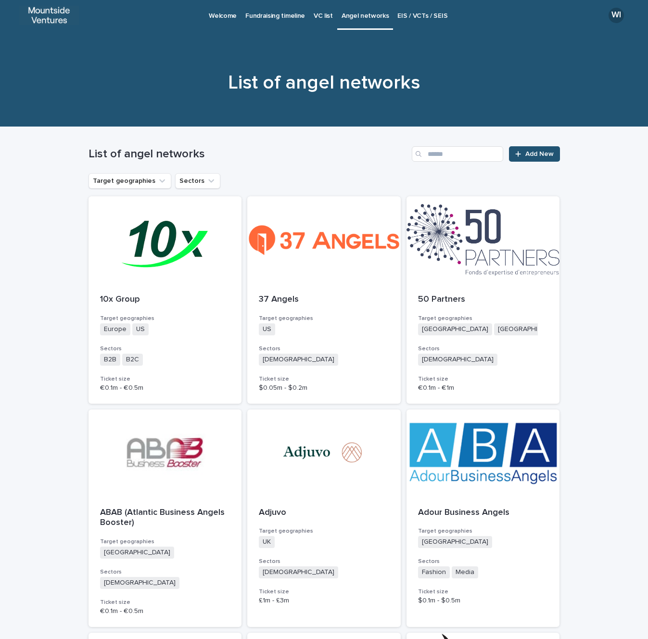
click at [430, 17] on p "EIS / VCTs / SEIS" at bounding box center [423, 10] width 50 height 20
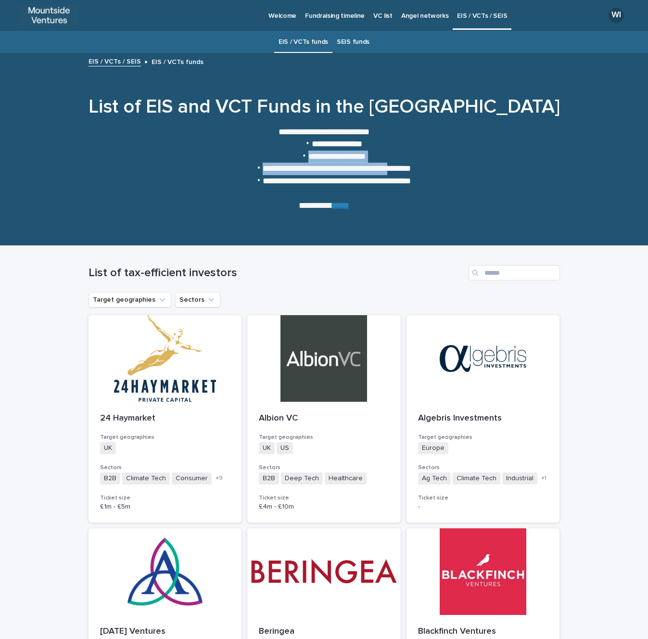
drag, startPoint x: 304, startPoint y: 157, endPoint x: 399, endPoint y: 167, distance: 95.8
click at [399, 167] on ul "**********" at bounding box center [324, 162] width 385 height 49
click at [399, 167] on li "**********" at bounding box center [331, 169] width 372 height 13
drag, startPoint x: 447, startPoint y: 168, endPoint x: 259, endPoint y: 164, distance: 187.8
click at [259, 164] on li "**********" at bounding box center [331, 169] width 372 height 13
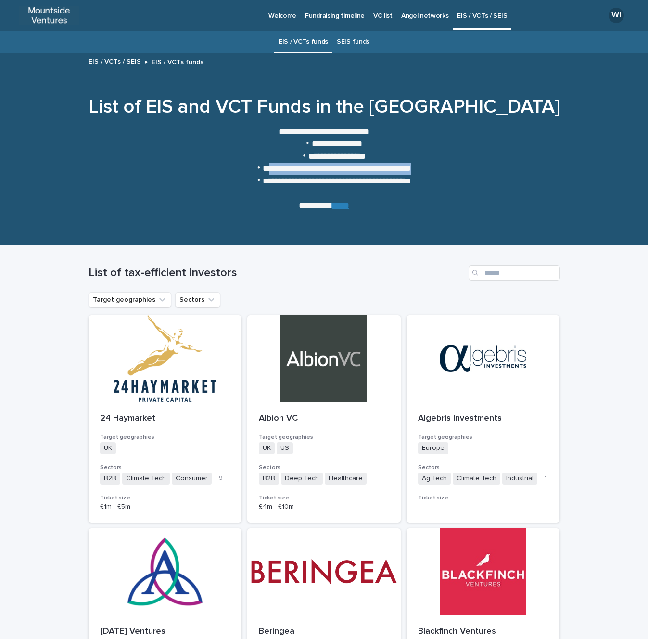
click at [259, 164] on li "**********" at bounding box center [331, 169] width 372 height 13
click at [341, 207] on link "****" at bounding box center [341, 205] width 17 height 9
click at [385, 13] on p "VC list" at bounding box center [383, 10] width 19 height 20
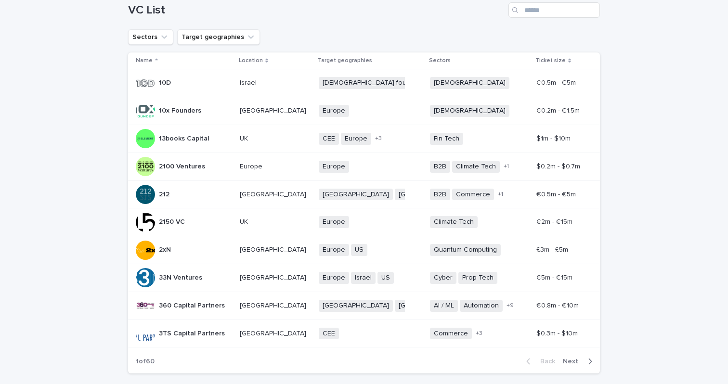
scroll to position [143, 0]
click at [178, 140] on p "13books Capital" at bounding box center [185, 139] width 52 height 10
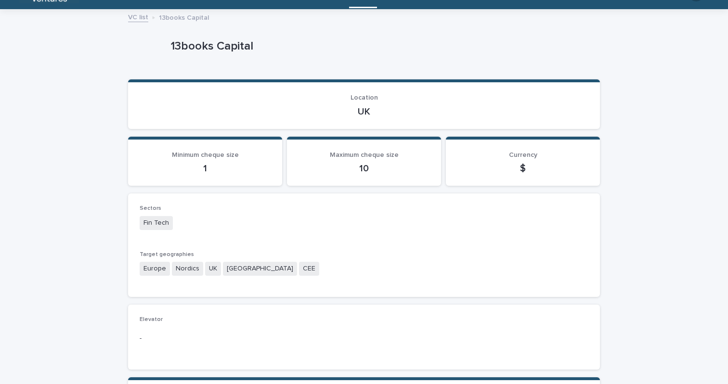
scroll to position [21, 0]
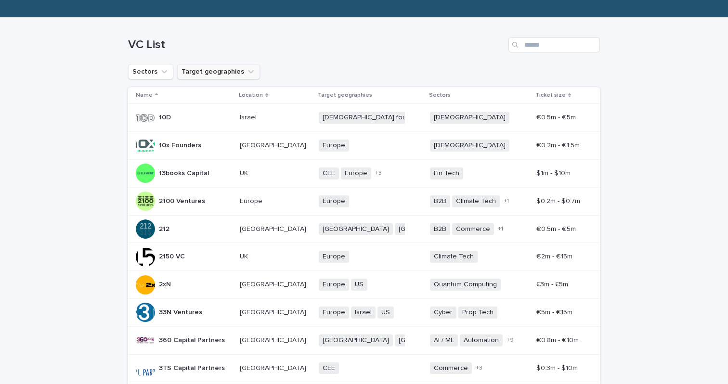
scroll to position [110, 0]
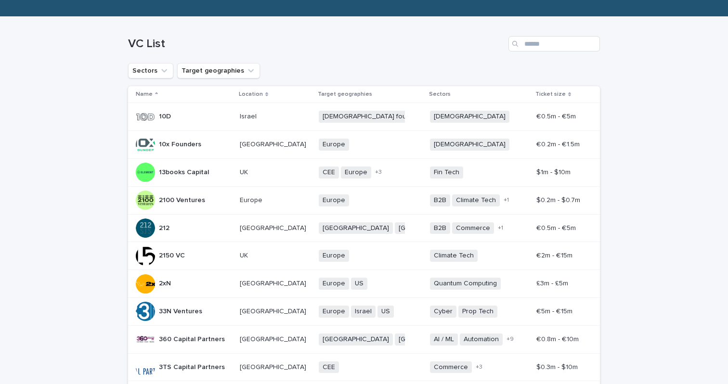
click at [174, 234] on div "212 212" at bounding box center [184, 228] width 96 height 19
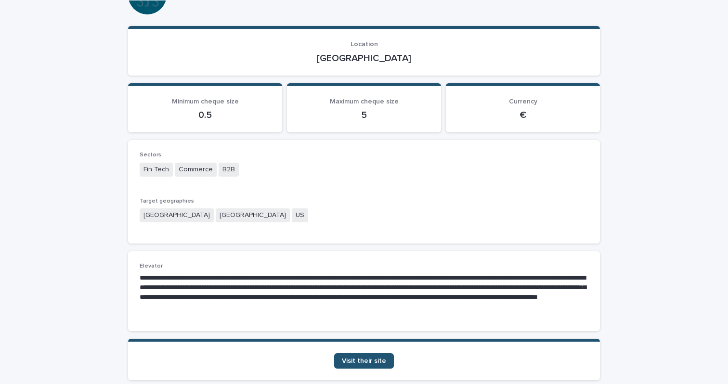
scroll to position [127, 0]
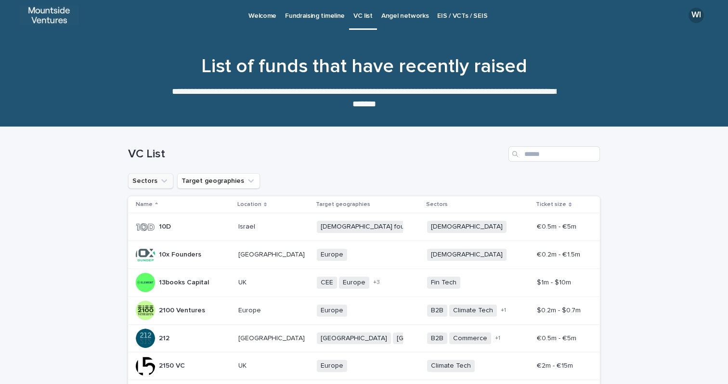
click at [150, 178] on button "Sectors" at bounding box center [150, 180] width 45 height 15
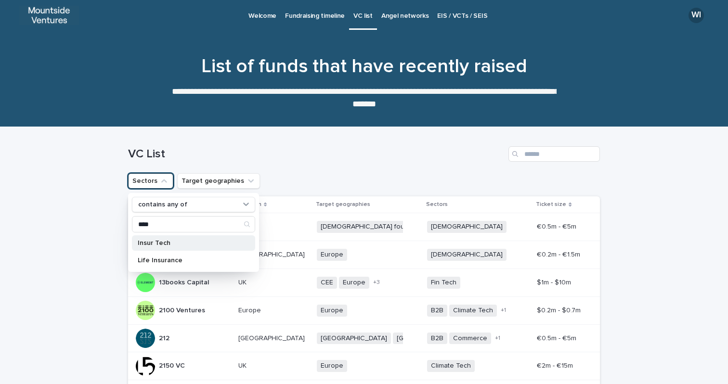
click at [160, 245] on p "Insur Tech" at bounding box center [189, 243] width 102 height 7
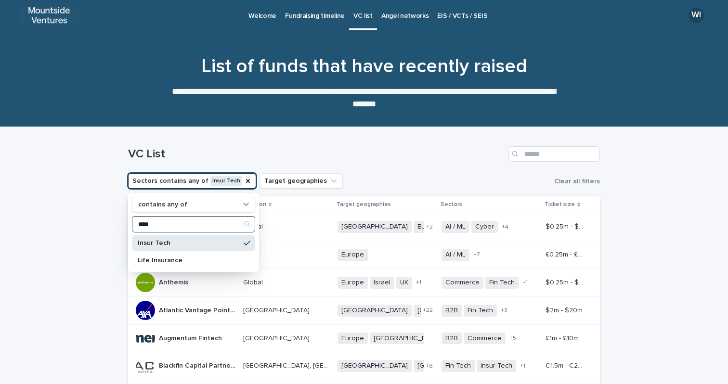
click at [149, 222] on input "****" at bounding box center [193, 224] width 122 height 15
click at [141, 242] on p "Fin Tech" at bounding box center [189, 243] width 102 height 7
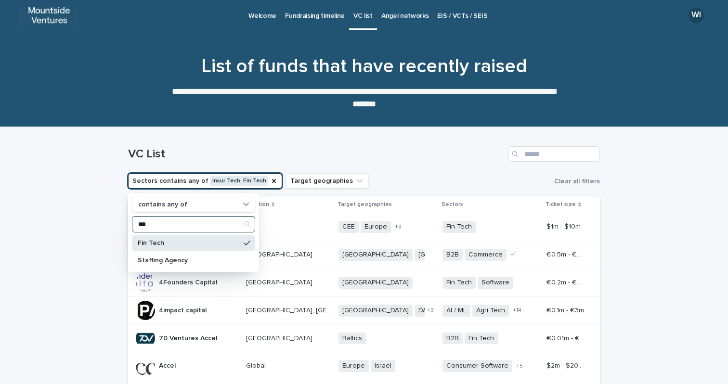
click at [139, 224] on input "***" at bounding box center [193, 224] width 122 height 15
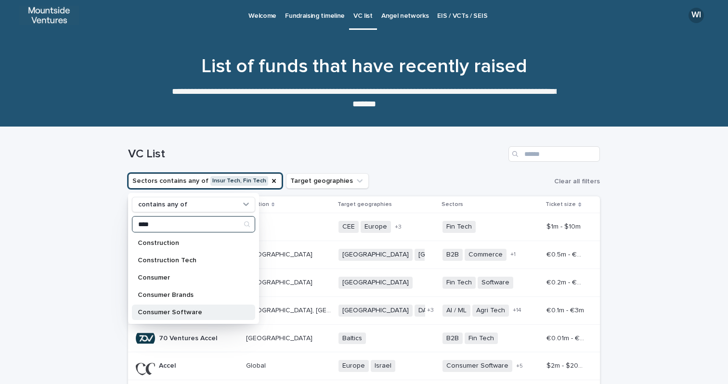
type input "****"
click at [159, 308] on div "Consumer Software" at bounding box center [193, 312] width 123 height 15
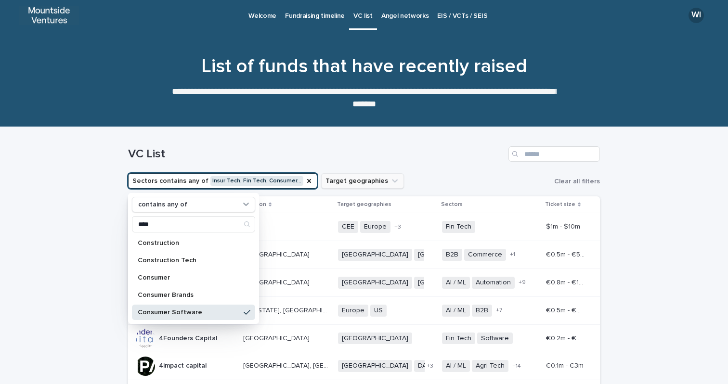
click at [386, 189] on button "Target geographies" at bounding box center [362, 180] width 83 height 15
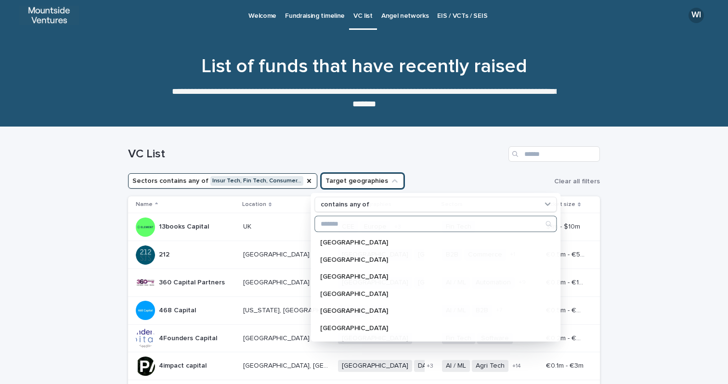
click at [366, 184] on button "Target geographies" at bounding box center [362, 180] width 83 height 15
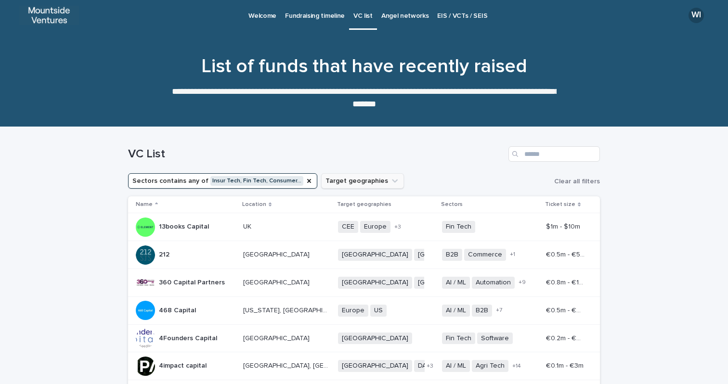
click at [366, 184] on button "Target geographies" at bounding box center [362, 180] width 83 height 15
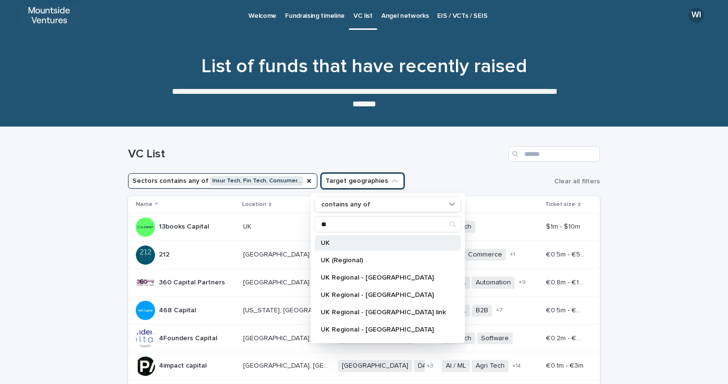
type input "**"
click at [357, 243] on p "UK" at bounding box center [383, 243] width 125 height 7
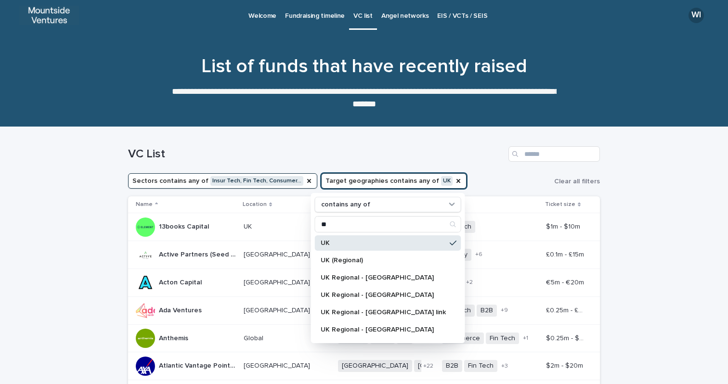
click at [624, 269] on div "Loading... Saving… Loading... Saving… VC List Sectors contains any of Insur Tec…" at bounding box center [364, 350] width 728 height 446
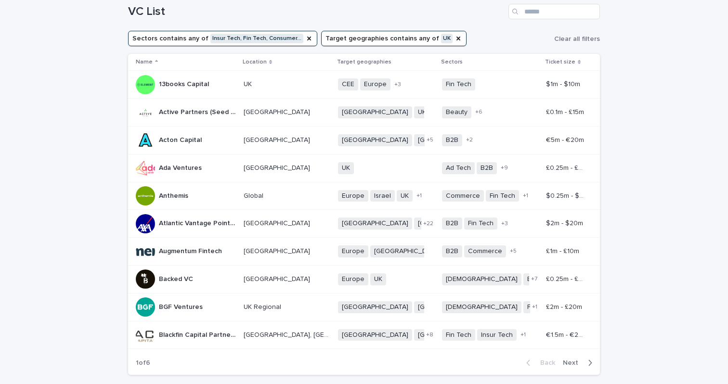
scroll to position [147, 0]
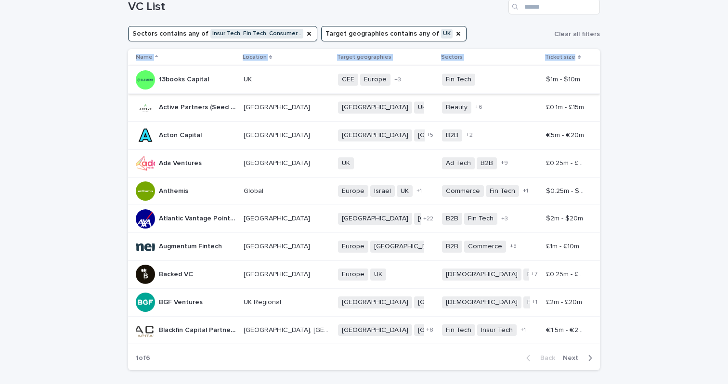
drag, startPoint x: 608, startPoint y: 332, endPoint x: 155, endPoint y: 81, distance: 518.0
click at [155, 81] on div "Loading... Saving… Loading... Saving… VC List Sectors contains any of Insur Tec…" at bounding box center [364, 203] width 728 height 446
copy thead "Name Location Target geographies Sectors Ticket size"
click at [593, 358] on button "Next" at bounding box center [579, 358] width 41 height 9
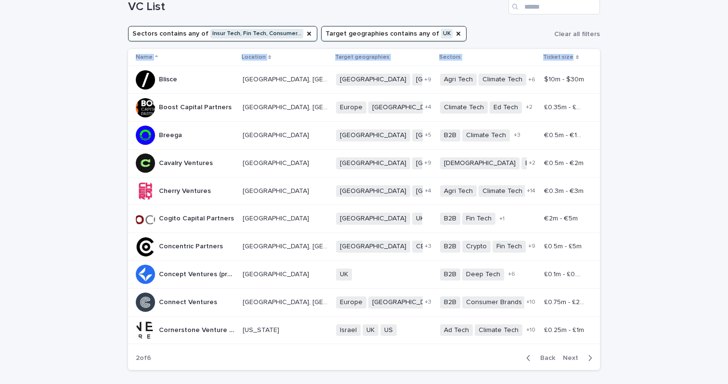
click at [591, 358] on icon "button" at bounding box center [590, 358] width 3 height 6
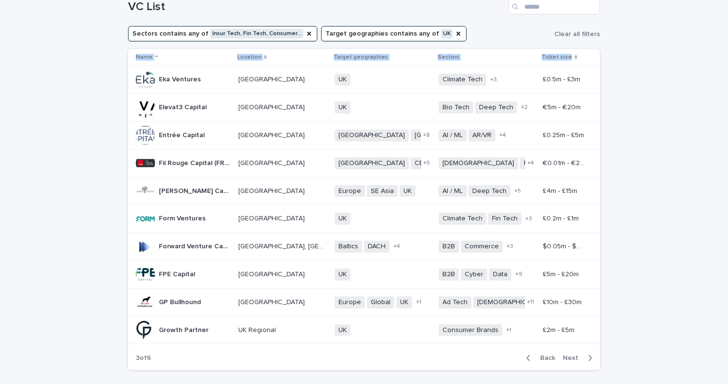
click at [588, 358] on icon "button" at bounding box center [590, 358] width 4 height 9
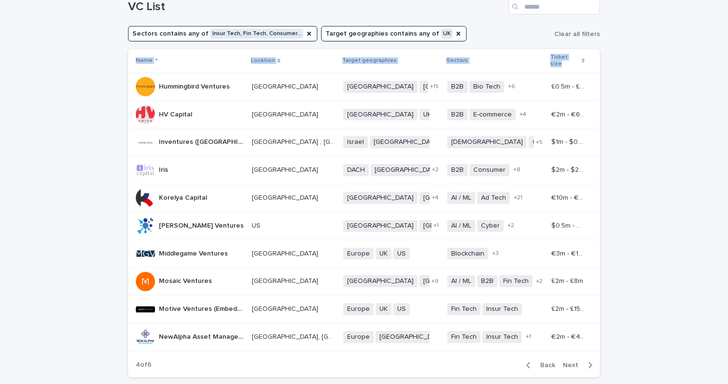
click at [590, 361] on icon "button" at bounding box center [590, 365] width 4 height 9
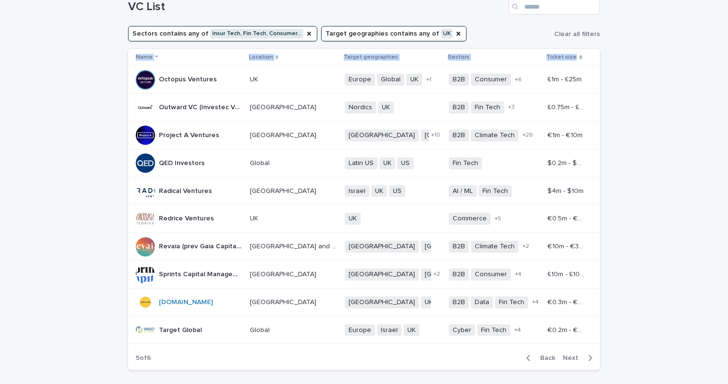
click at [591, 361] on icon "button" at bounding box center [590, 358] width 4 height 9
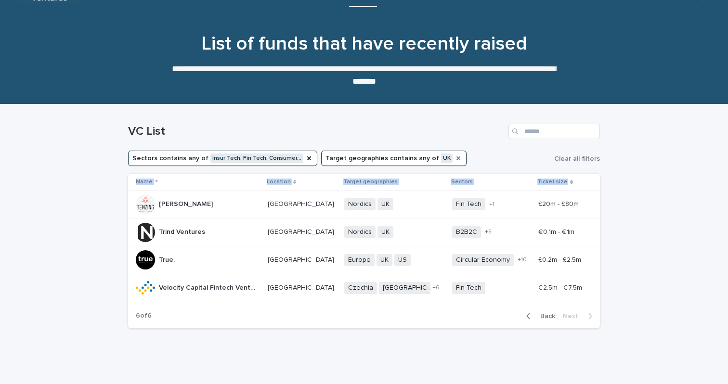
click at [454, 158] on icon "Target geographies" at bounding box center [458, 159] width 8 height 8
click at [368, 160] on button "Target geographies" at bounding box center [362, 158] width 83 height 15
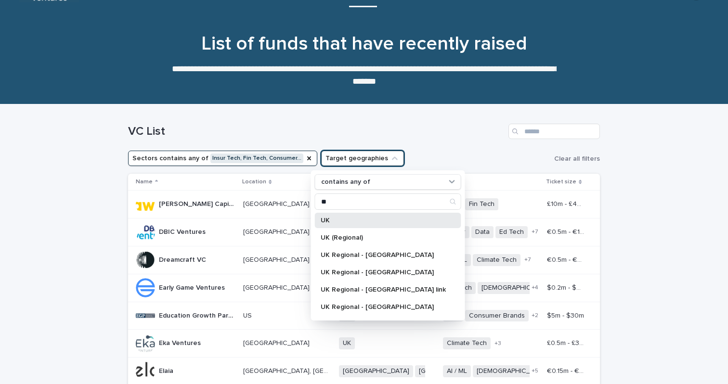
click at [333, 226] on div "UK" at bounding box center [388, 220] width 146 height 15
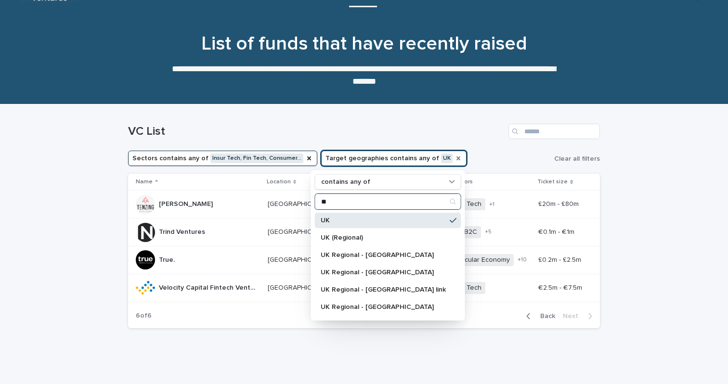
click at [323, 205] on input "**" at bounding box center [387, 201] width 145 height 15
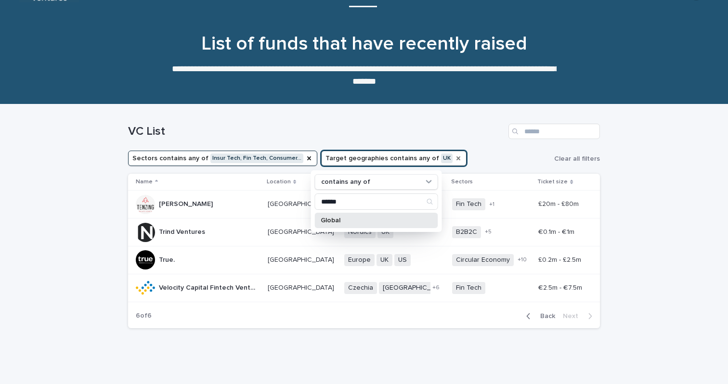
click at [333, 217] on p "Global" at bounding box center [372, 220] width 102 height 7
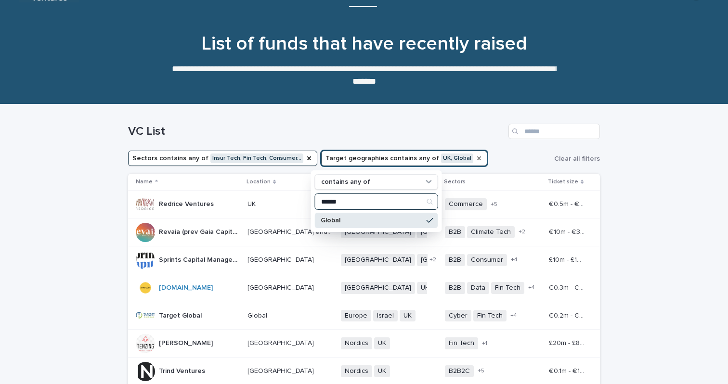
click at [330, 203] on input "******" at bounding box center [376, 201] width 122 height 15
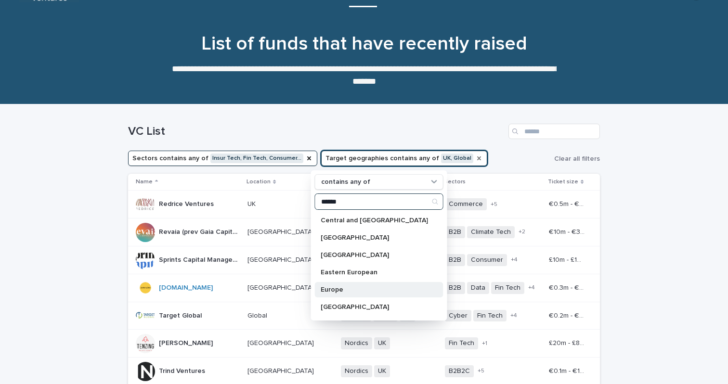
type input "******"
click at [334, 291] on p "Europe" at bounding box center [374, 289] width 107 height 7
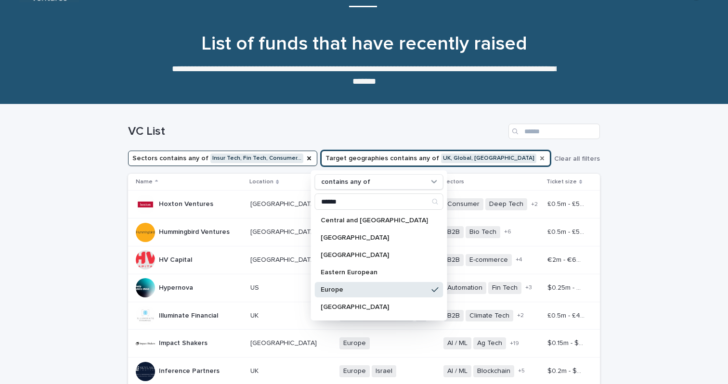
click at [622, 264] on div "Loading... Saving… Loading... Saving… VC List Sectors contains any of Insur Tec…" at bounding box center [364, 327] width 728 height 446
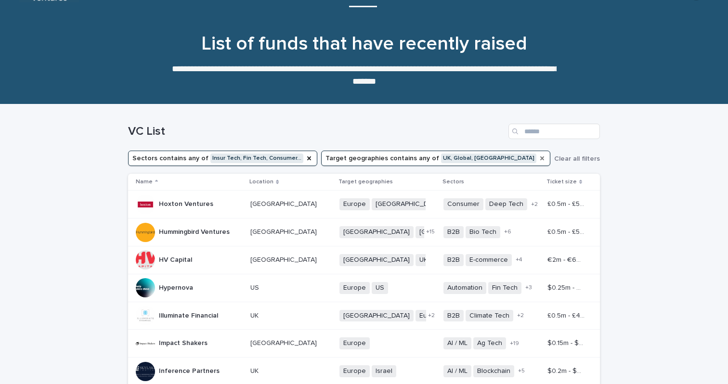
click at [264, 157] on button "Sectors contains any of Insur Tech, Fin Tech, Consumer…" at bounding box center [222, 158] width 189 height 15
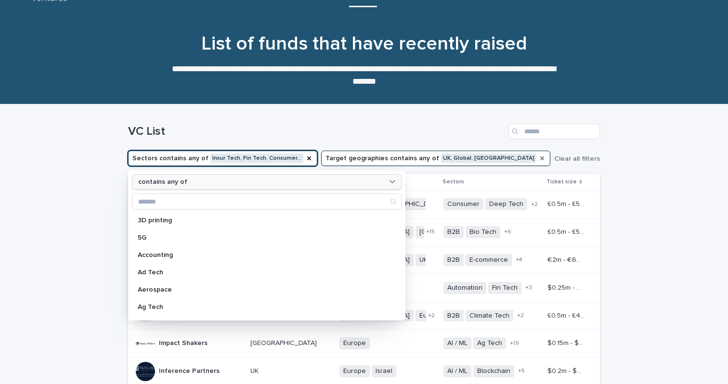
click at [242, 181] on div "contains any of" at bounding box center [260, 182] width 253 height 10
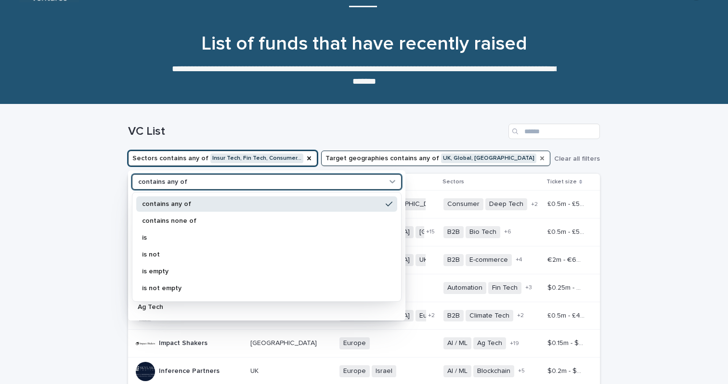
click at [210, 184] on div "contains any of" at bounding box center [260, 182] width 253 height 10
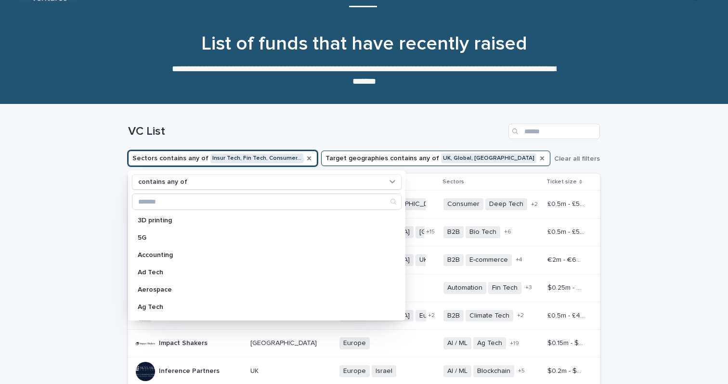
click at [307, 158] on icon "Sectors" at bounding box center [309, 158] width 4 height 4
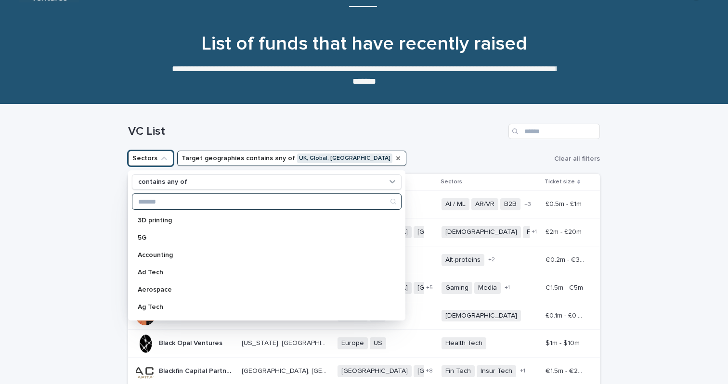
click at [177, 197] on input "Search" at bounding box center [266, 201] width 269 height 15
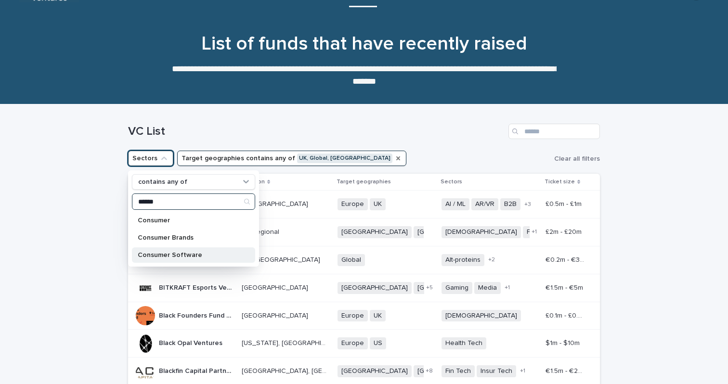
type input "******"
click at [169, 253] on p "Consumer Software" at bounding box center [189, 255] width 102 height 7
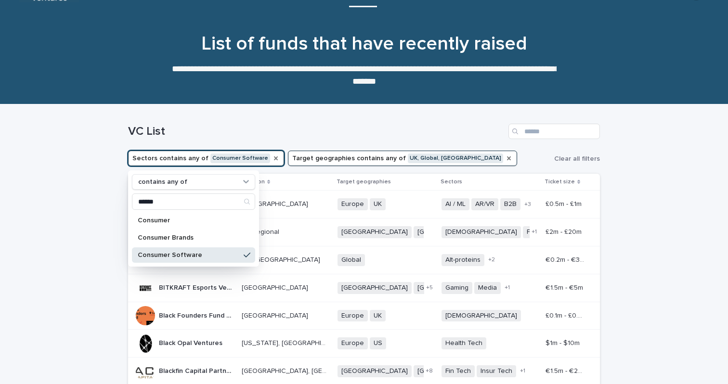
click at [64, 238] on div "Loading... Saving… Loading... Saving… VC List Sectors contains any of Consumer …" at bounding box center [364, 327] width 728 height 446
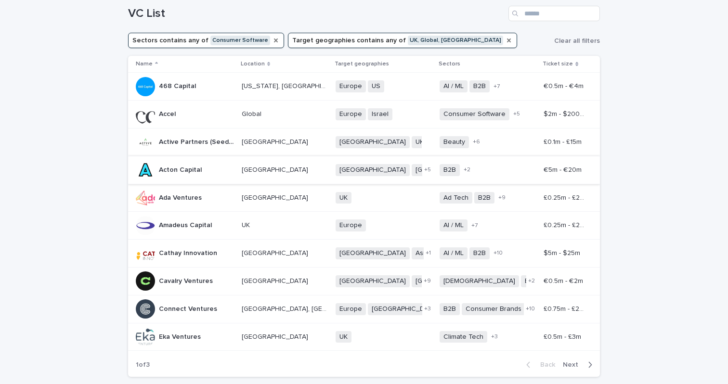
scroll to position [190, 0]
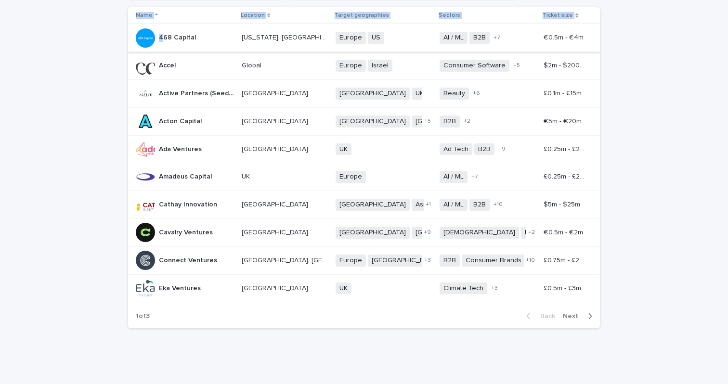
drag, startPoint x: 634, startPoint y: 296, endPoint x: 162, endPoint y: 35, distance: 539.1
click at [162, 35] on div "Loading... Saving… Loading... Saving… VC List Sectors contains any of Consumer …" at bounding box center [364, 161] width 728 height 446
copy table "Name Location Target geographies Sectors Ticket size 4"
click at [589, 317] on icon "button" at bounding box center [590, 316] width 4 height 9
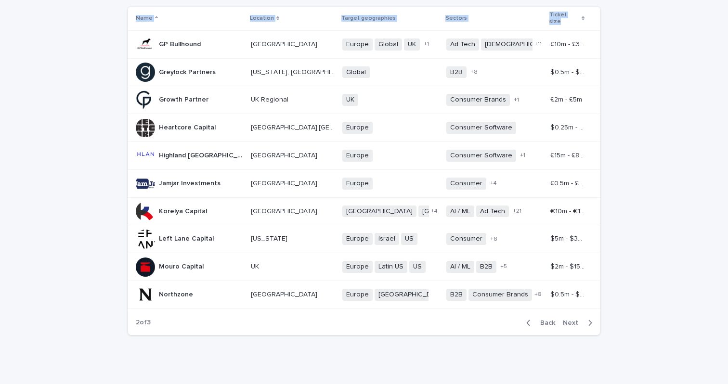
click at [590, 320] on icon "button" at bounding box center [590, 323] width 3 height 6
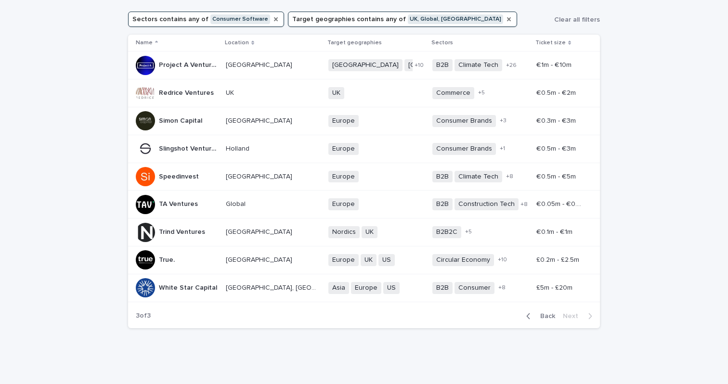
click at [658, 89] on div "Loading... Saving… Loading... Saving… VC List Sectors contains any of Consumer …" at bounding box center [364, 174] width 728 height 419
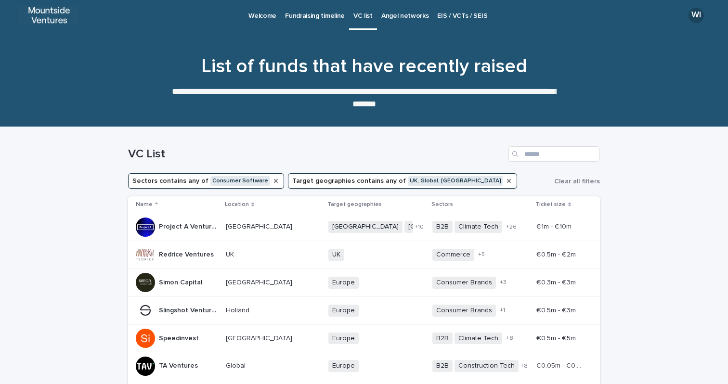
click at [387, 18] on p "Angel networks" at bounding box center [405, 10] width 48 height 20
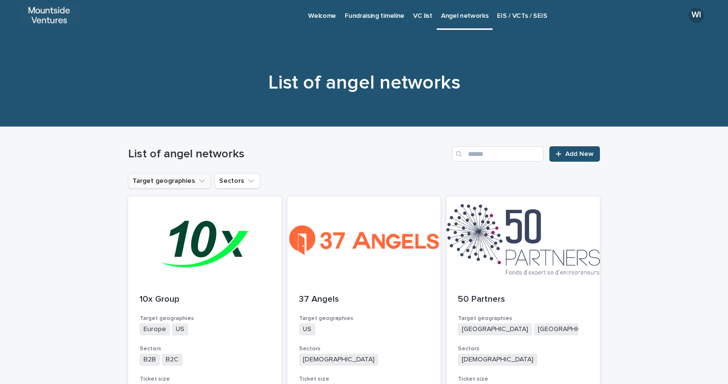
click at [182, 182] on button "Target geographies" at bounding box center [169, 180] width 83 height 15
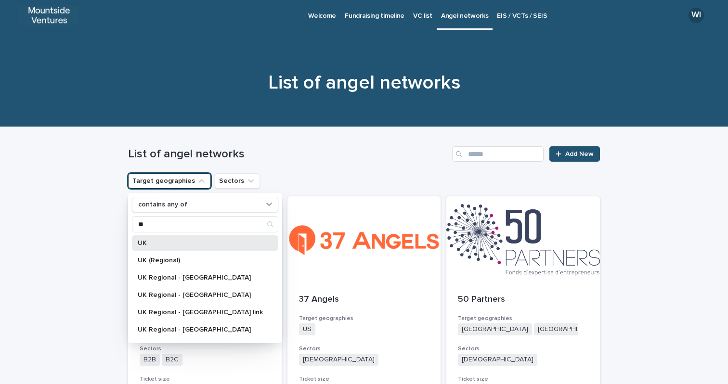
click at [135, 243] on div "UK" at bounding box center [205, 242] width 146 height 15
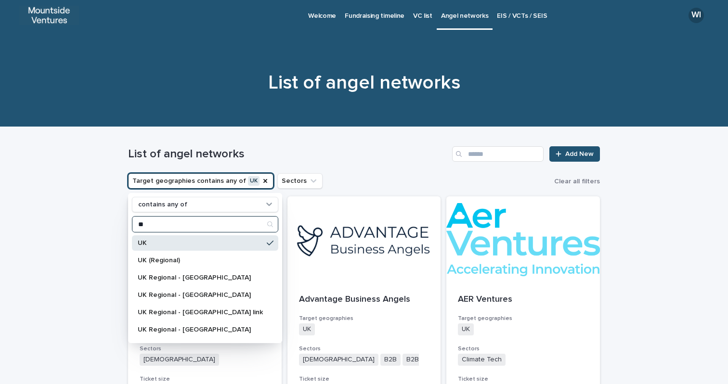
click at [149, 221] on input "**" at bounding box center [204, 224] width 145 height 15
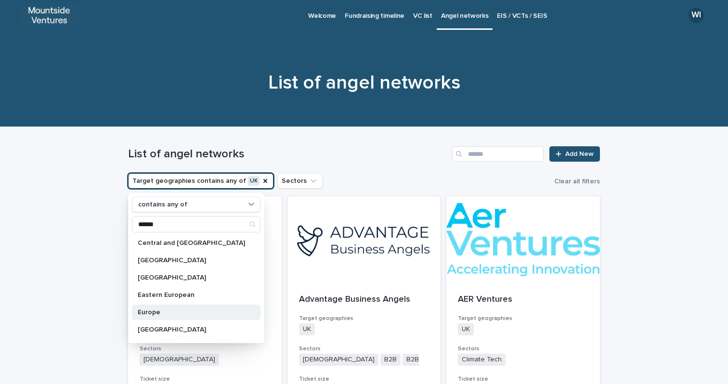
click at [159, 309] on p "Europe" at bounding box center [191, 312] width 107 height 7
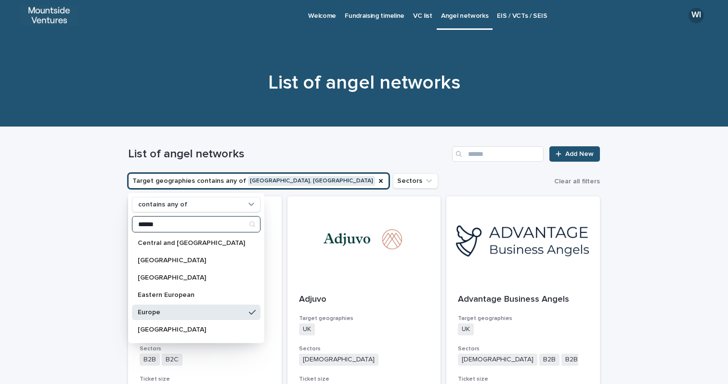
click at [151, 227] on input "******" at bounding box center [196, 224] width 128 height 15
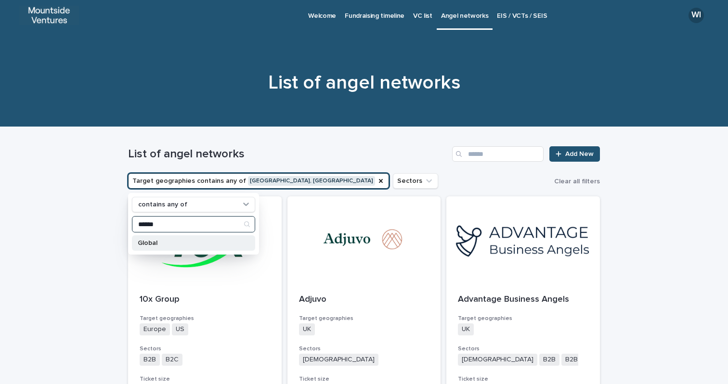
type input "******"
click at [152, 250] on div "Global" at bounding box center [193, 242] width 123 height 15
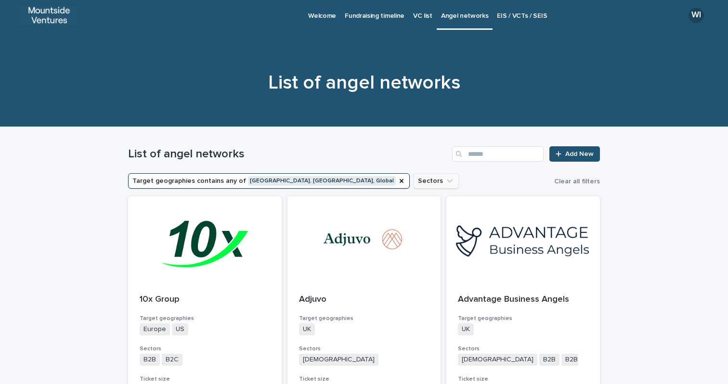
click at [414, 185] on button "Sectors" at bounding box center [436, 180] width 45 height 15
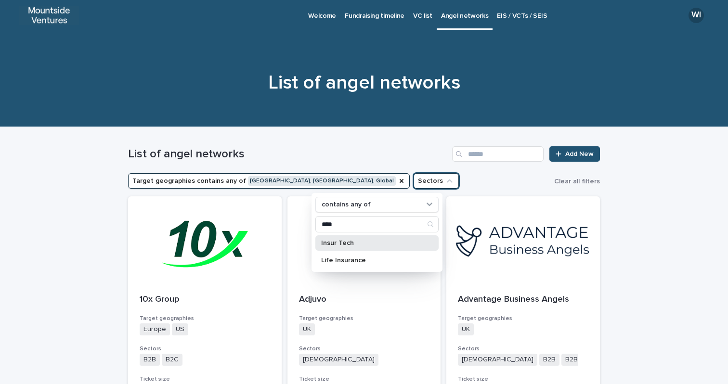
click at [357, 243] on p "Insur Tech" at bounding box center [372, 243] width 102 height 7
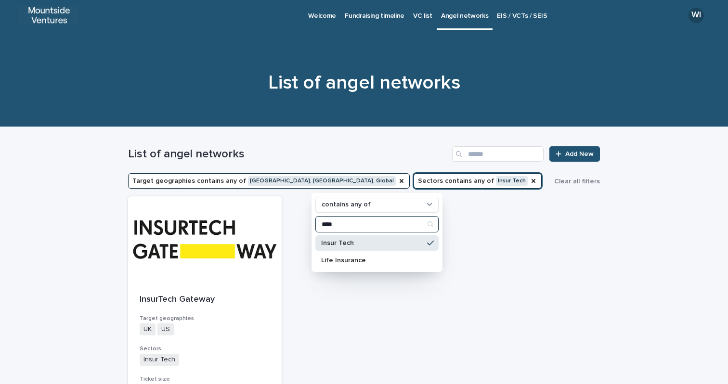
click at [331, 221] on input "****" at bounding box center [377, 224] width 122 height 15
click at [326, 240] on p "Fin Tech" at bounding box center [372, 243] width 102 height 7
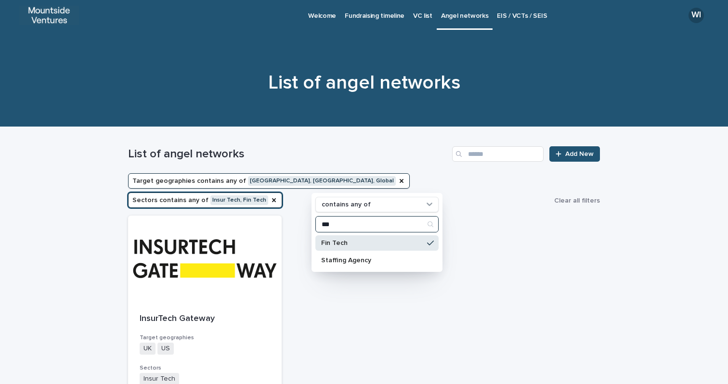
click at [330, 225] on input "***" at bounding box center [377, 224] width 122 height 15
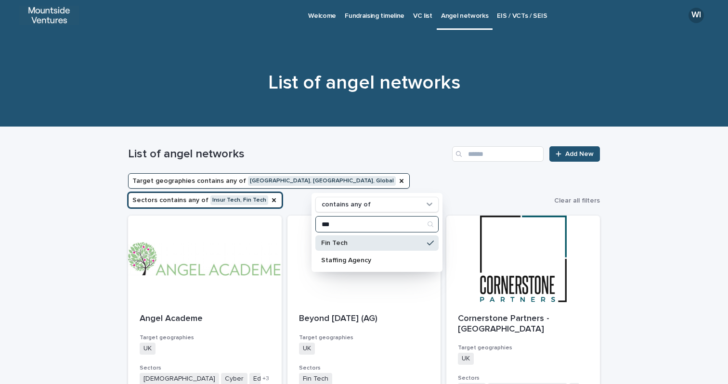
click at [330, 225] on input "***" at bounding box center [377, 224] width 122 height 15
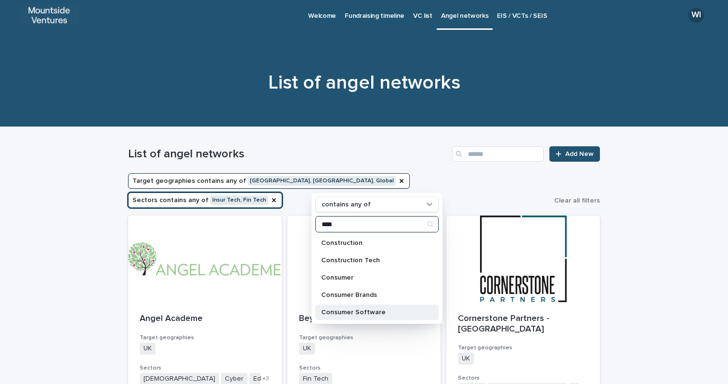
type input "****"
click at [368, 312] on p "Consumer Software" at bounding box center [372, 312] width 102 height 7
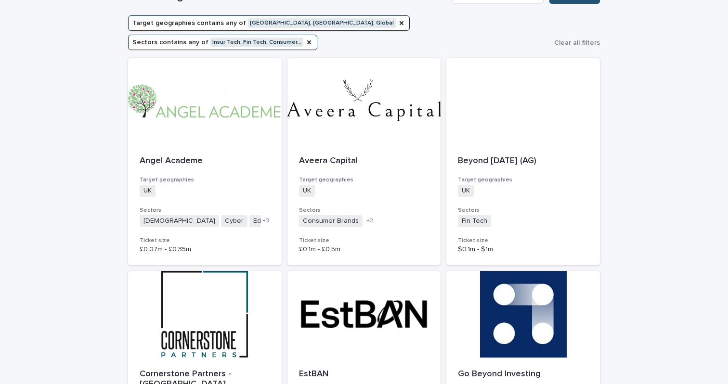
scroll to position [153, 0]
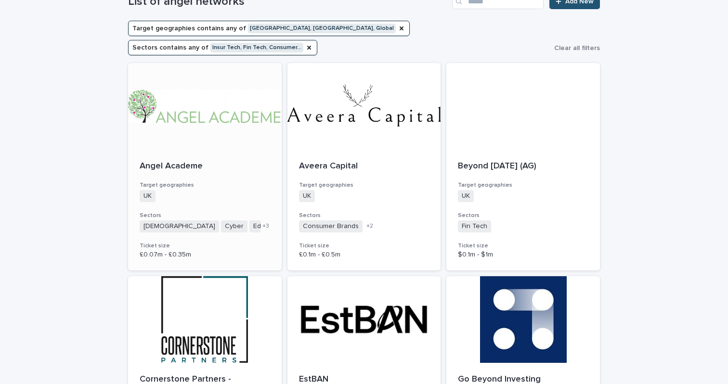
click at [262, 223] on span "+ 3" at bounding box center [265, 226] width 7 height 6
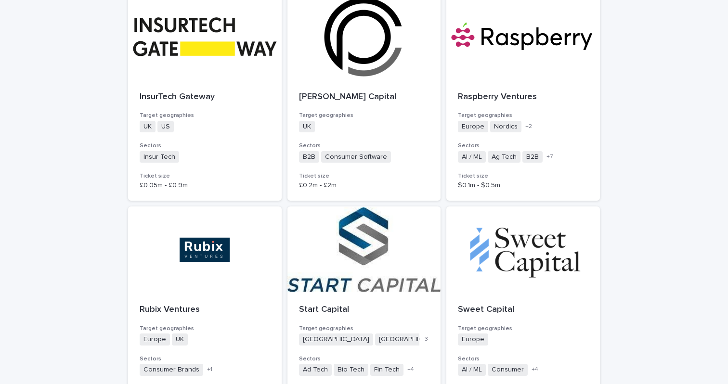
scroll to position [657, 0]
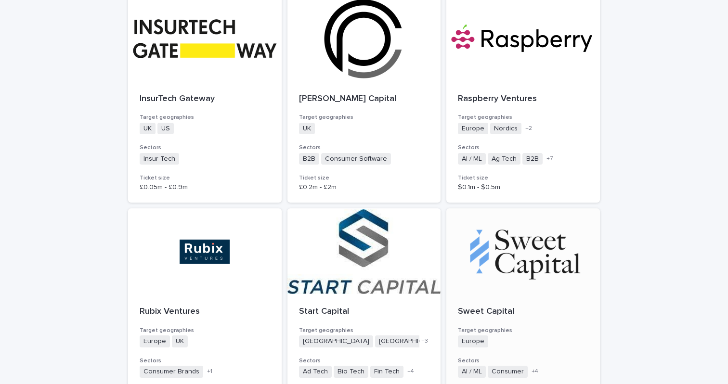
click at [533, 369] on span "+ 4" at bounding box center [534, 372] width 7 height 6
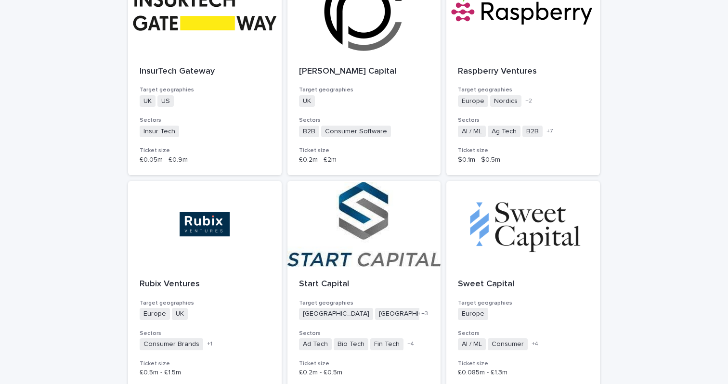
scroll to position [731, 0]
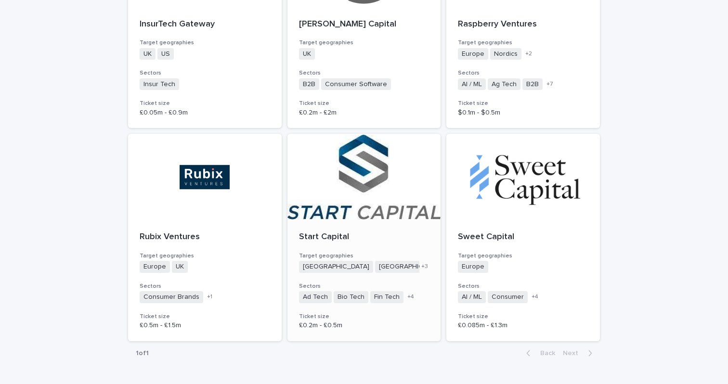
click at [423, 320] on div "£0.2m - £0.5m" at bounding box center [364, 325] width 130 height 10
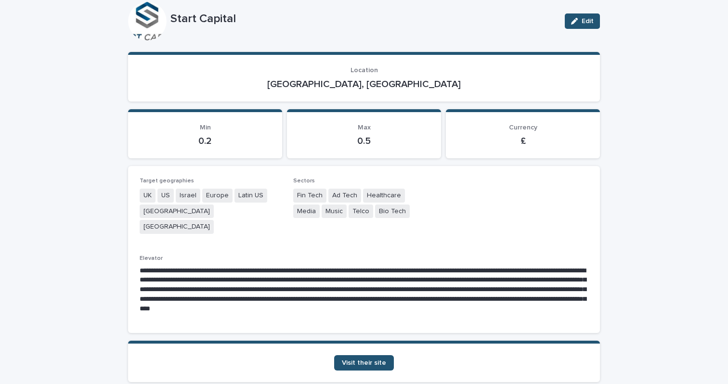
scroll to position [50, 0]
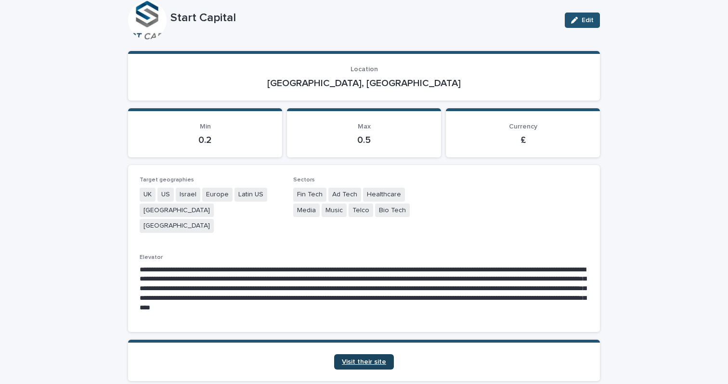
click at [379, 359] on span "Visit their site" at bounding box center [364, 362] width 44 height 7
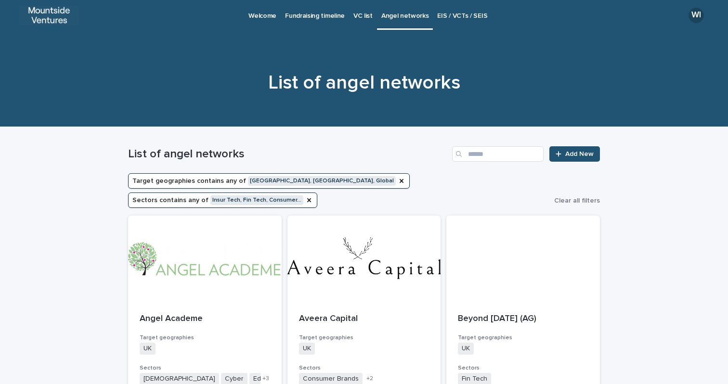
click at [455, 17] on p "EIS / VCTs / SEIS" at bounding box center [462, 10] width 50 height 20
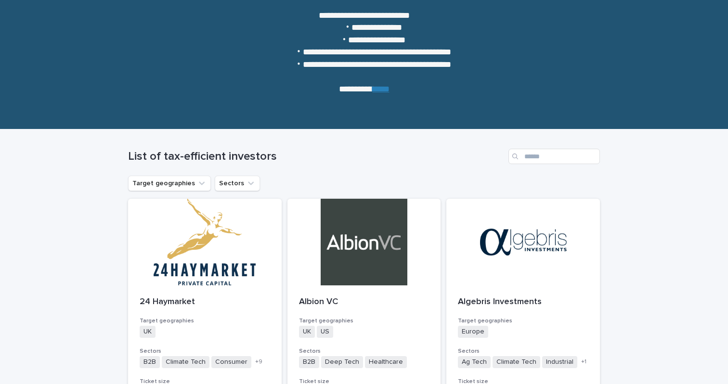
scroll to position [125, 0]
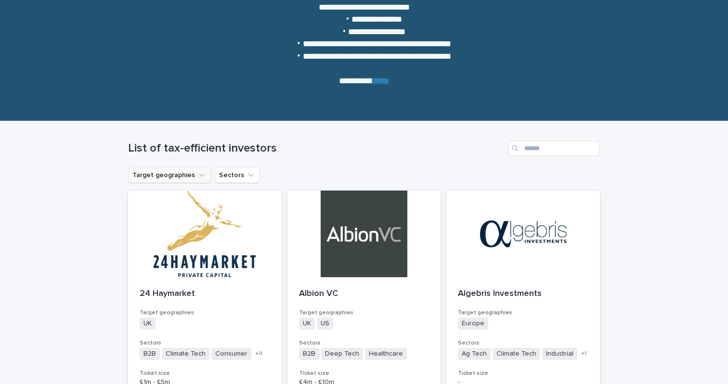
click at [172, 177] on button "Target geographies" at bounding box center [169, 175] width 83 height 15
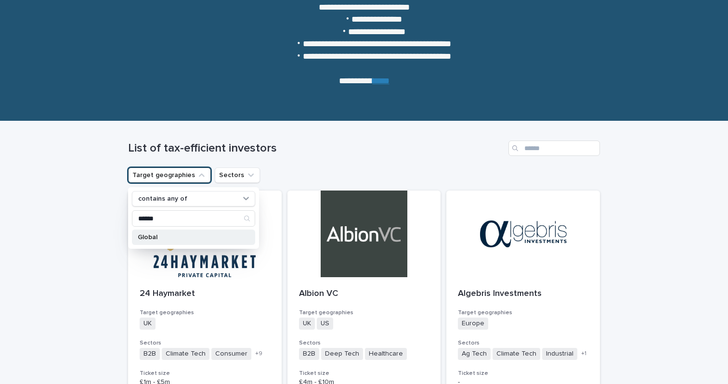
type input "******"
click at [150, 241] on div "Global" at bounding box center [193, 237] width 123 height 15
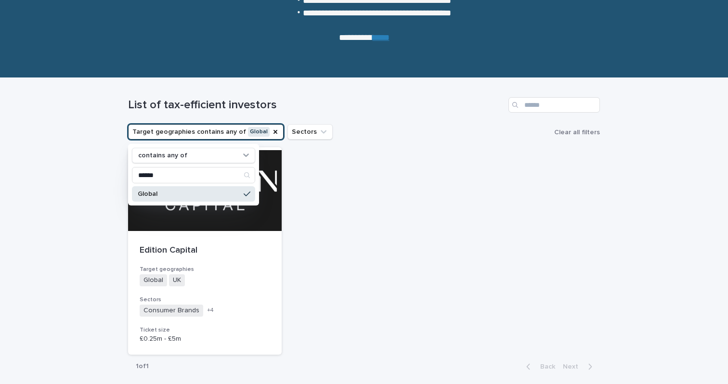
scroll to position [169, 0]
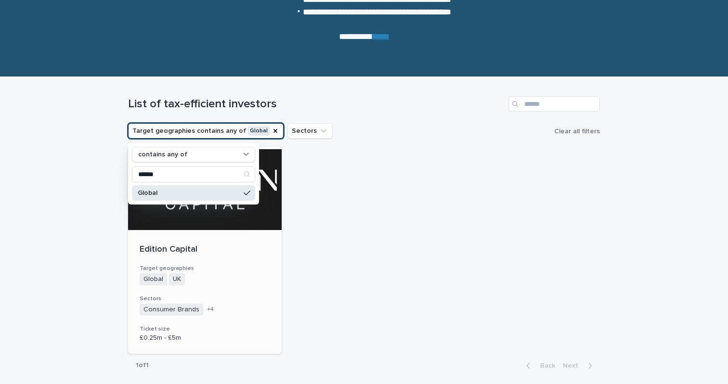
click at [178, 249] on p "Edition Capital" at bounding box center [205, 250] width 130 height 11
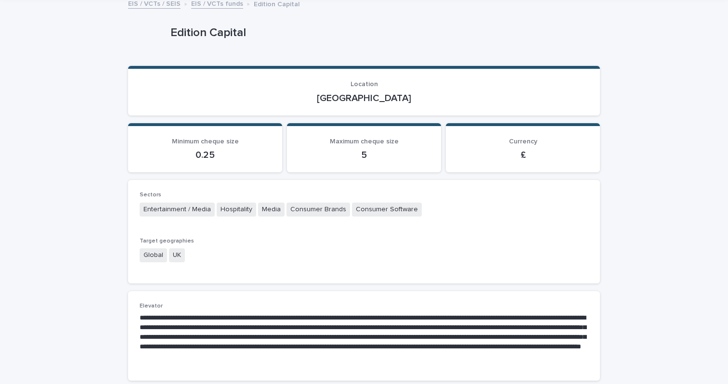
scroll to position [60, 0]
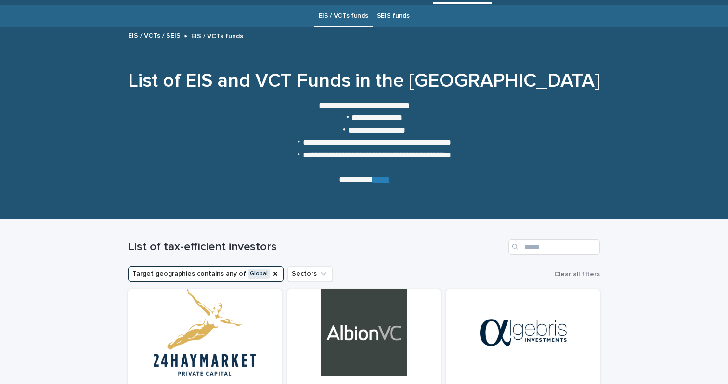
scroll to position [31, 0]
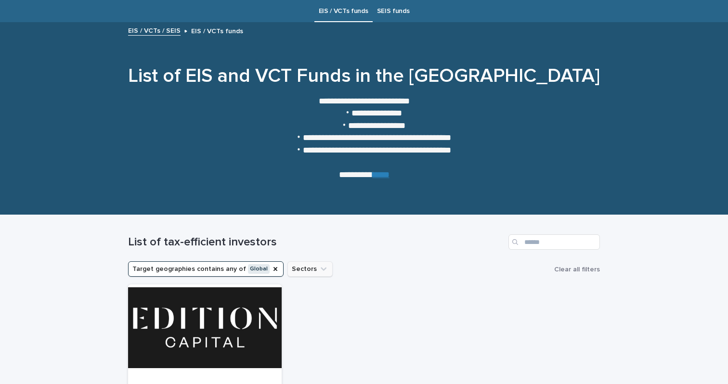
click at [299, 269] on button "Sectors" at bounding box center [309, 268] width 45 height 15
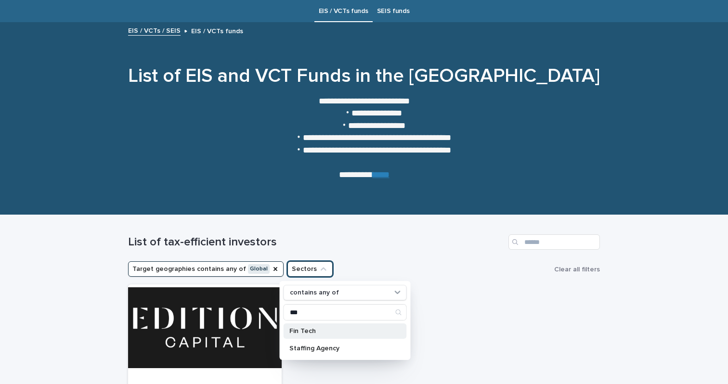
click at [314, 334] on p "Fin Tech" at bounding box center [340, 331] width 102 height 7
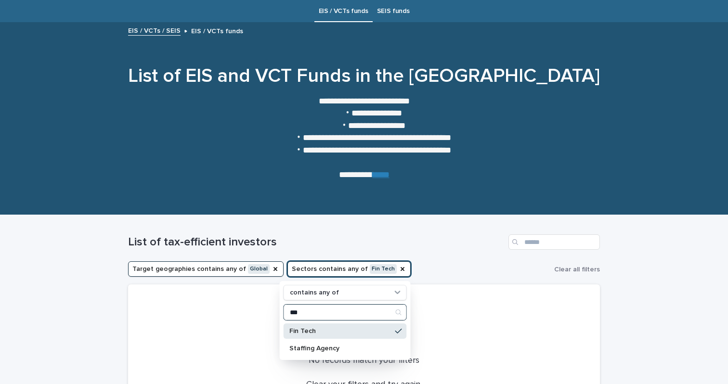
click at [295, 314] on input "***" at bounding box center [345, 312] width 122 height 15
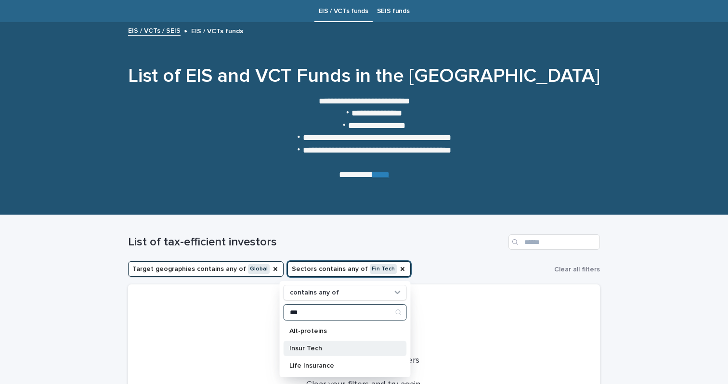
type input "***"
click at [300, 348] on p "Insur Tech" at bounding box center [340, 348] width 102 height 7
click at [208, 273] on button "Target geographies contains any of Global" at bounding box center [205, 268] width 155 height 15
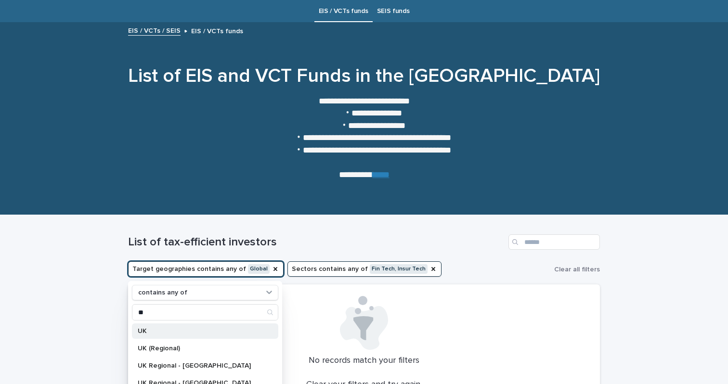
click at [176, 329] on p "UK" at bounding box center [200, 331] width 125 height 7
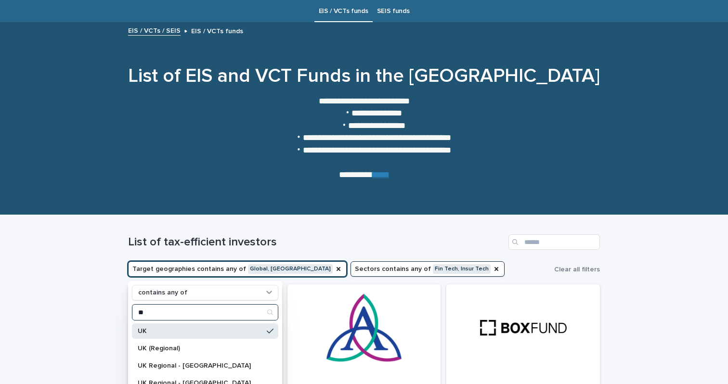
click at [139, 314] on input "**" at bounding box center [204, 312] width 145 height 15
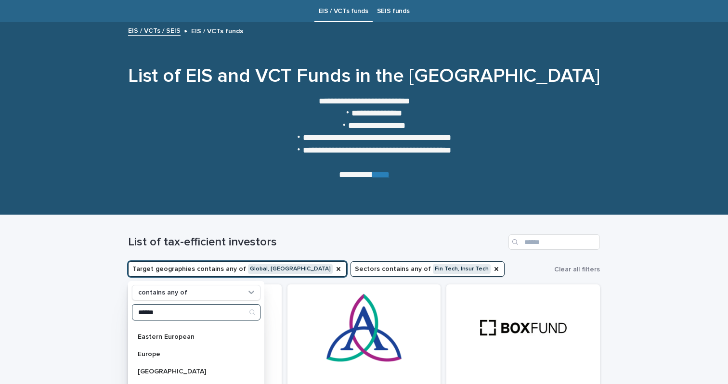
scroll to position [55, 0]
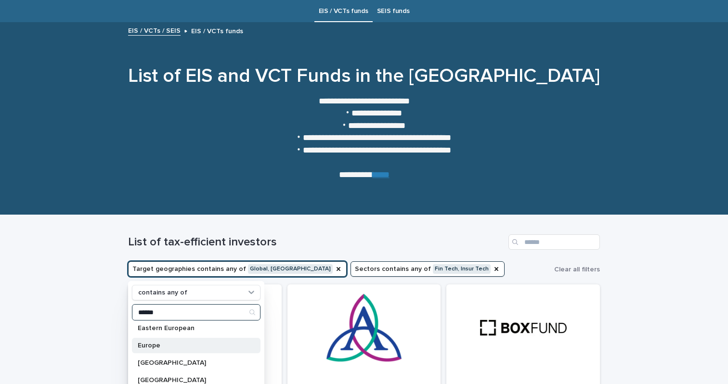
type input "******"
click at [160, 347] on p "Europe" at bounding box center [191, 345] width 107 height 7
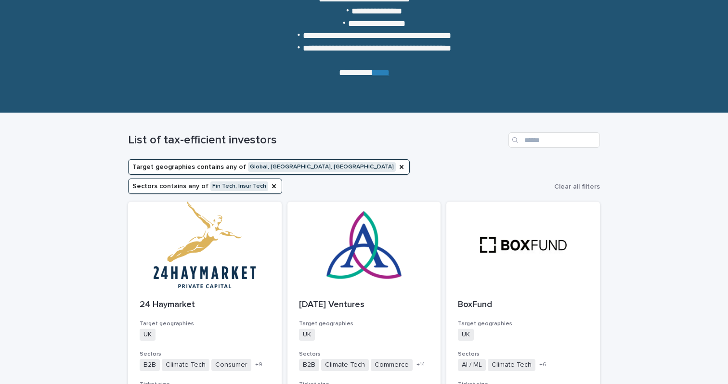
scroll to position [128, 0]
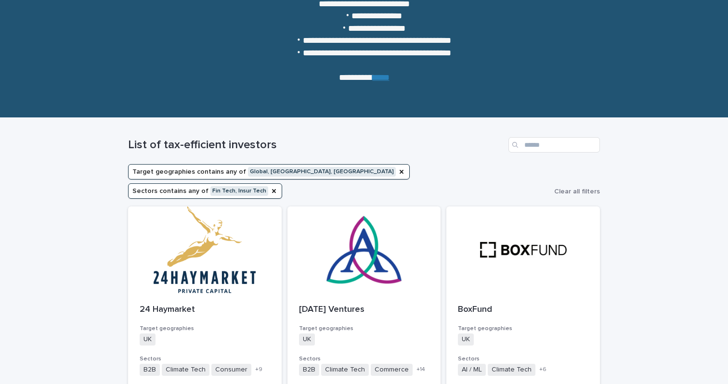
click at [282, 183] on button "Sectors contains any of Fin Tech, Insur Tech" at bounding box center [205, 190] width 154 height 15
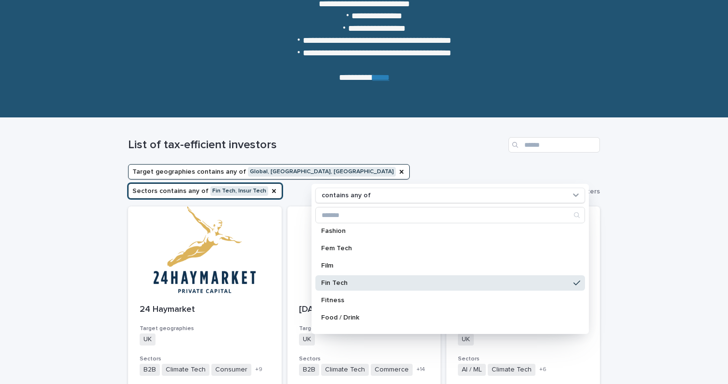
scroll to position [1784, 0]
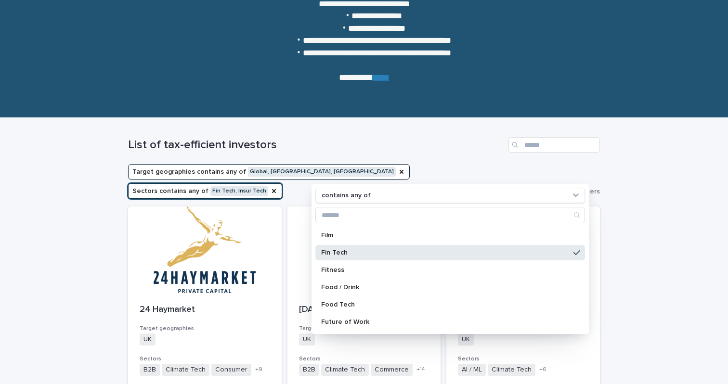
click at [382, 251] on p "Fin Tech" at bounding box center [445, 252] width 248 height 7
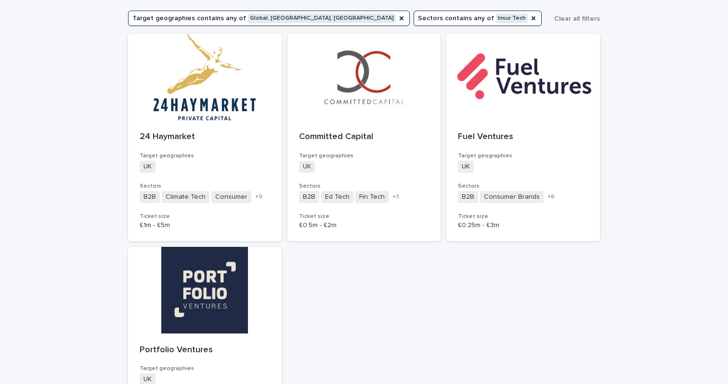
scroll to position [284, 0]
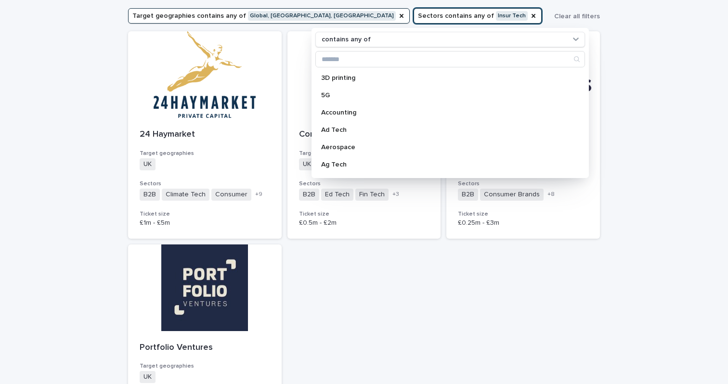
click at [456, 254] on div "24 Haymarket Target geographies UK + 0 Sectors B2B Climate Tech Consumer Cyber …" at bounding box center [364, 241] width 472 height 420
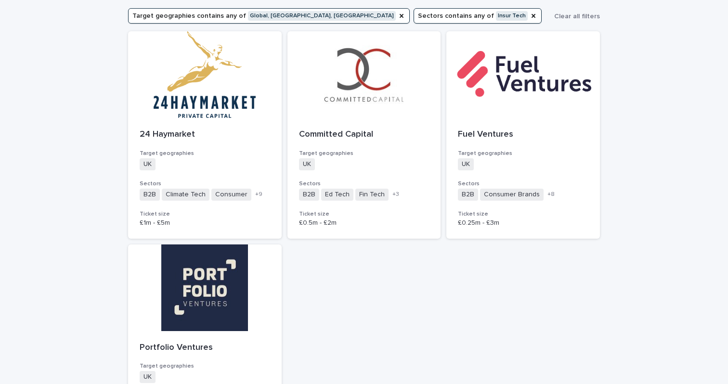
click at [414, 13] on button "Sectors contains any of Insur Tech" at bounding box center [478, 15] width 128 height 15
click at [414, 16] on button "Sectors contains any of Insur Tech" at bounding box center [478, 15] width 128 height 15
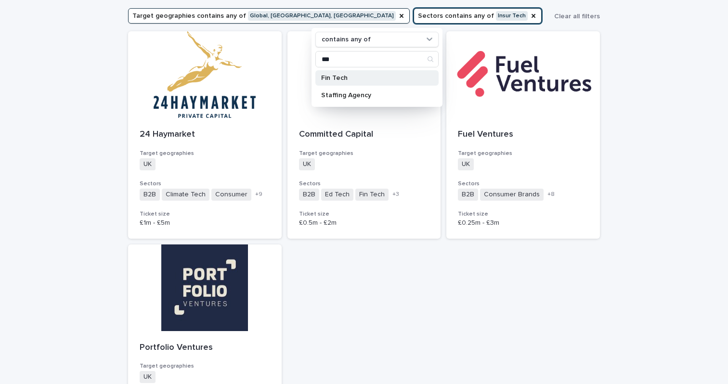
type input "***"
click at [390, 78] on p "Fin Tech" at bounding box center [372, 78] width 102 height 7
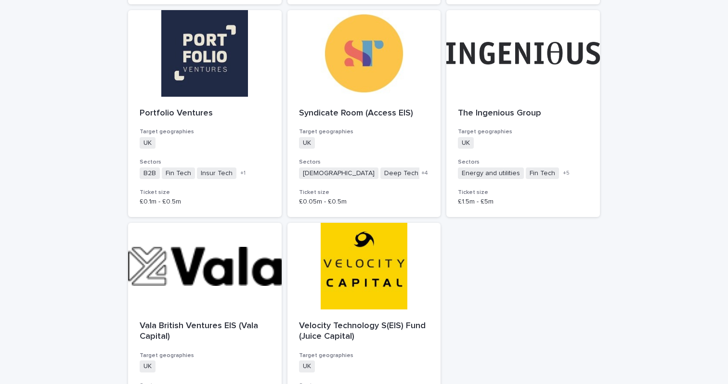
scroll to position [944, 0]
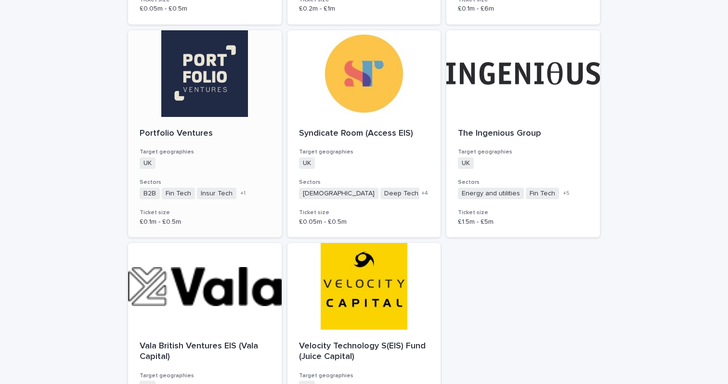
click at [207, 88] on div at bounding box center [205, 73] width 154 height 87
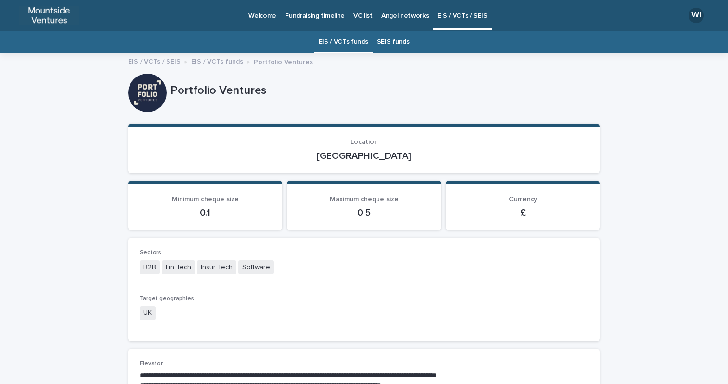
click at [399, 46] on link "SEIS funds" at bounding box center [393, 42] width 33 height 23
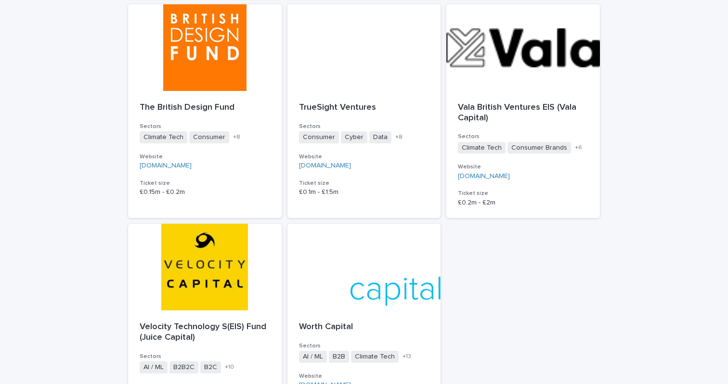
scroll to position [1573, 0]
